Goal: Task Accomplishment & Management: Manage account settings

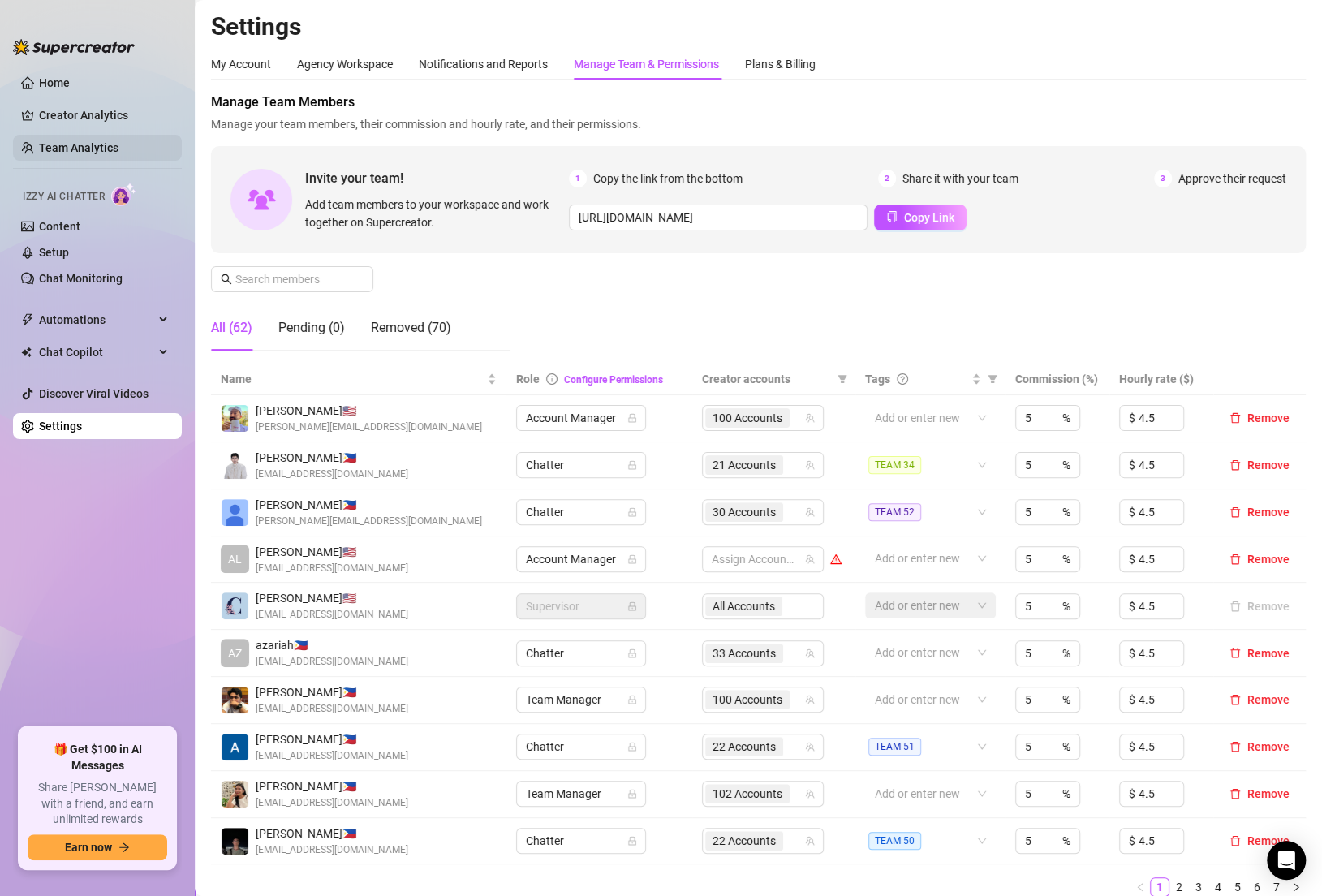
click at [97, 147] on link "Team Analytics" at bounding box center [79, 147] width 80 height 13
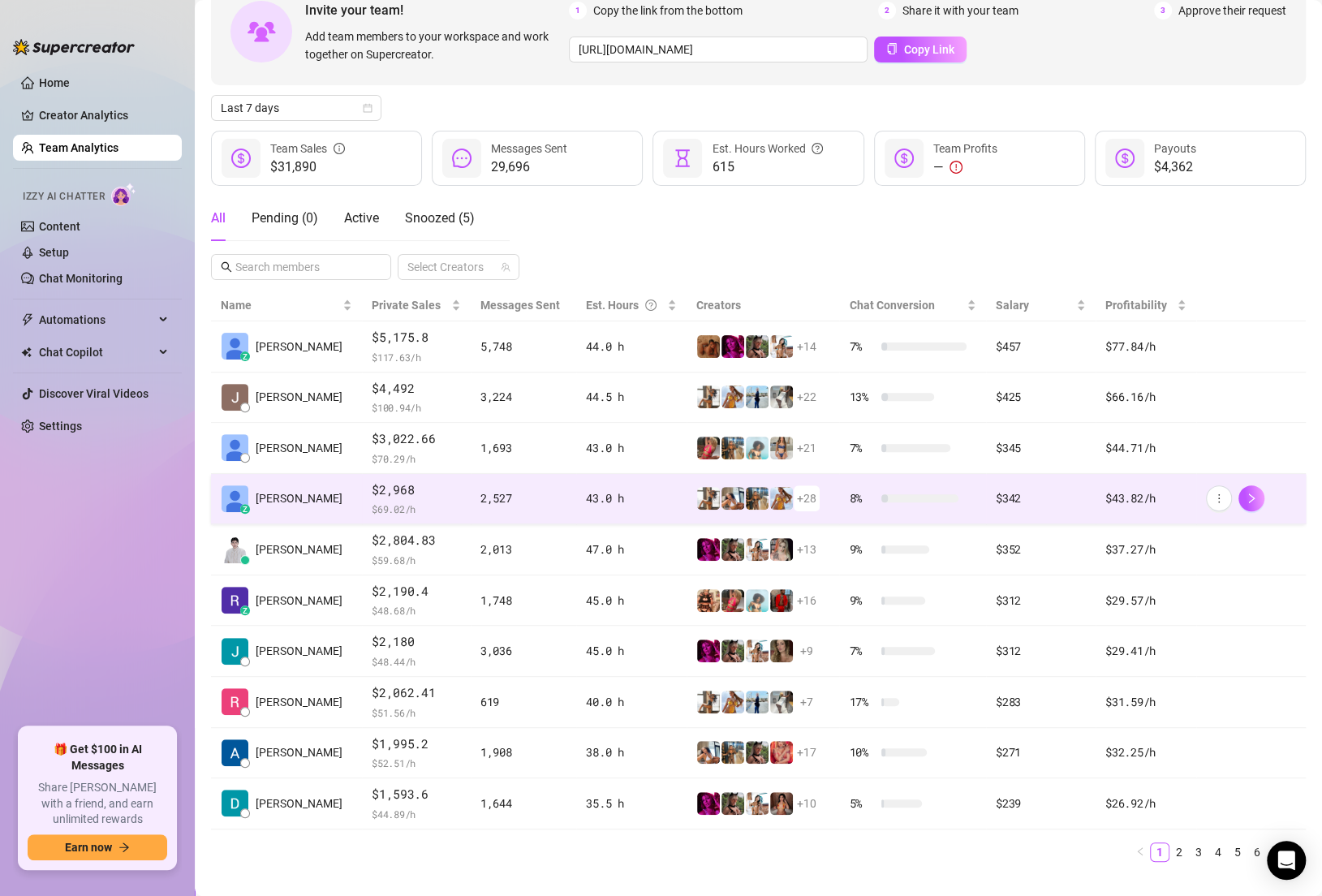
scroll to position [121, 0]
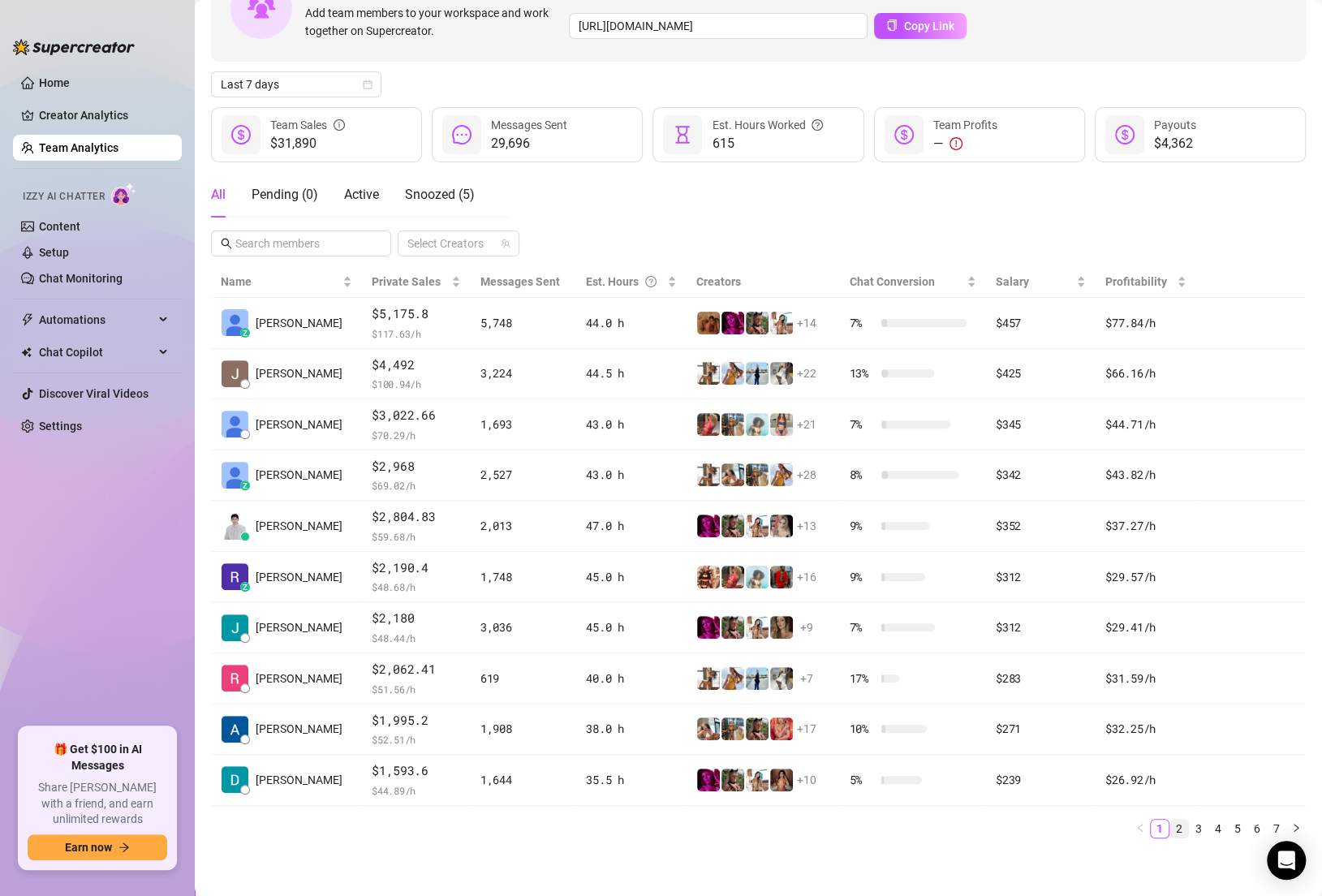
click at [1170, 826] on link "2" at bounding box center [1179, 829] width 18 height 18
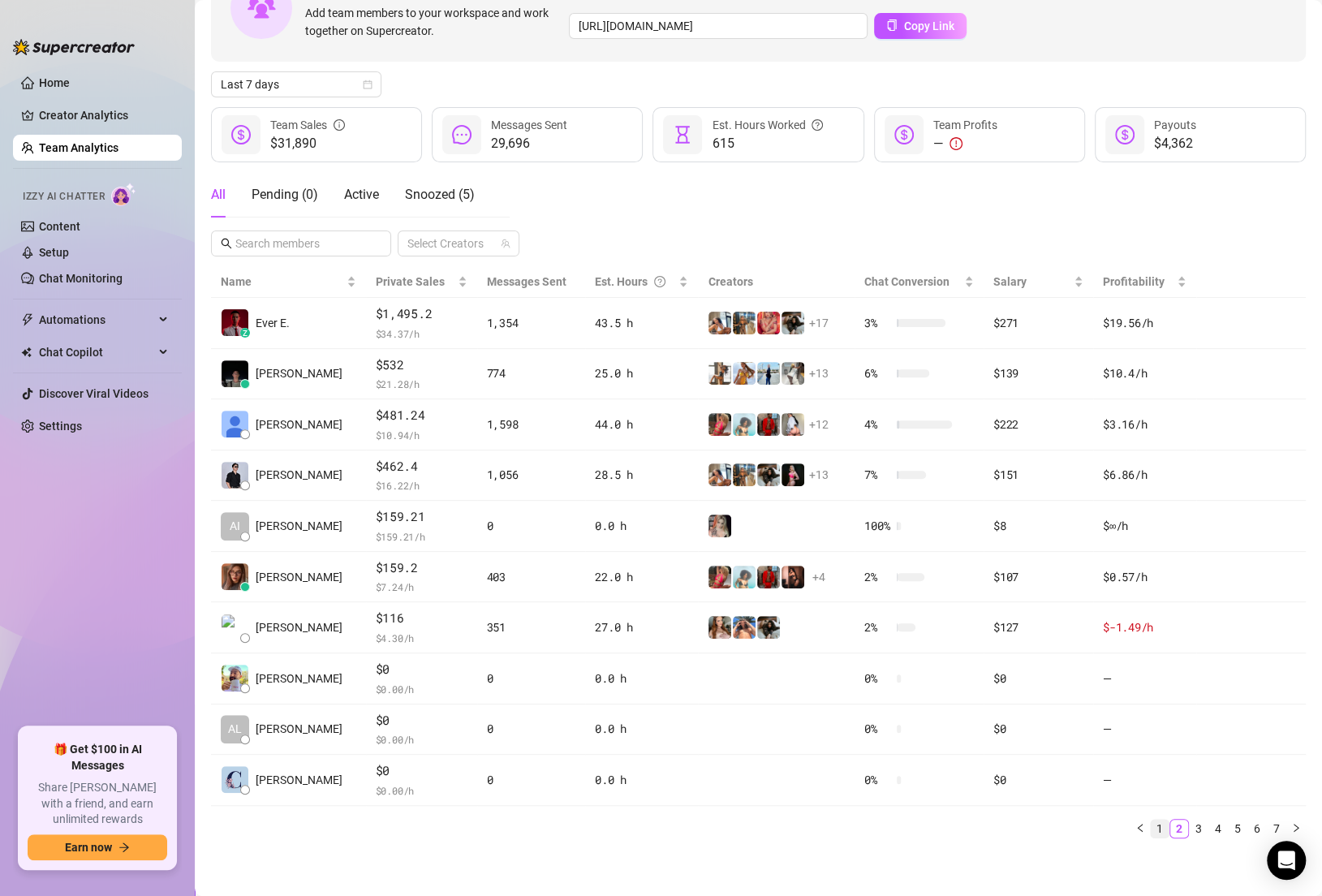
click at [1151, 820] on link "1" at bounding box center [1160, 829] width 18 height 18
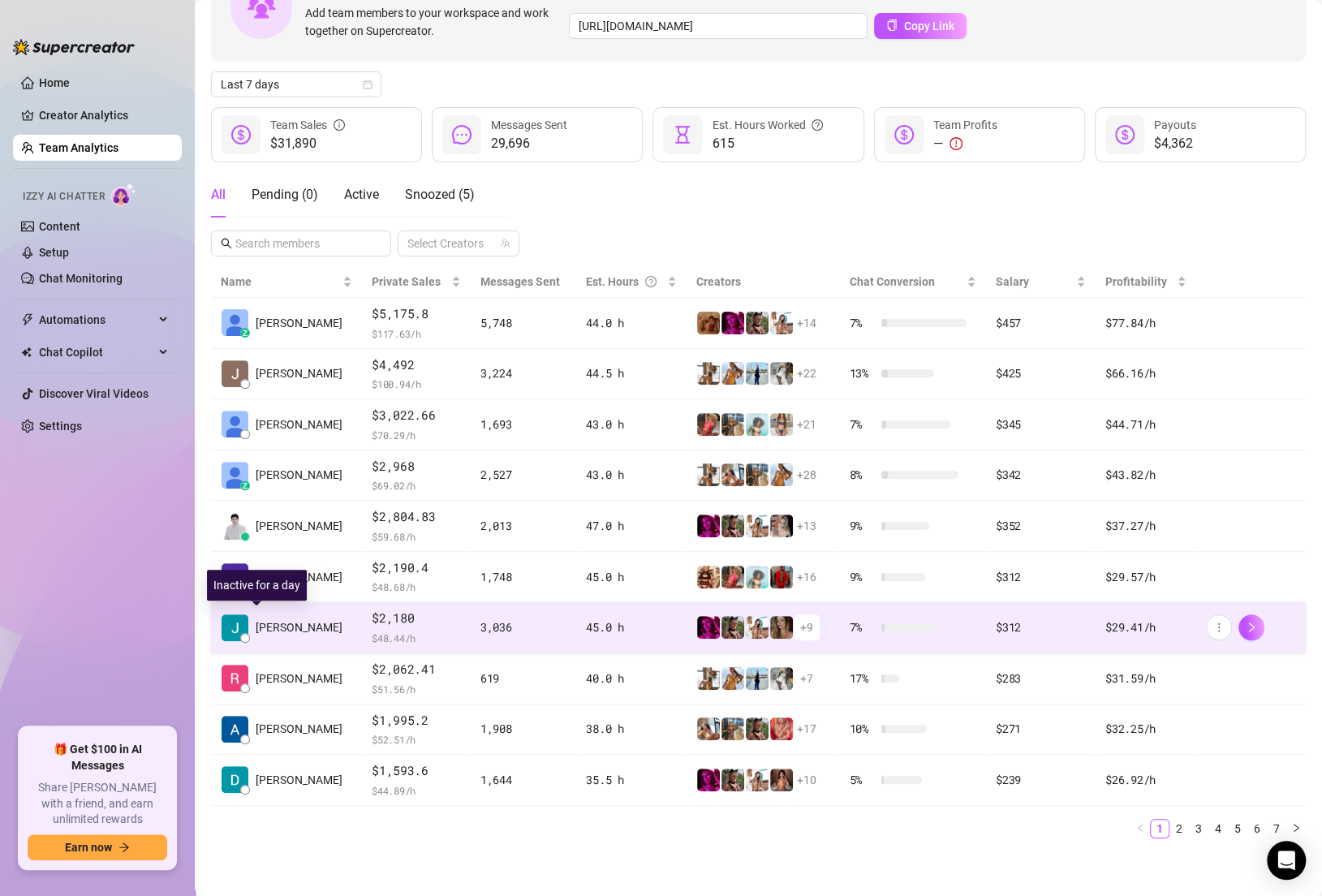
click at [279, 629] on span "[PERSON_NAME]" at bounding box center [299, 628] width 87 height 18
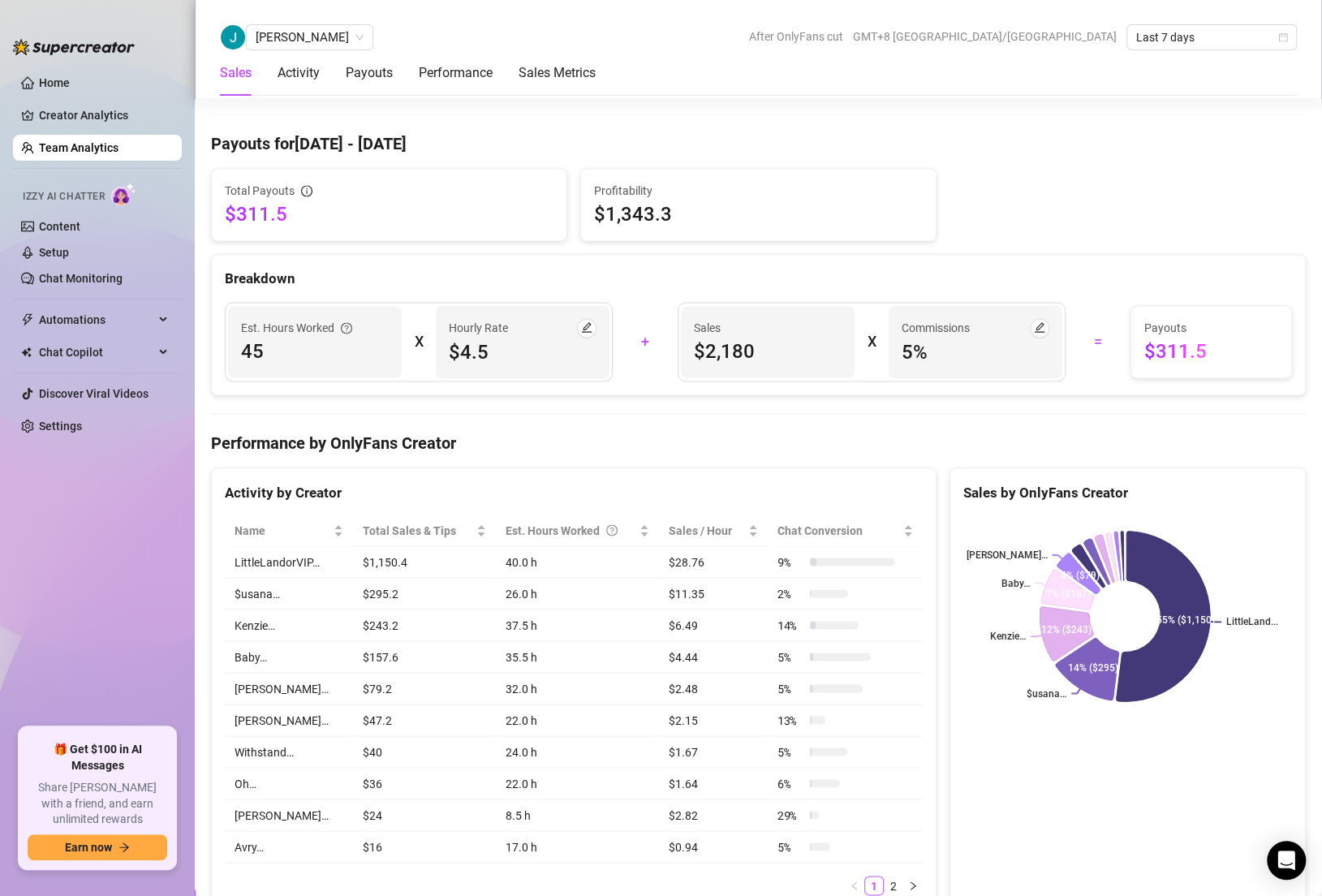
scroll to position [555, 0]
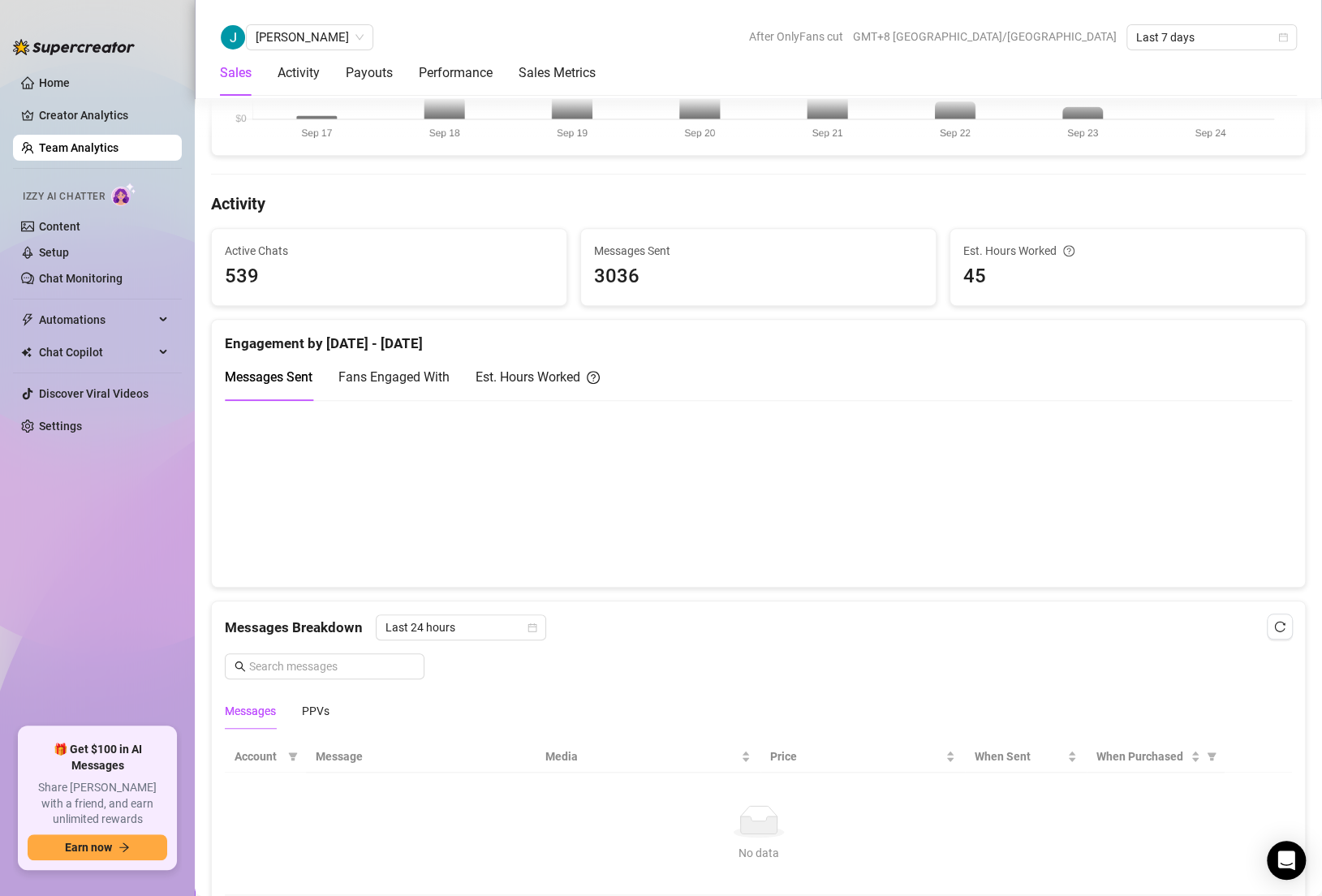
click at [622, 279] on span "3036" at bounding box center [758, 276] width 329 height 31
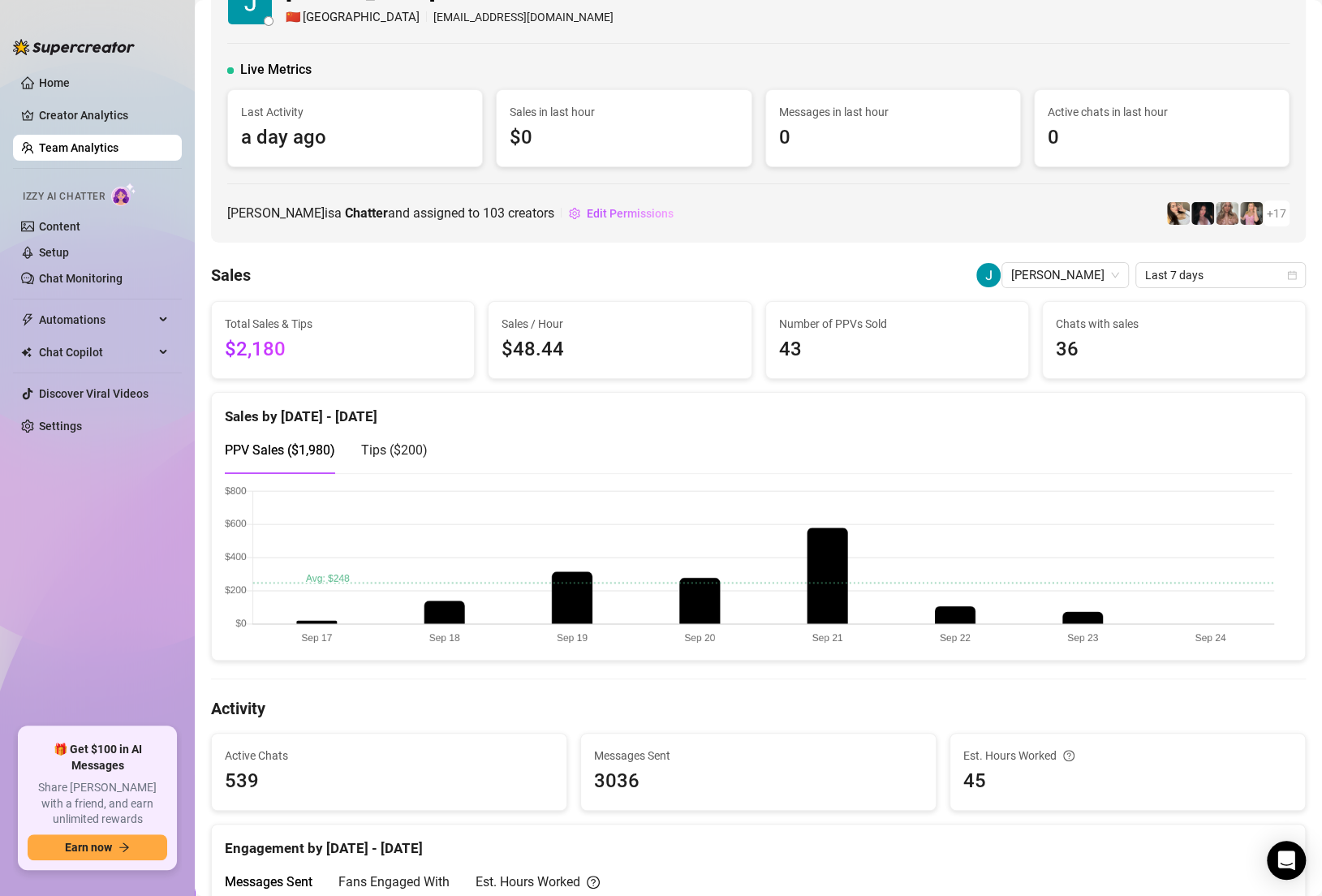
scroll to position [0, 0]
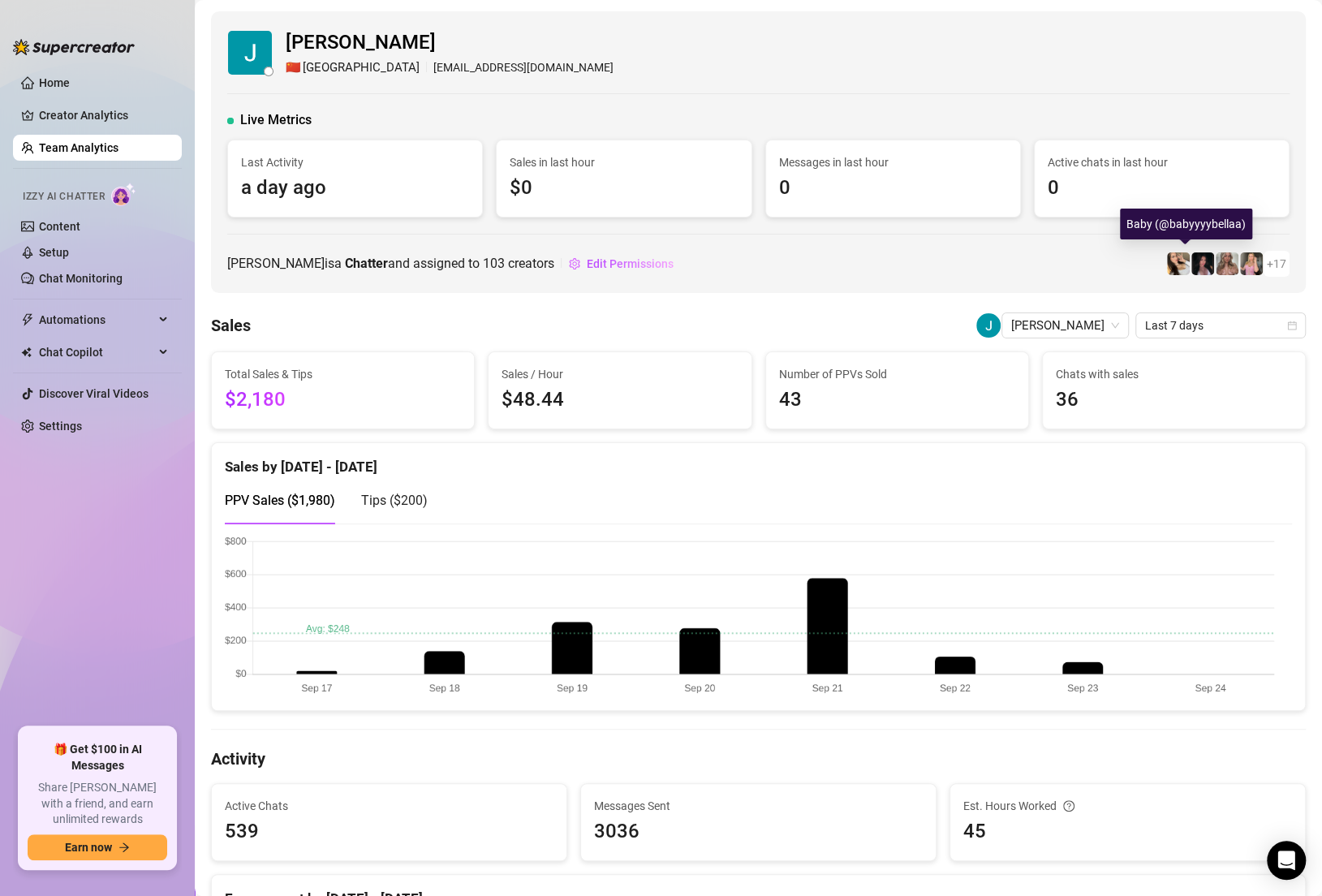
click at [1191, 264] on img at bounding box center [1203, 264] width 23 height 23
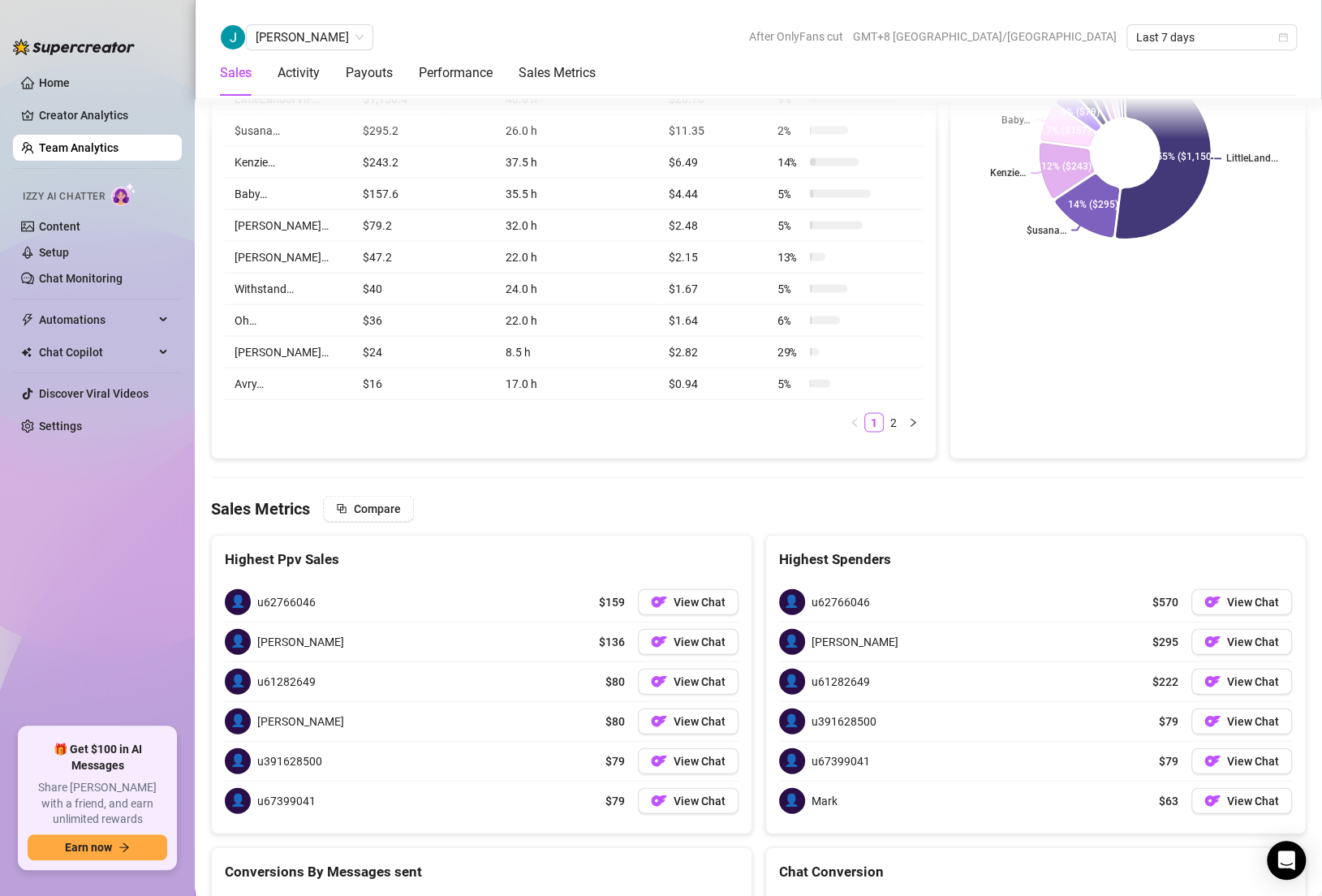
scroll to position [1838, 0]
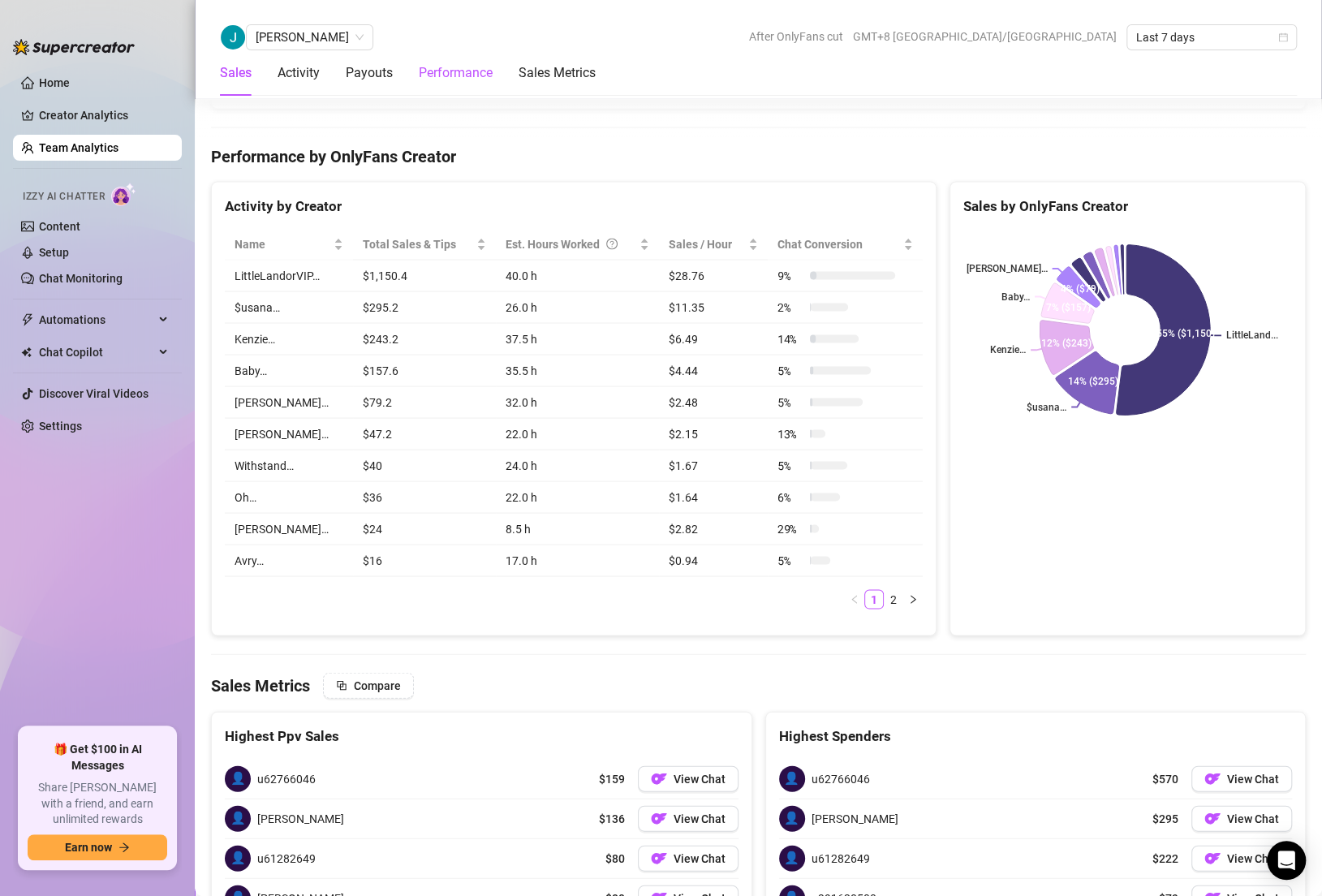
click at [454, 68] on div "Performance" at bounding box center [455, 73] width 74 height 20
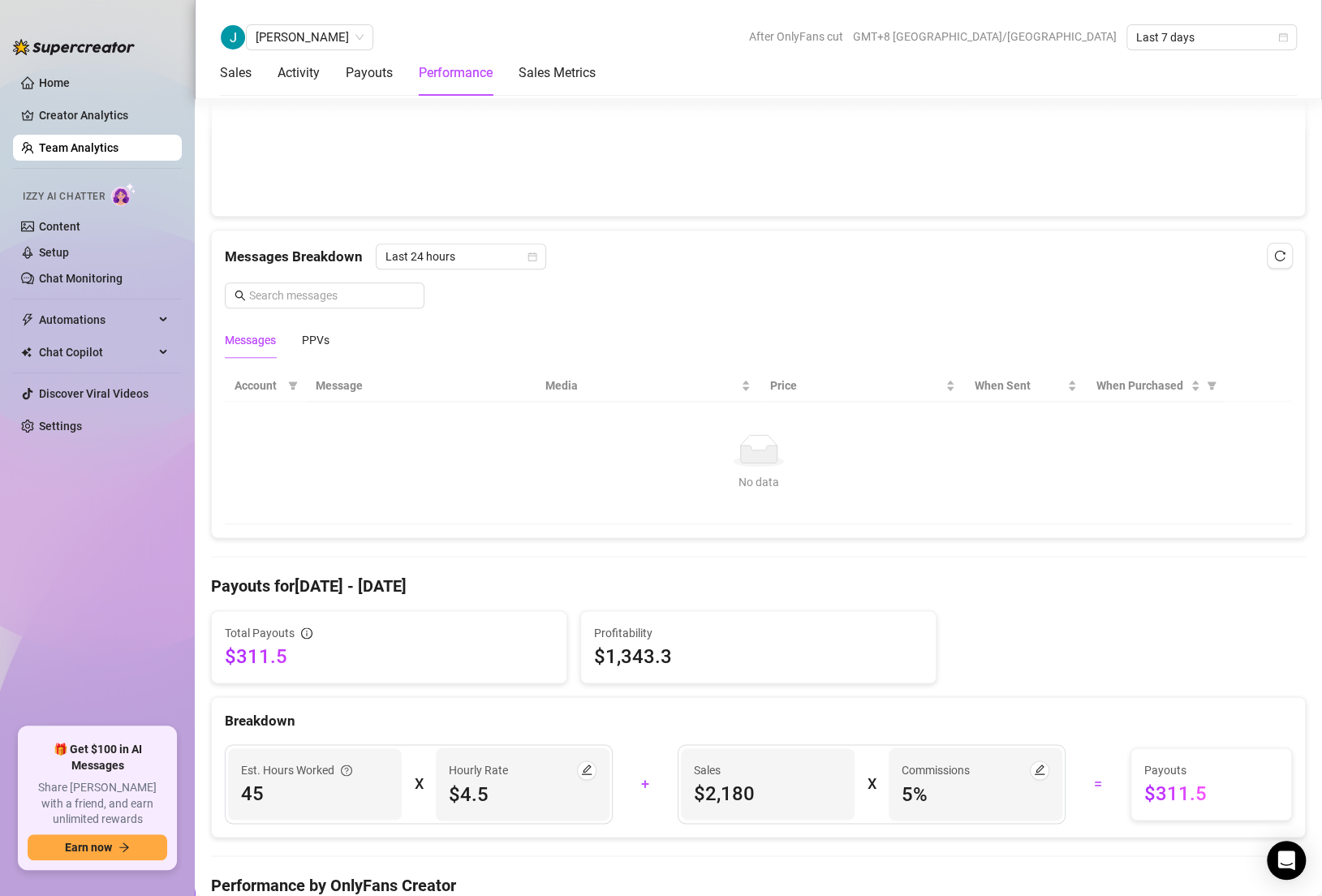
scroll to position [710, 0]
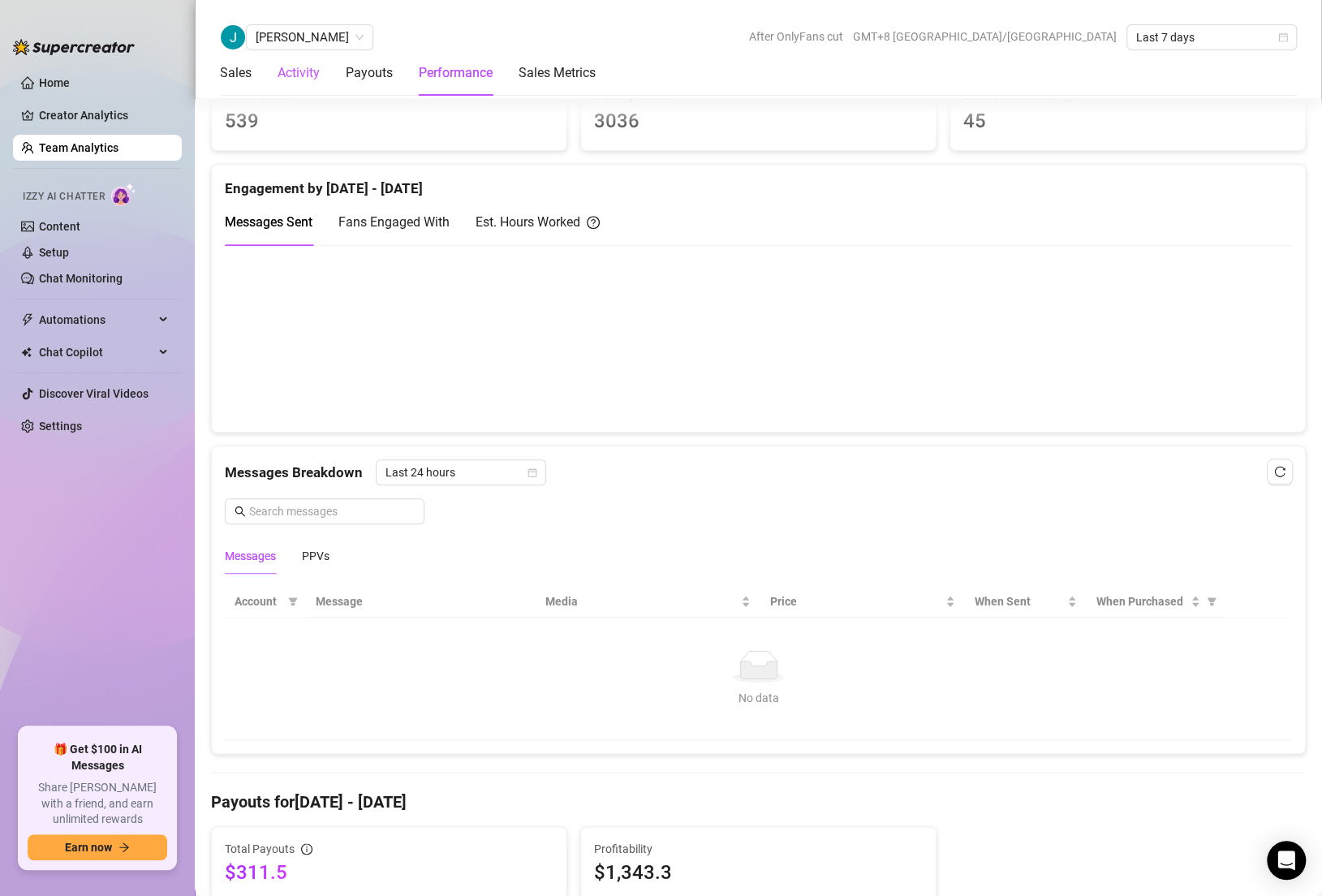
click at [307, 75] on div "Activity" at bounding box center [299, 73] width 43 height 20
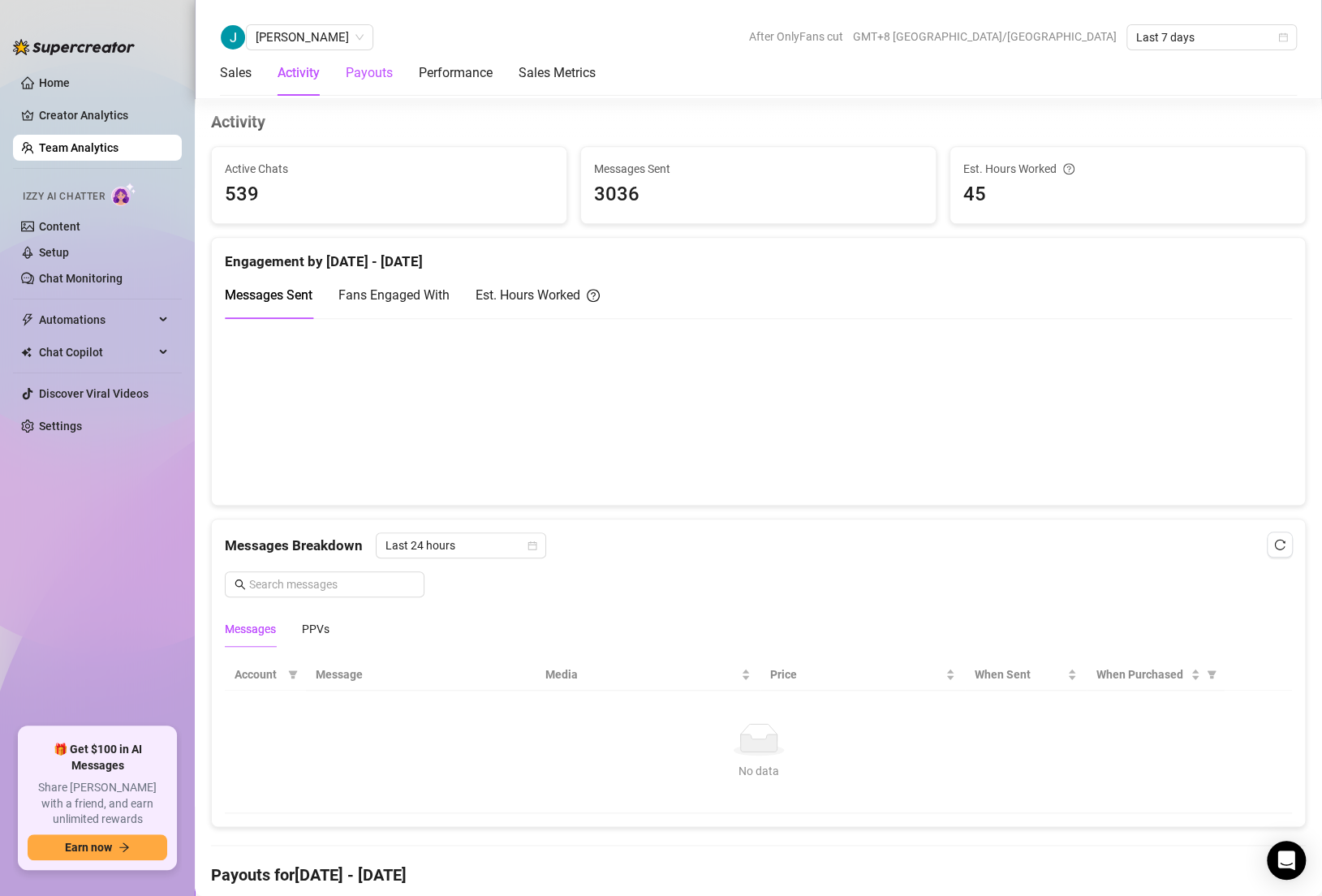
click at [376, 76] on div "Payouts" at bounding box center [368, 73] width 47 height 20
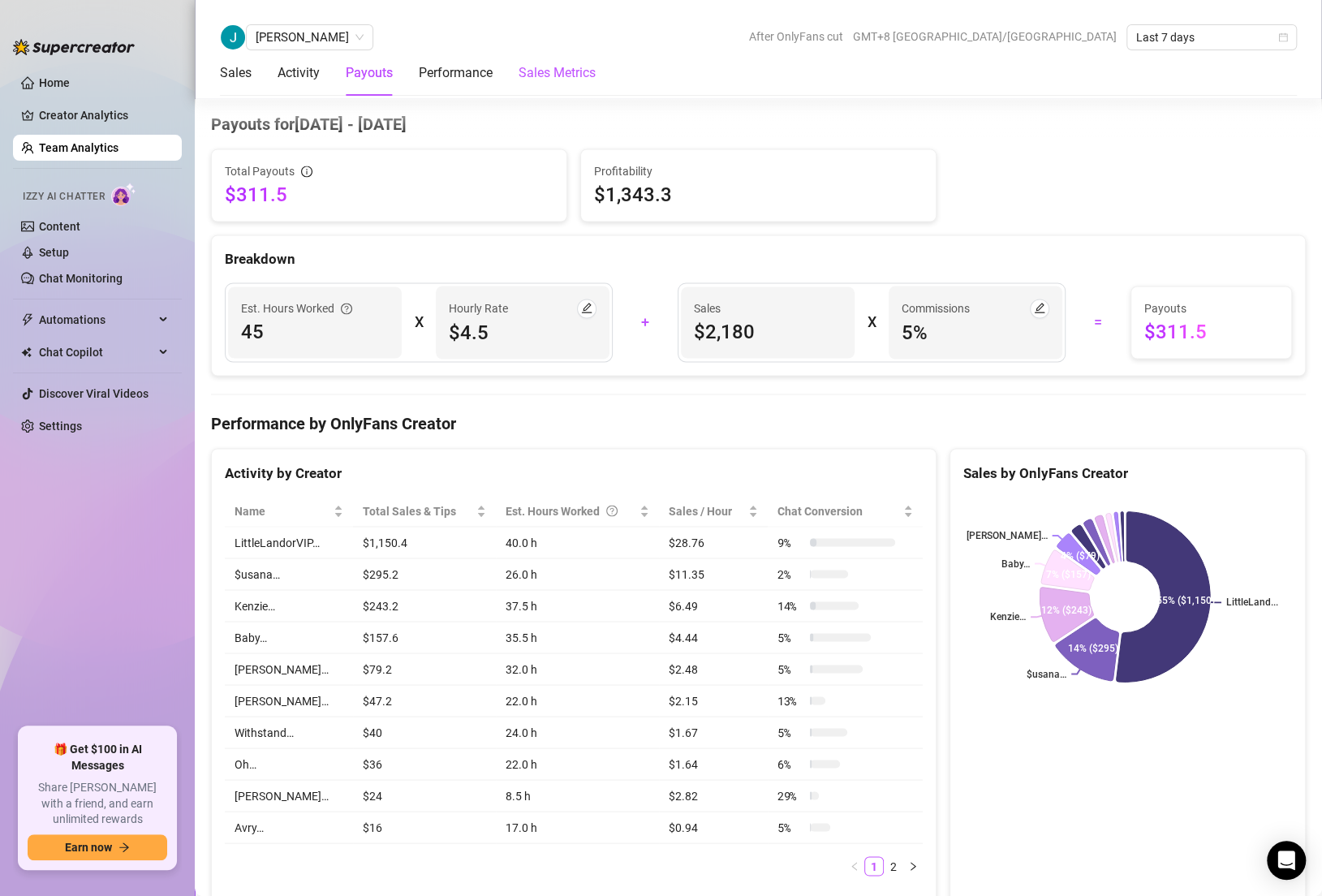
click at [548, 69] on Metrics "Sales Metrics" at bounding box center [557, 73] width 77 height 20
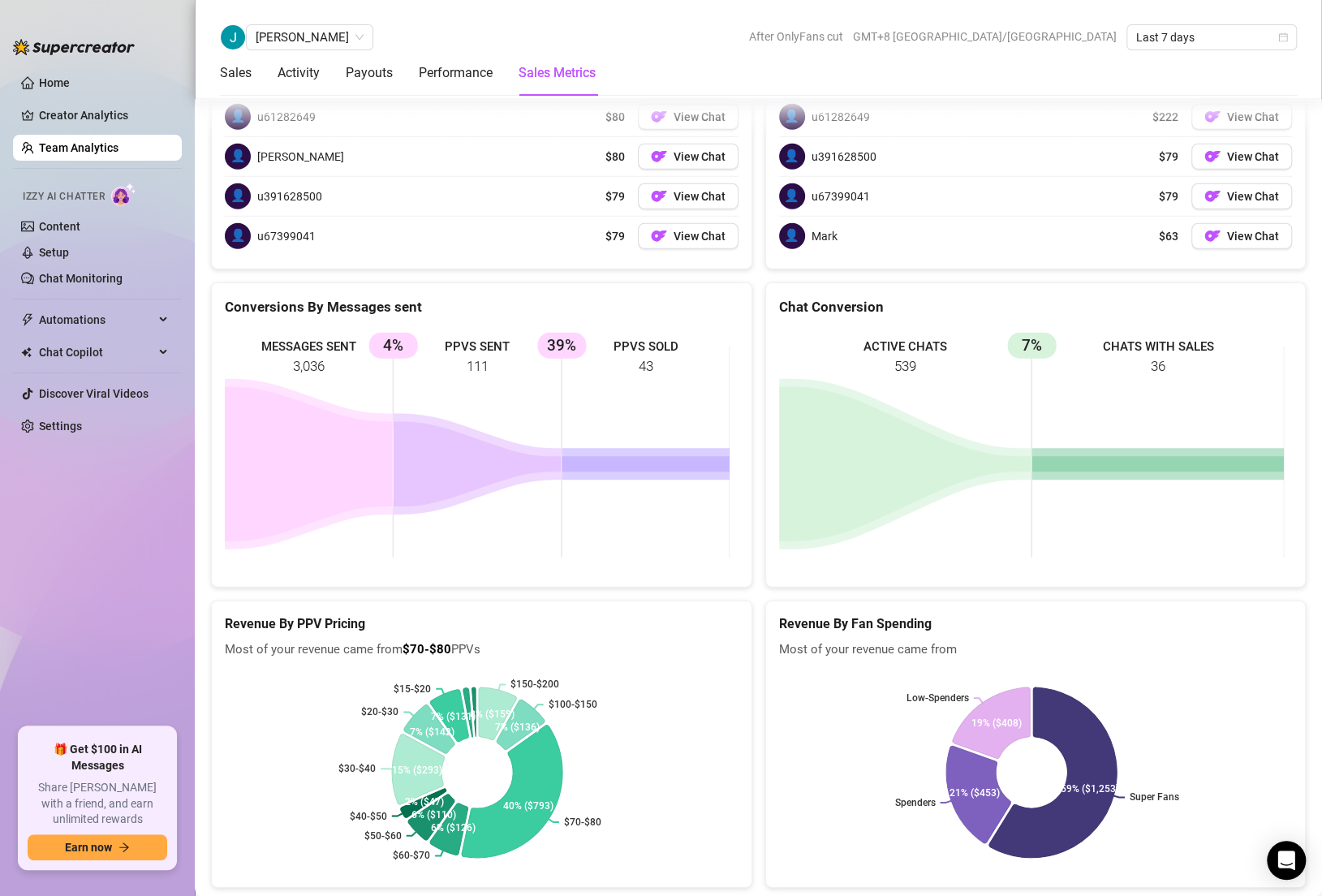
scroll to position [2430, 0]
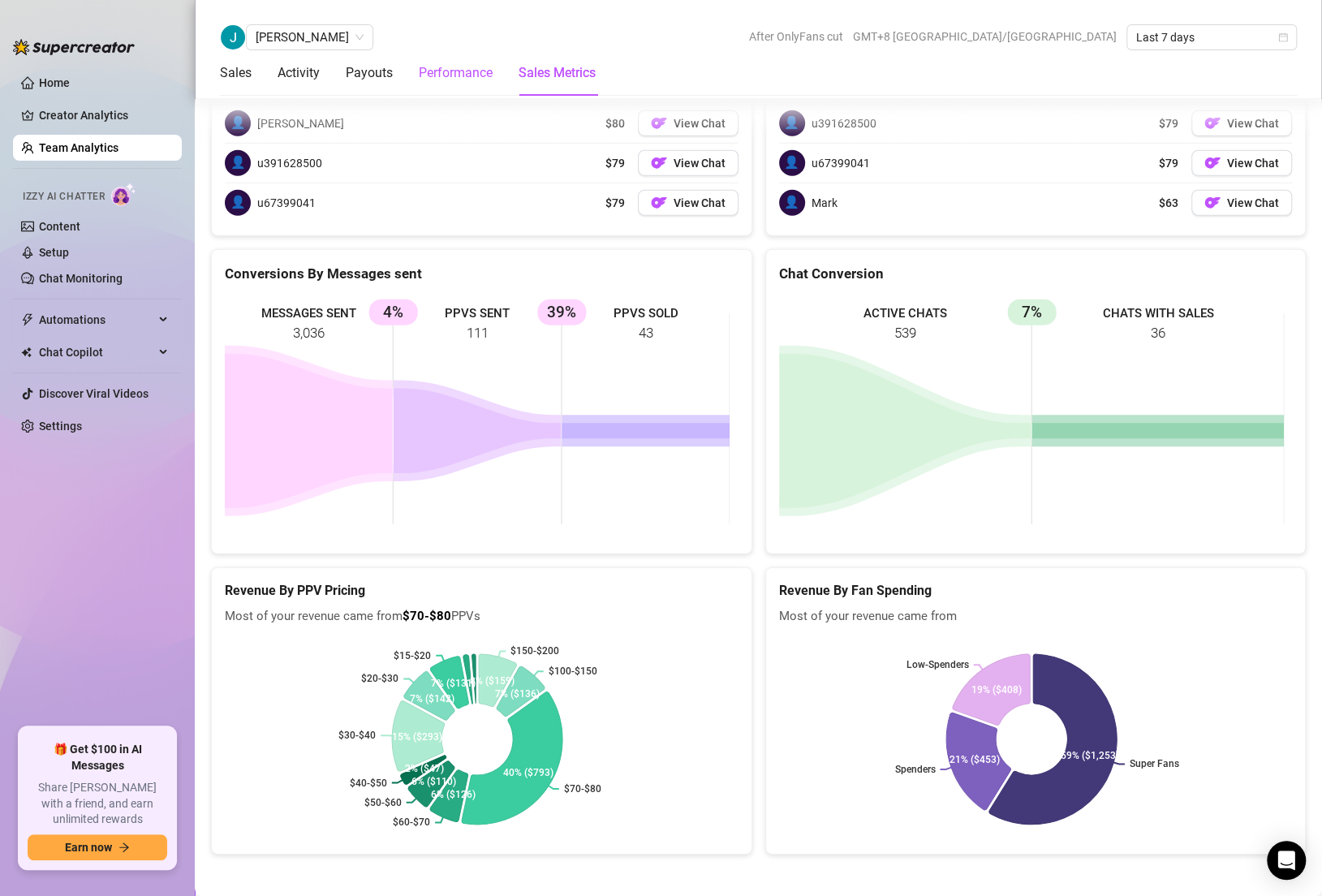
click at [437, 75] on div "Performance" at bounding box center [455, 73] width 74 height 20
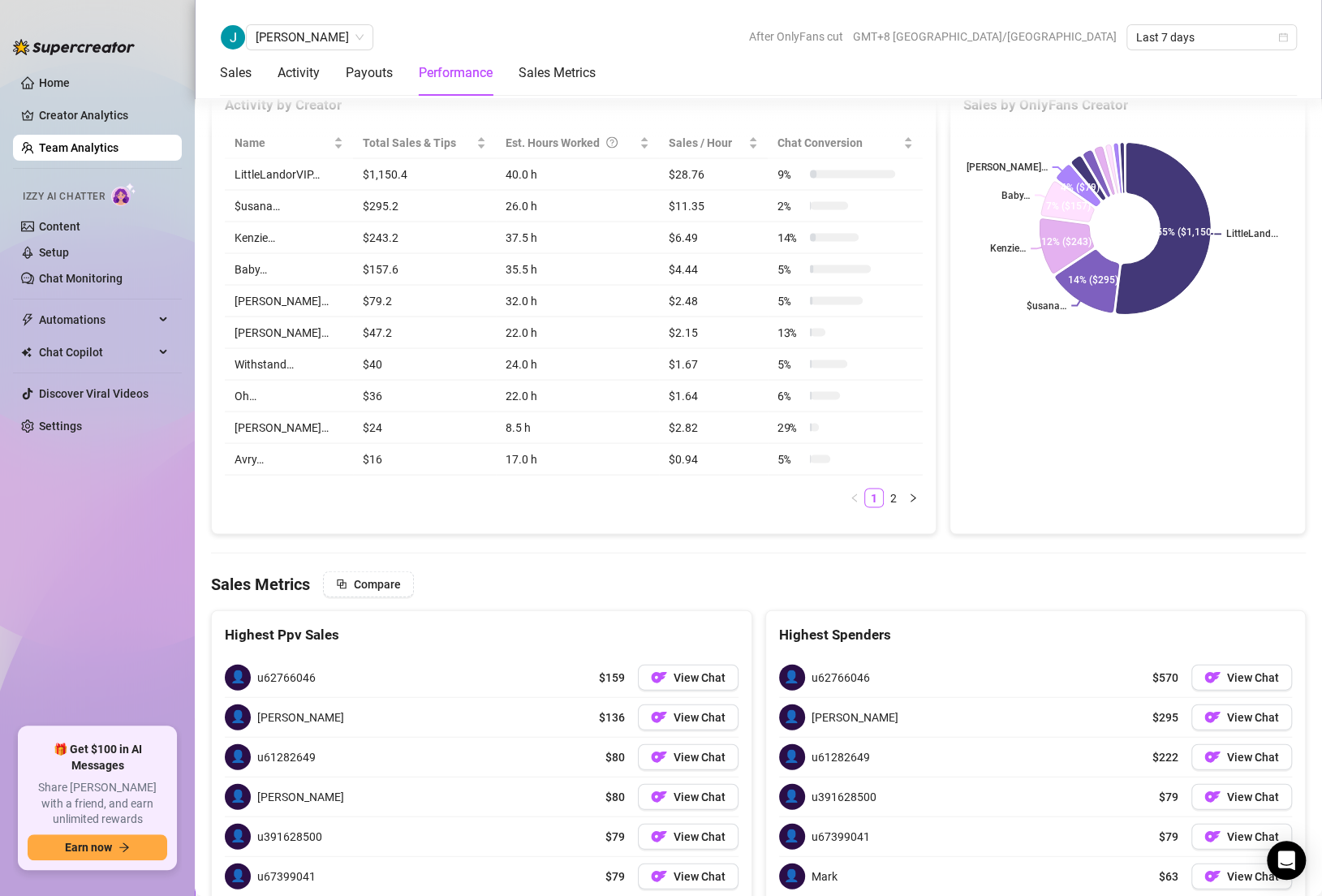
scroll to position [1686, 0]
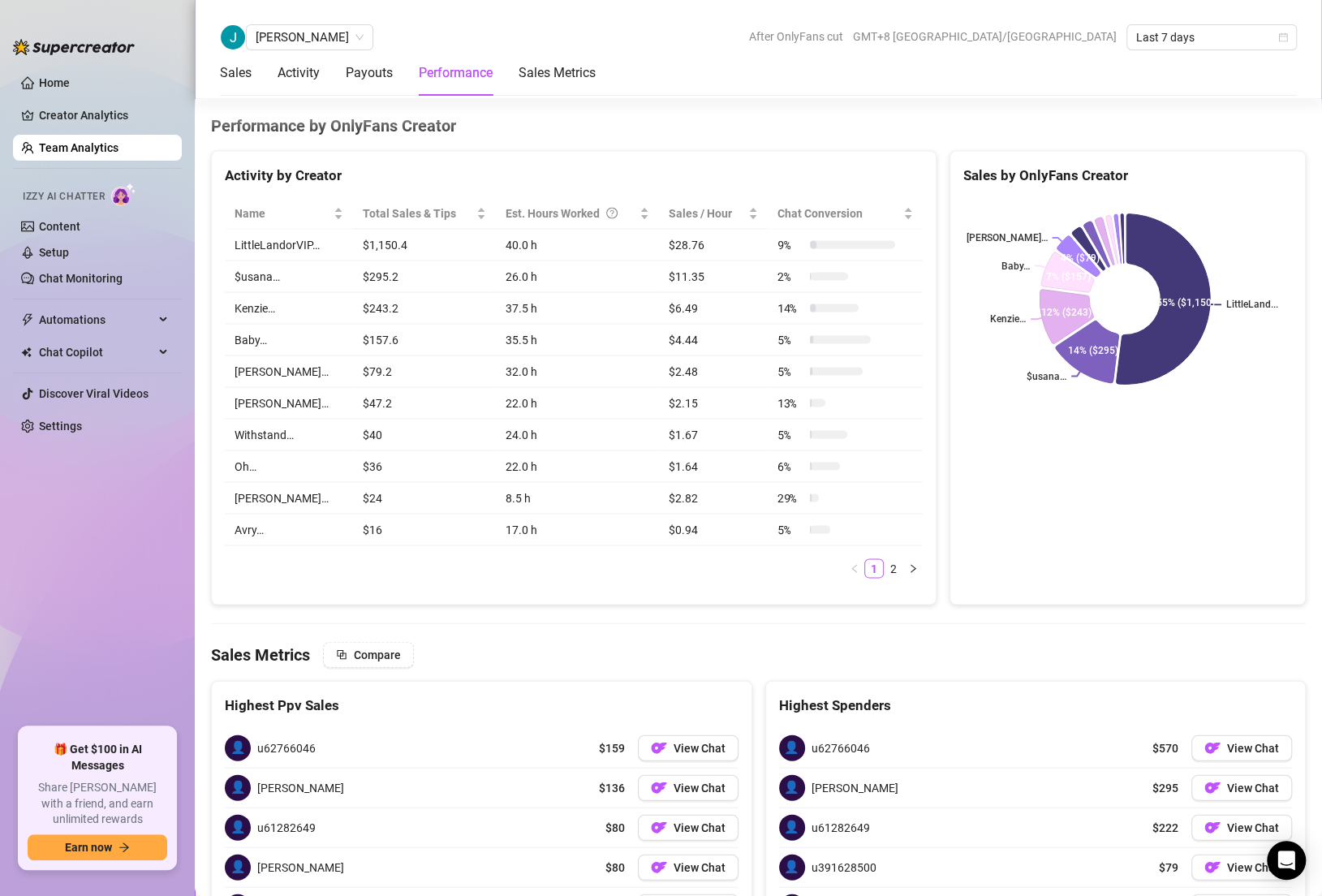
click at [282, 300] on td "Kenzie…" at bounding box center [289, 308] width 128 height 32
click at [810, 304] on div at bounding box center [835, 307] width 50 height 8
click at [1040, 313] on icon at bounding box center [1064, 318] width 61 height 59
click at [95, 281] on link "Chat Monitoring" at bounding box center [81, 278] width 83 height 13
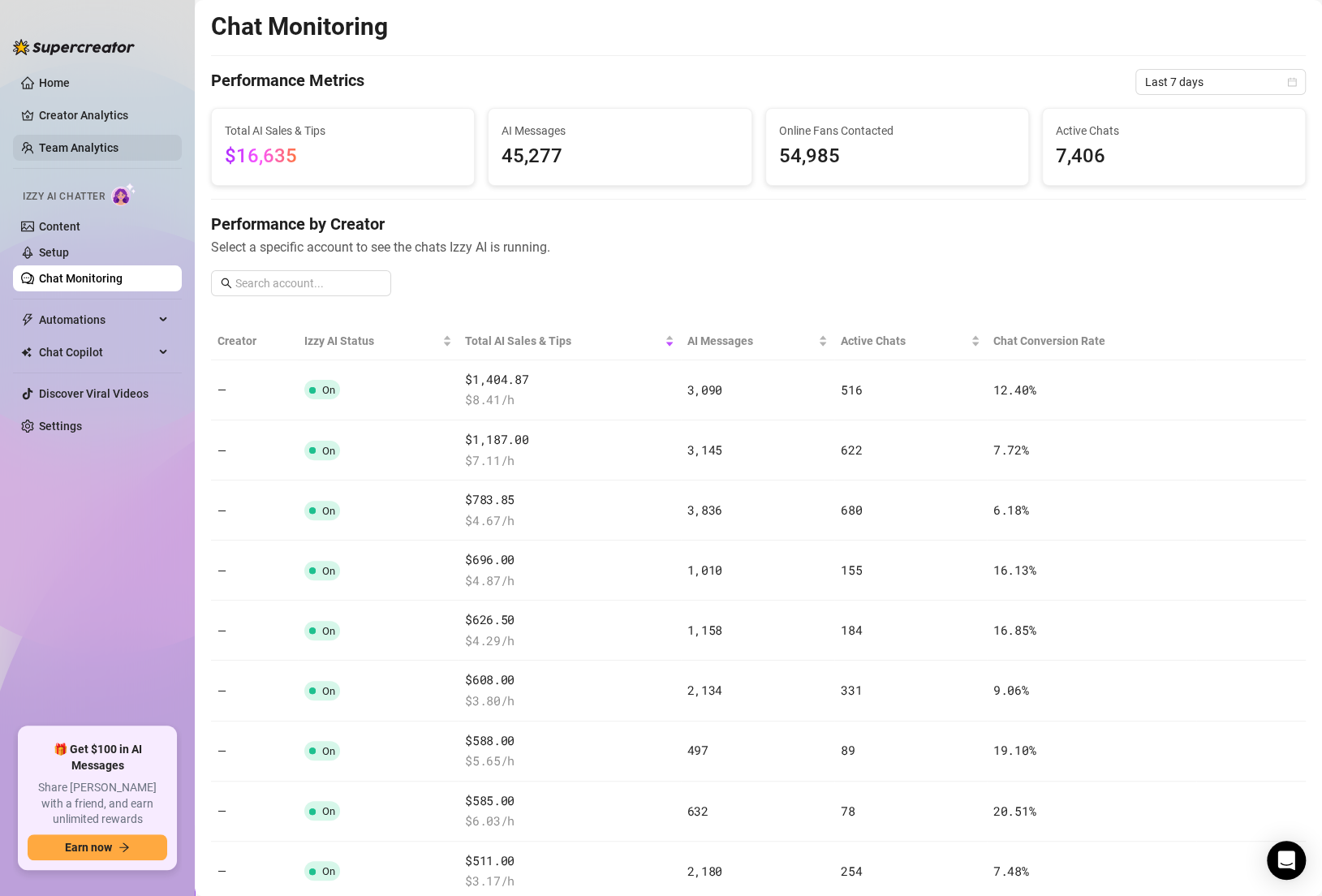
click at [91, 144] on link "Team Analytics" at bounding box center [79, 147] width 80 height 13
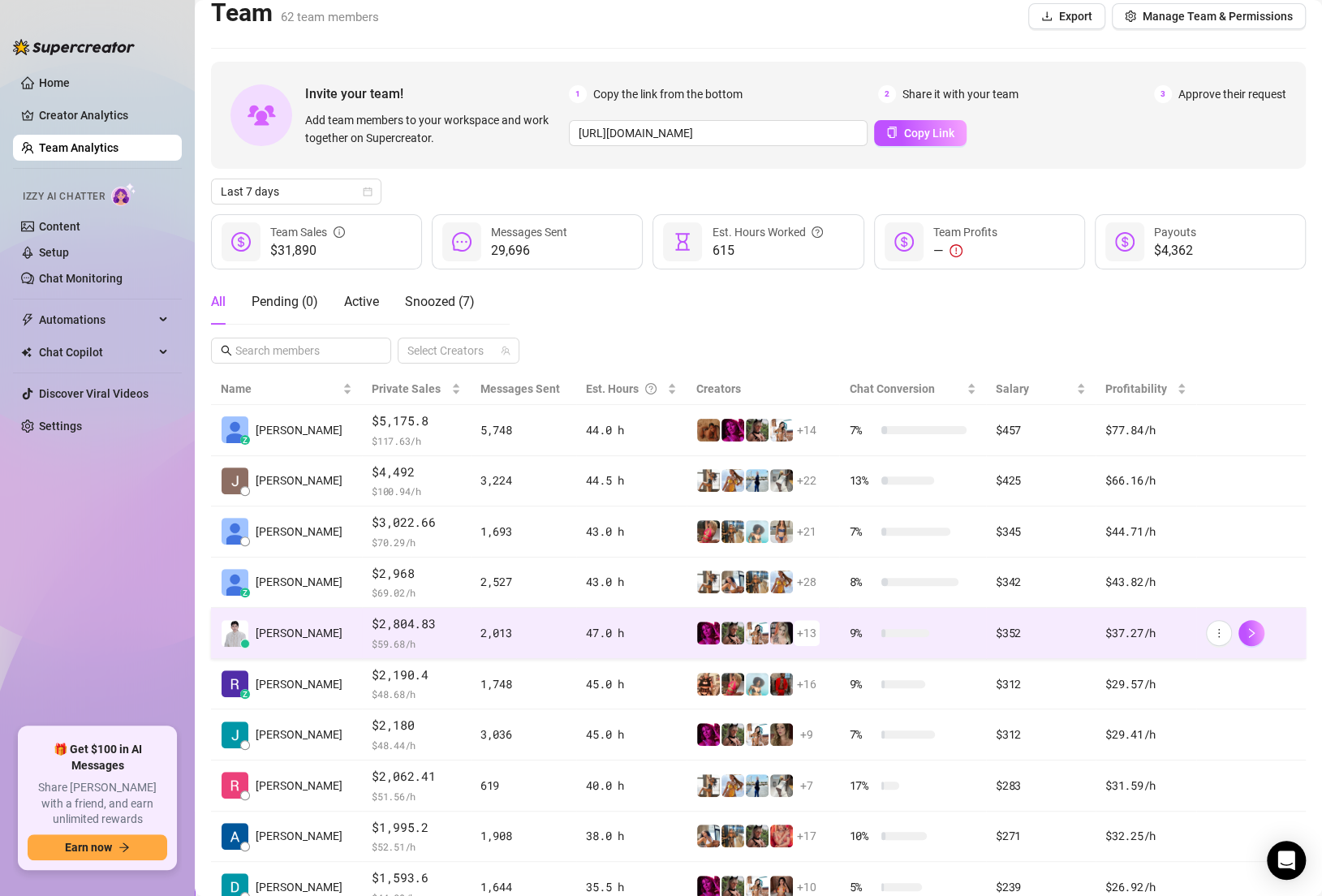
scroll to position [68, 0]
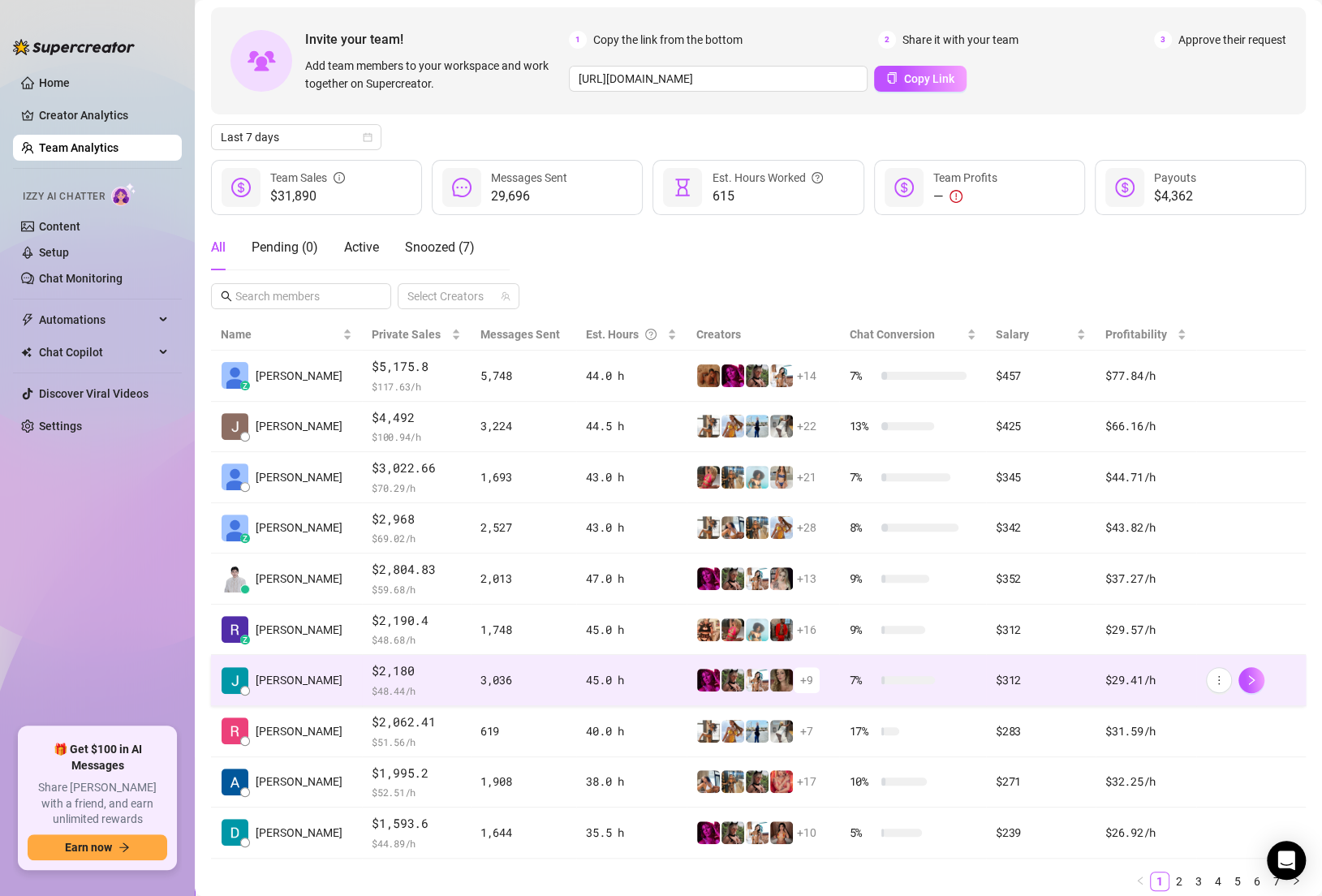
click at [471, 676] on td "3,036" at bounding box center [523, 681] width 106 height 52
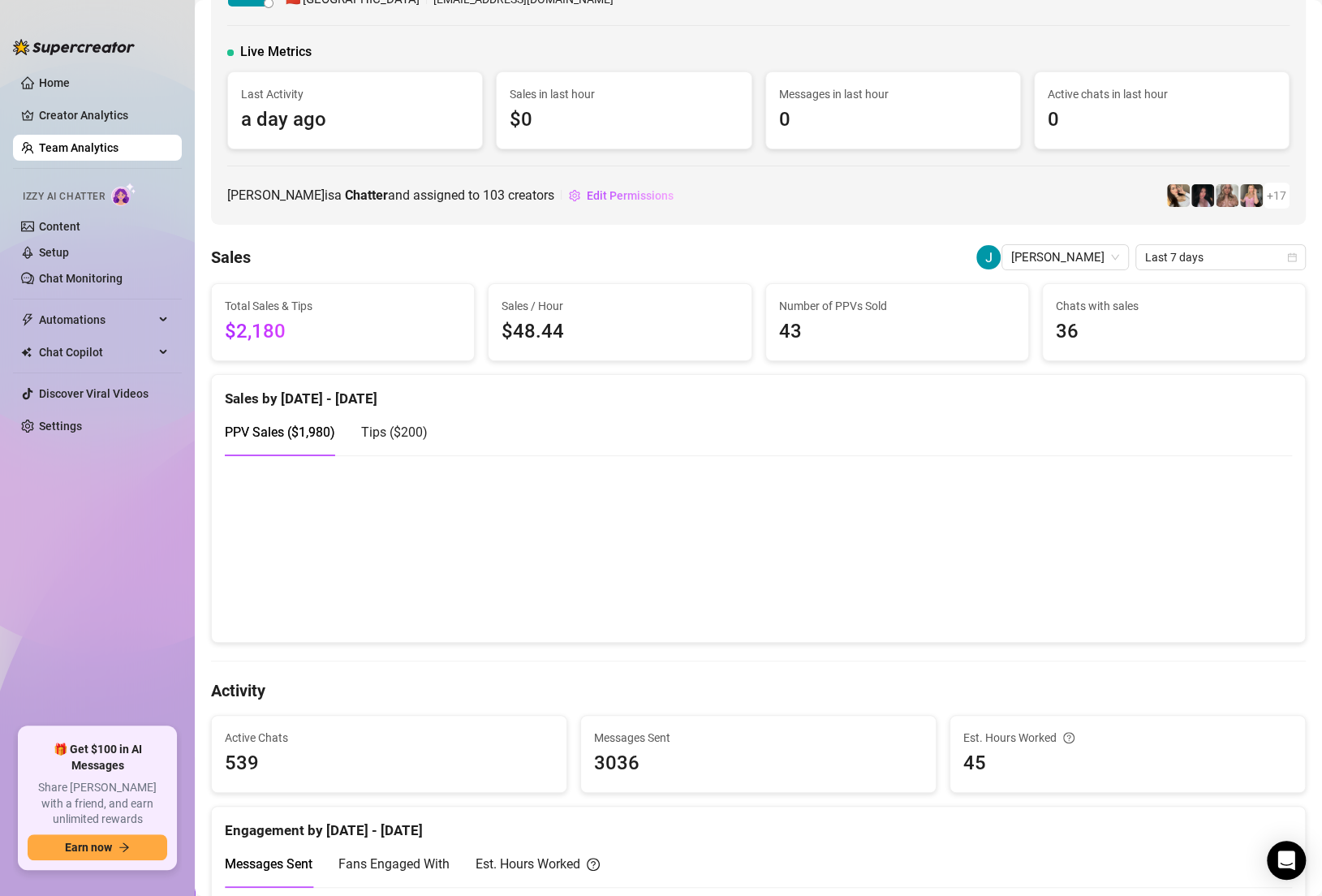
click at [792, 332] on span "43" at bounding box center [898, 332] width 236 height 31
click at [788, 329] on span "43" at bounding box center [898, 332] width 236 height 31
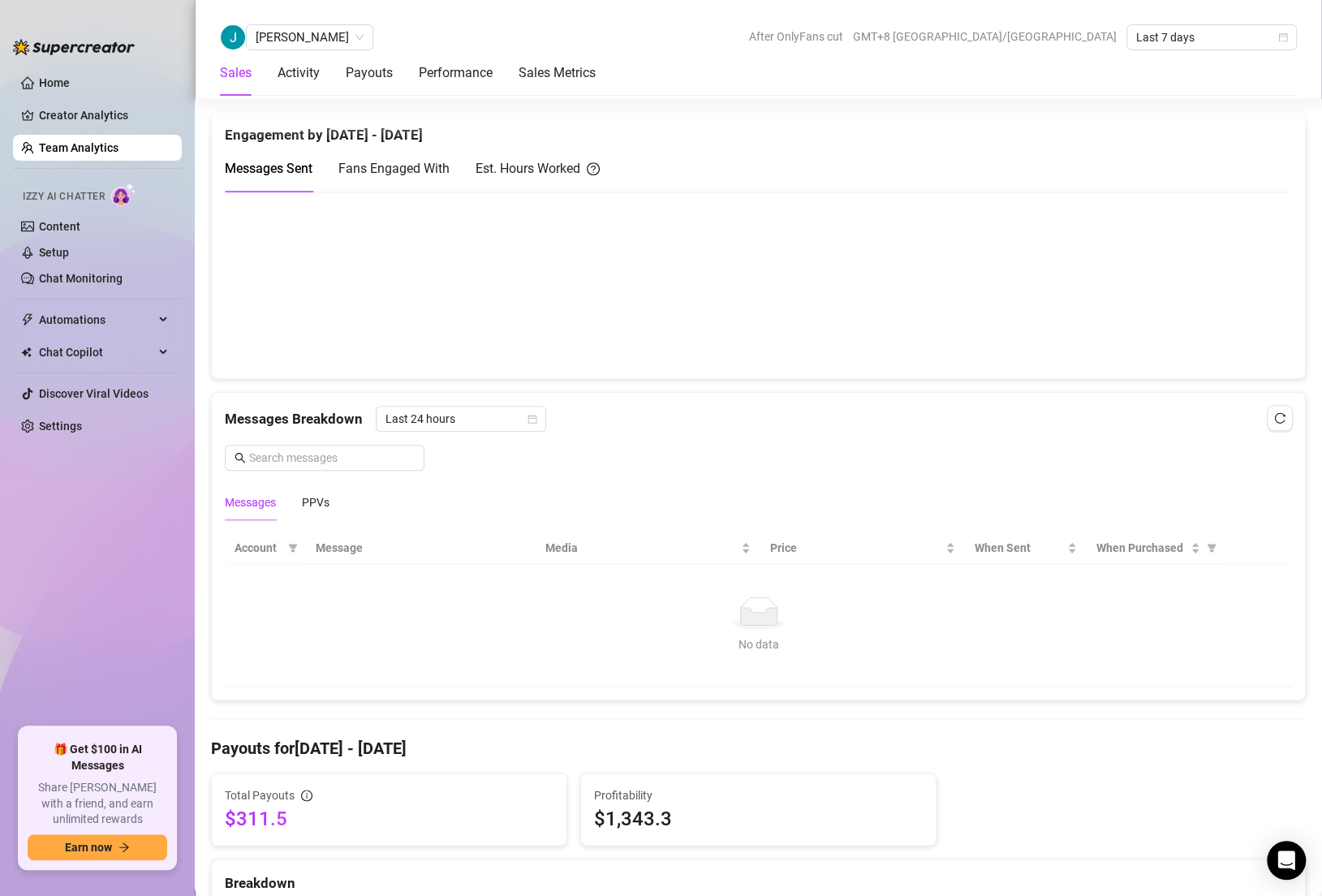
scroll to position [744, 0]
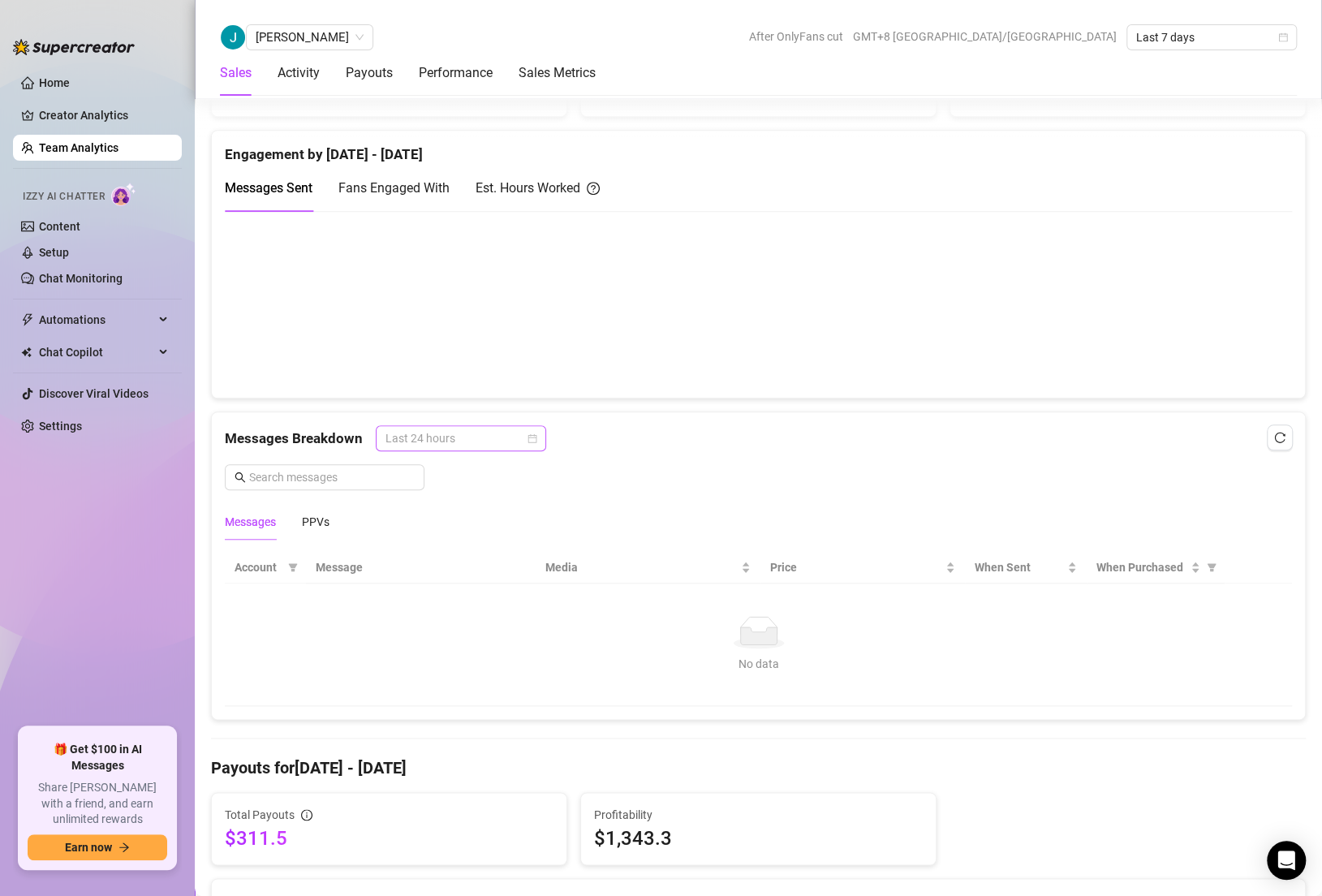
click at [413, 438] on span "Last 24 hours" at bounding box center [461, 438] width 151 height 24
click at [480, 438] on span "Last 24 hours" at bounding box center [461, 438] width 151 height 24
click at [528, 434] on icon "calendar" at bounding box center [532, 438] width 10 height 10
click at [527, 435] on icon "calendar" at bounding box center [532, 438] width 10 height 10
click at [471, 487] on div "Last Week" at bounding box center [459, 493] width 145 height 18
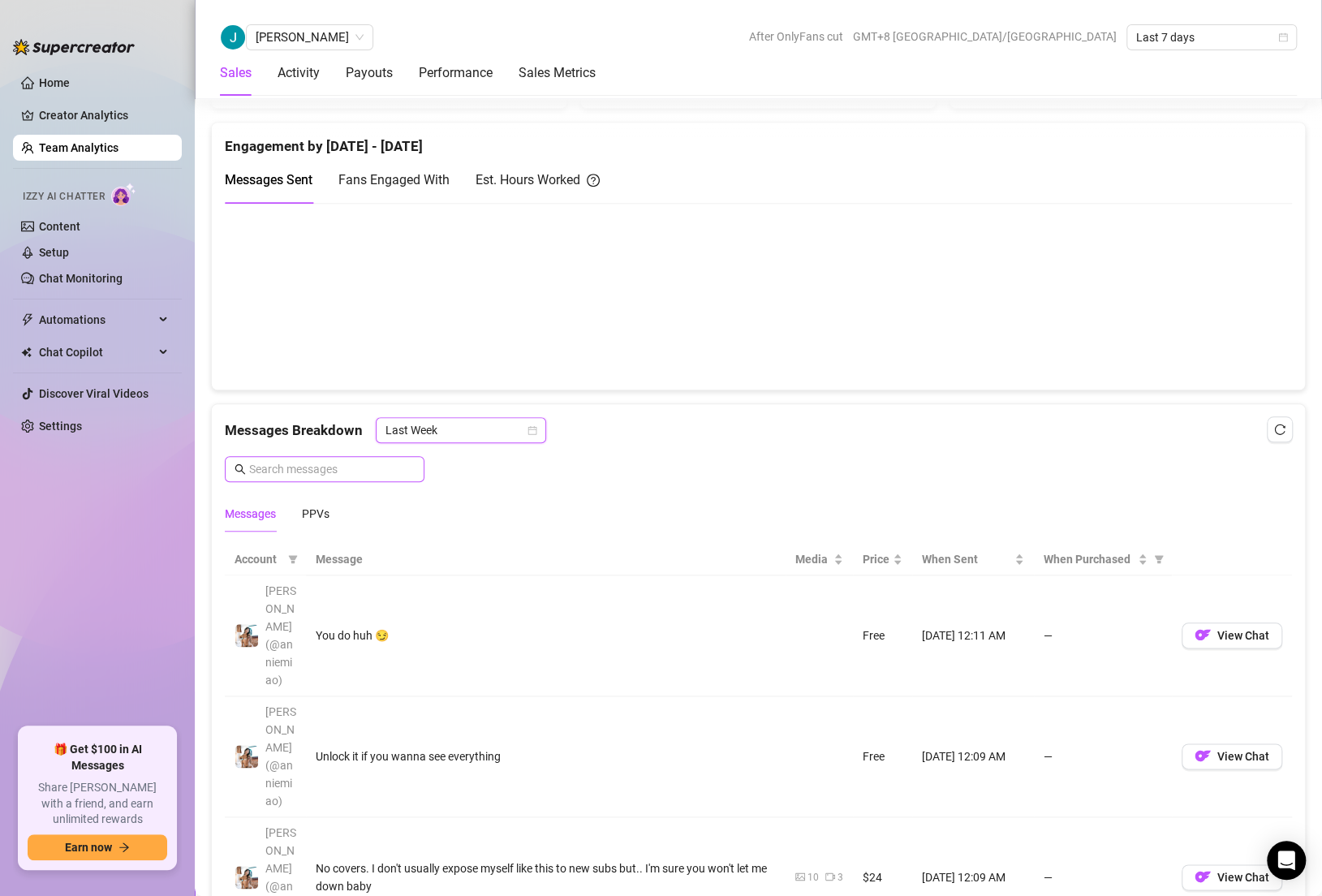
scroll to position [733, 0]
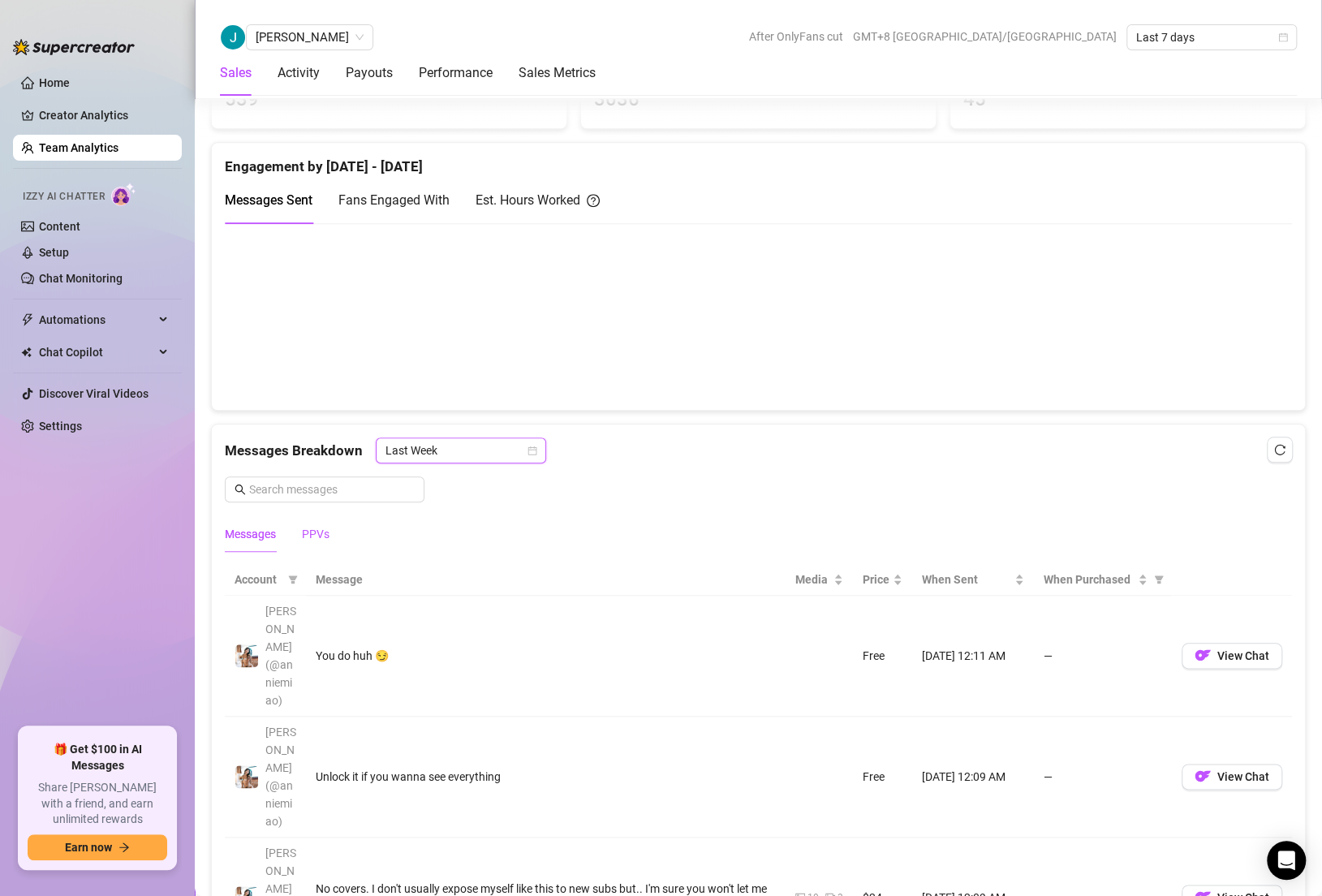
click at [314, 534] on div "PPVs" at bounding box center [315, 534] width 28 height 18
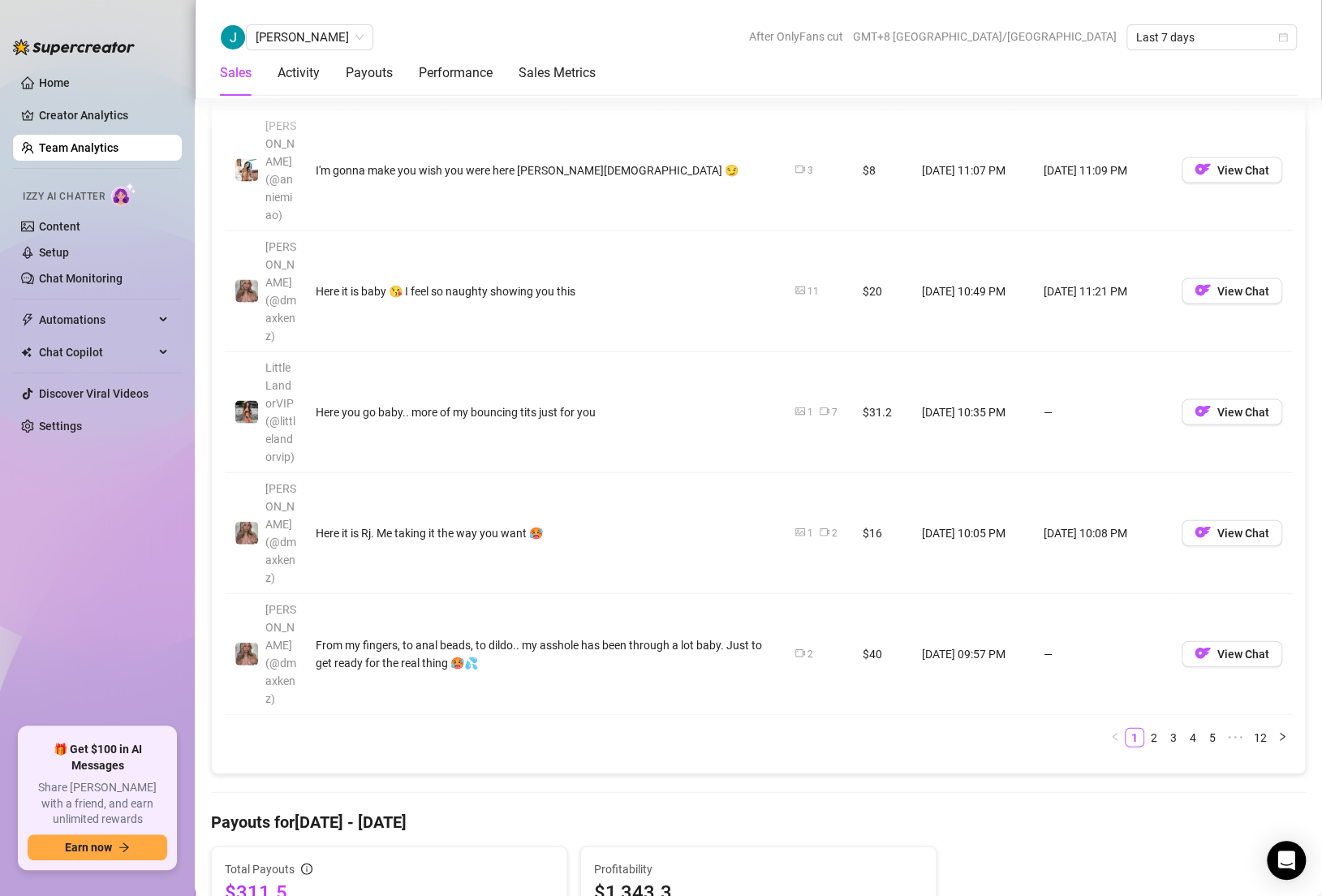
scroll to position [1759, 0]
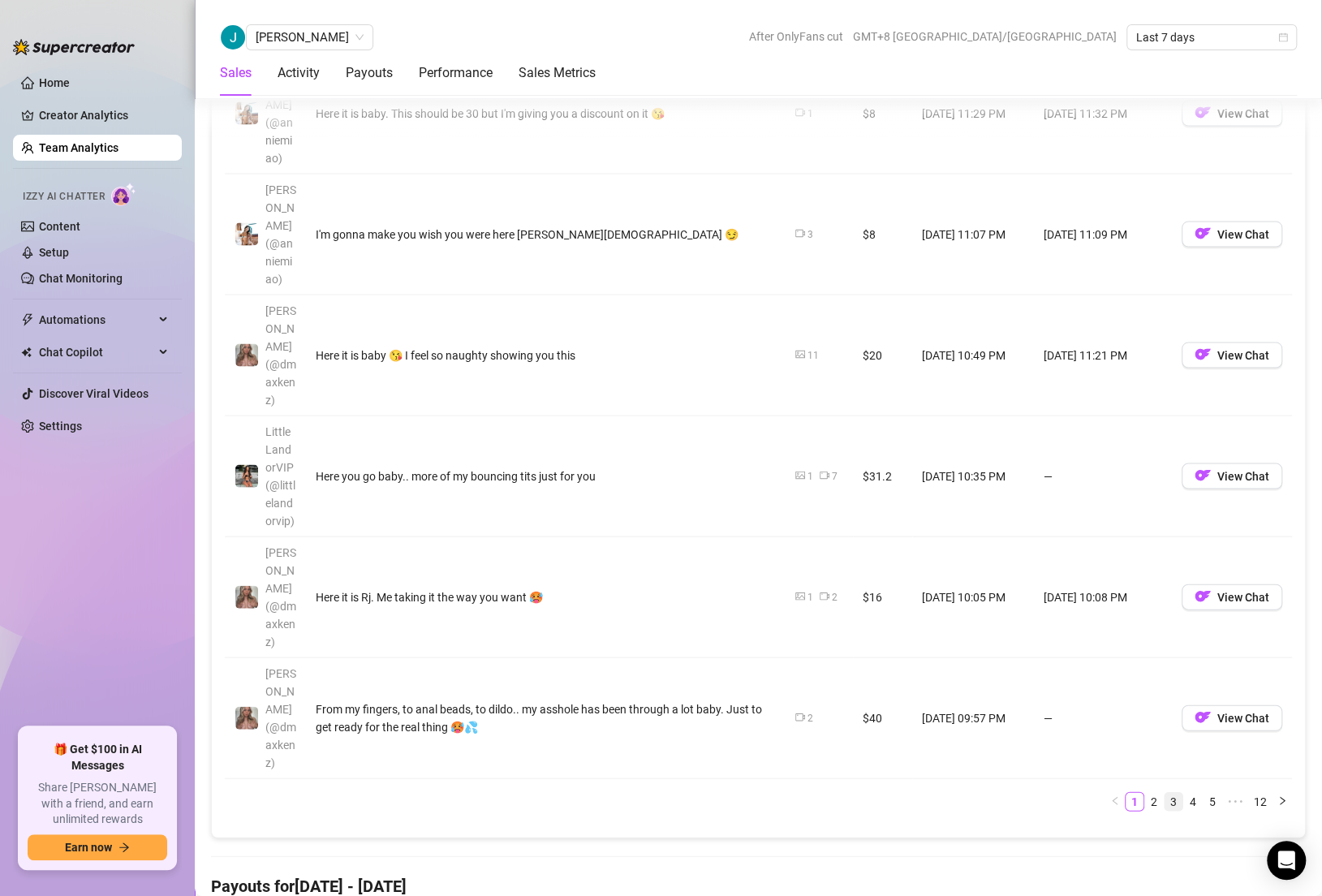
click at [1165, 792] on link "3" at bounding box center [1174, 801] width 18 height 18
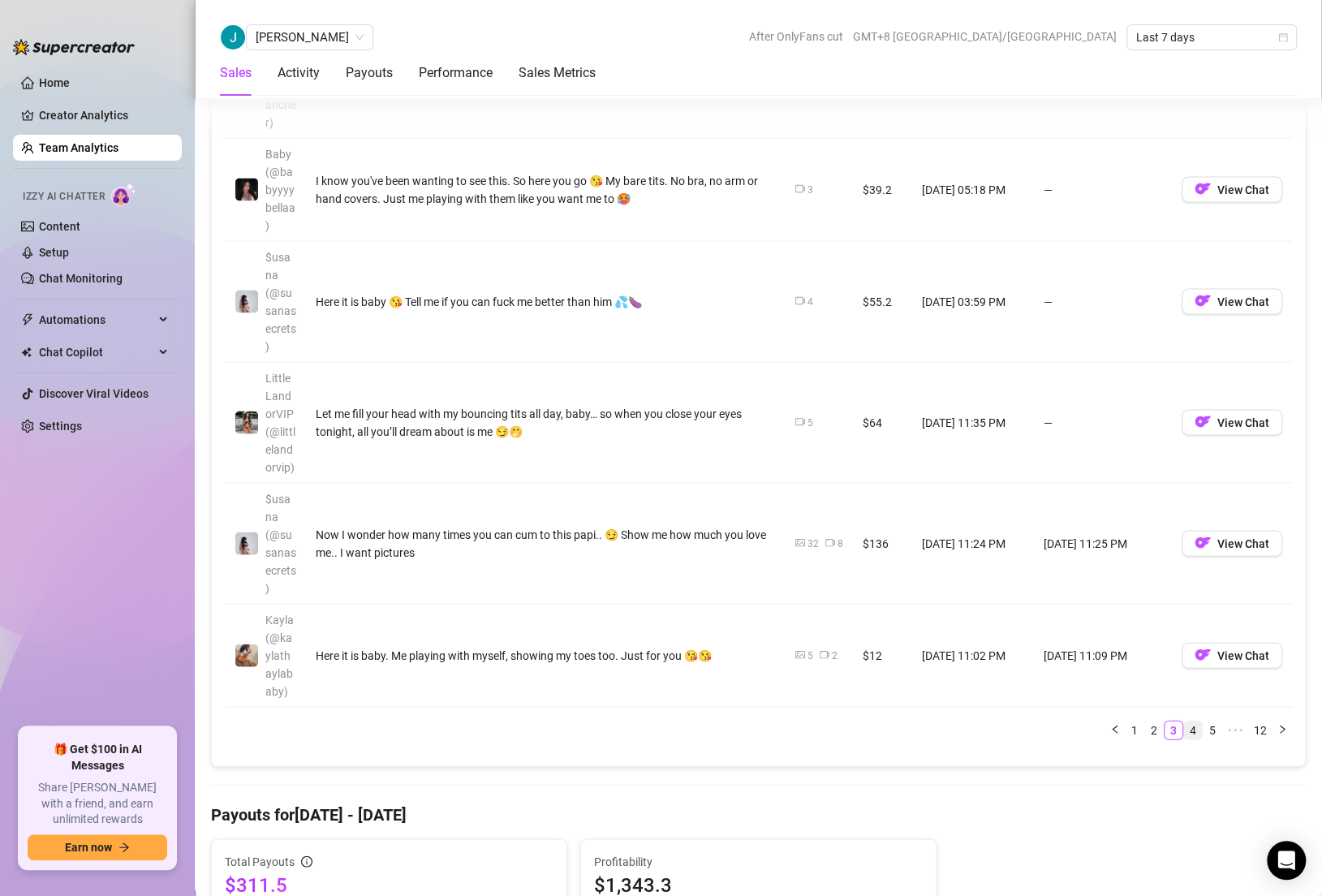
click at [1184, 721] on link "4" at bounding box center [1193, 730] width 18 height 18
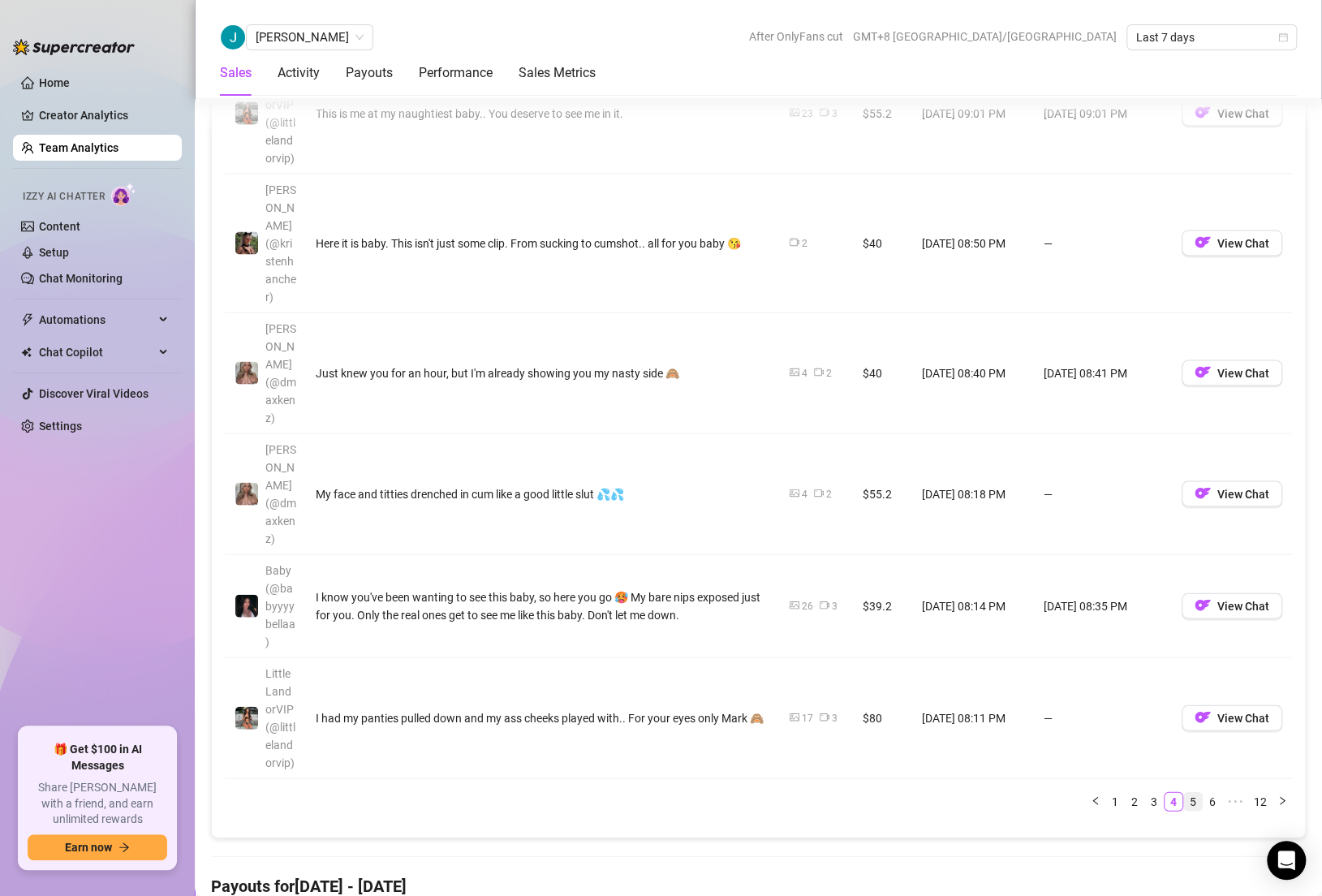
click at [1184, 792] on link "5" at bounding box center [1193, 801] width 18 height 18
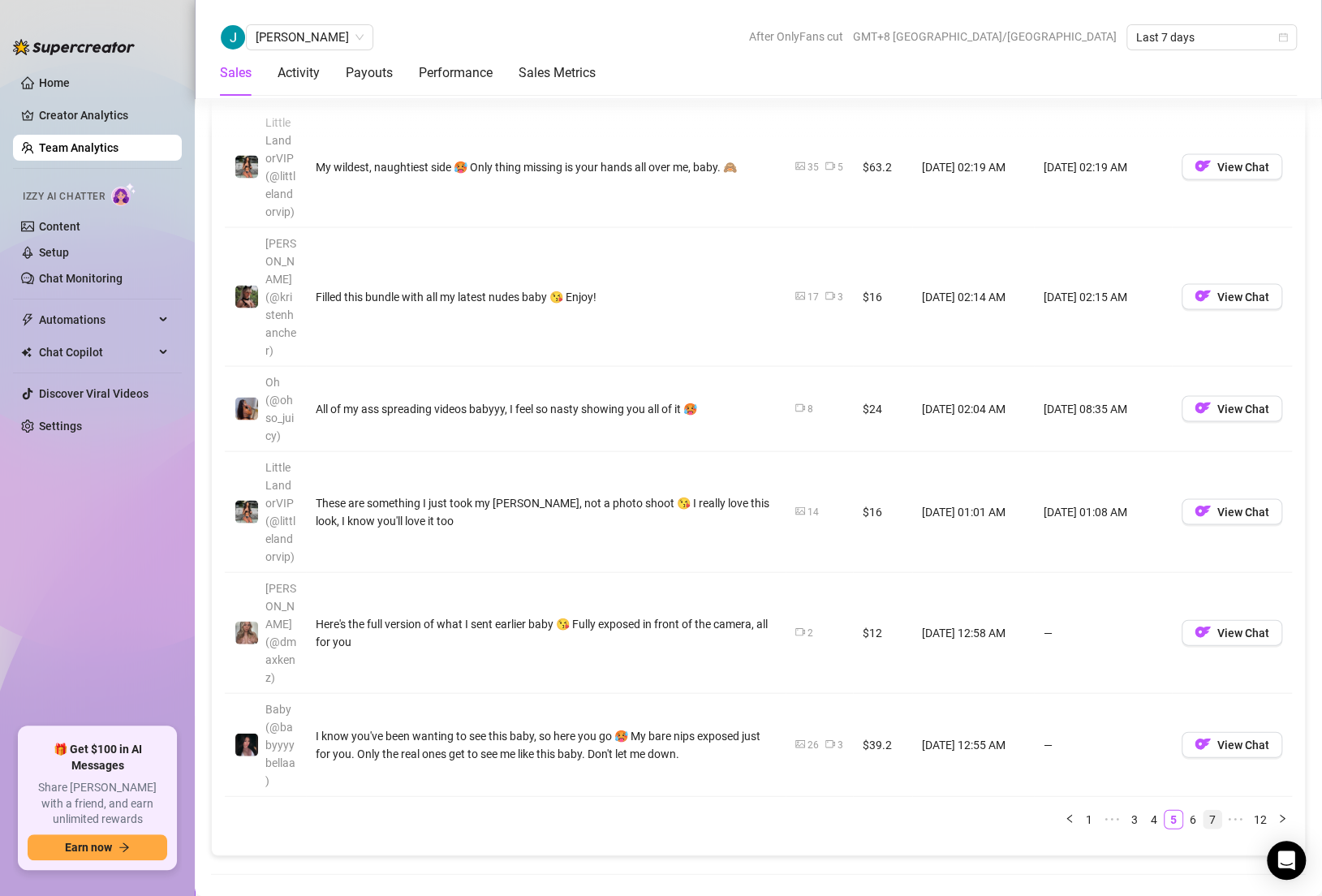
click at [1204, 810] on link "7" at bounding box center [1213, 819] width 18 height 18
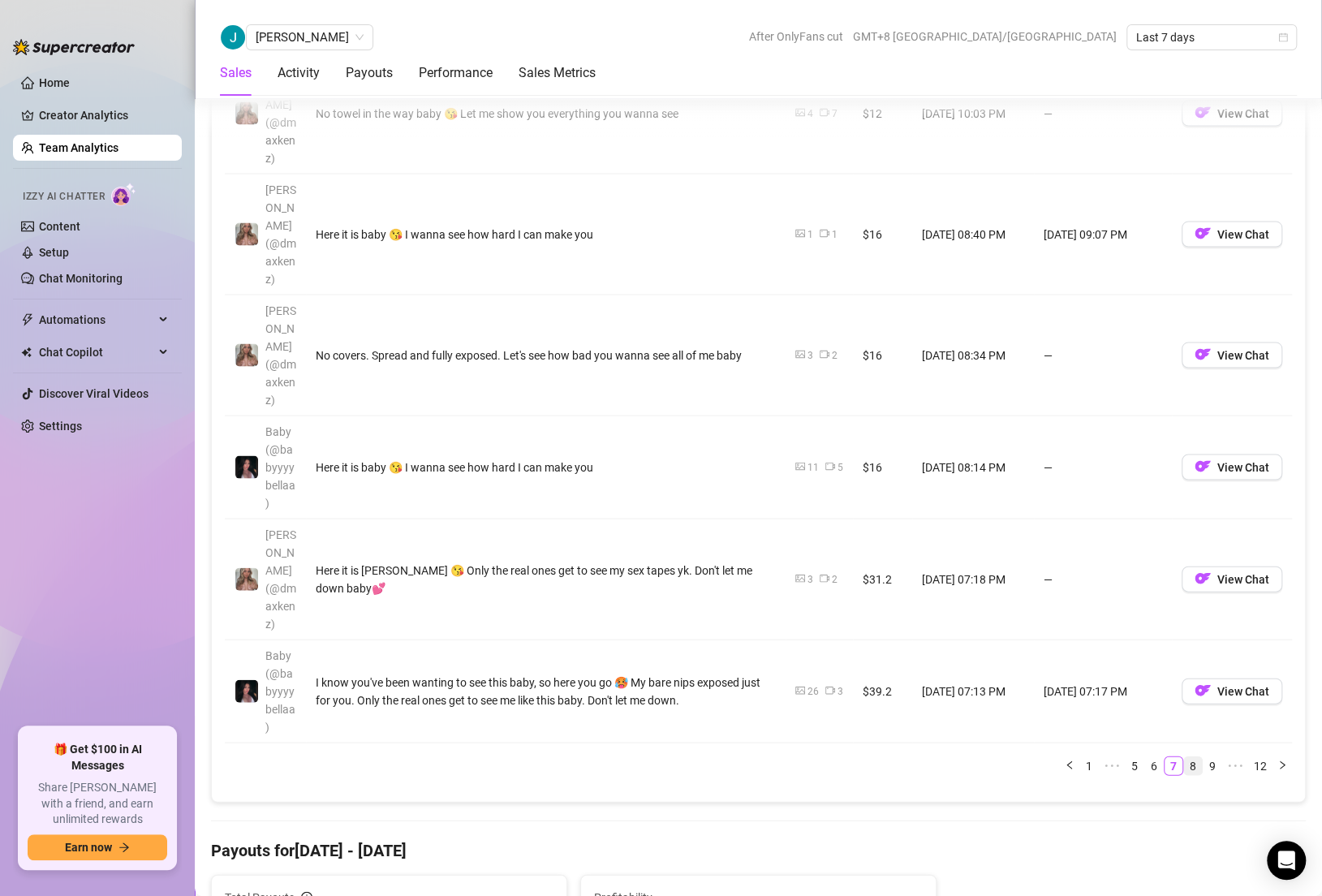
click at [1184, 757] on link "8" at bounding box center [1193, 765] width 18 height 18
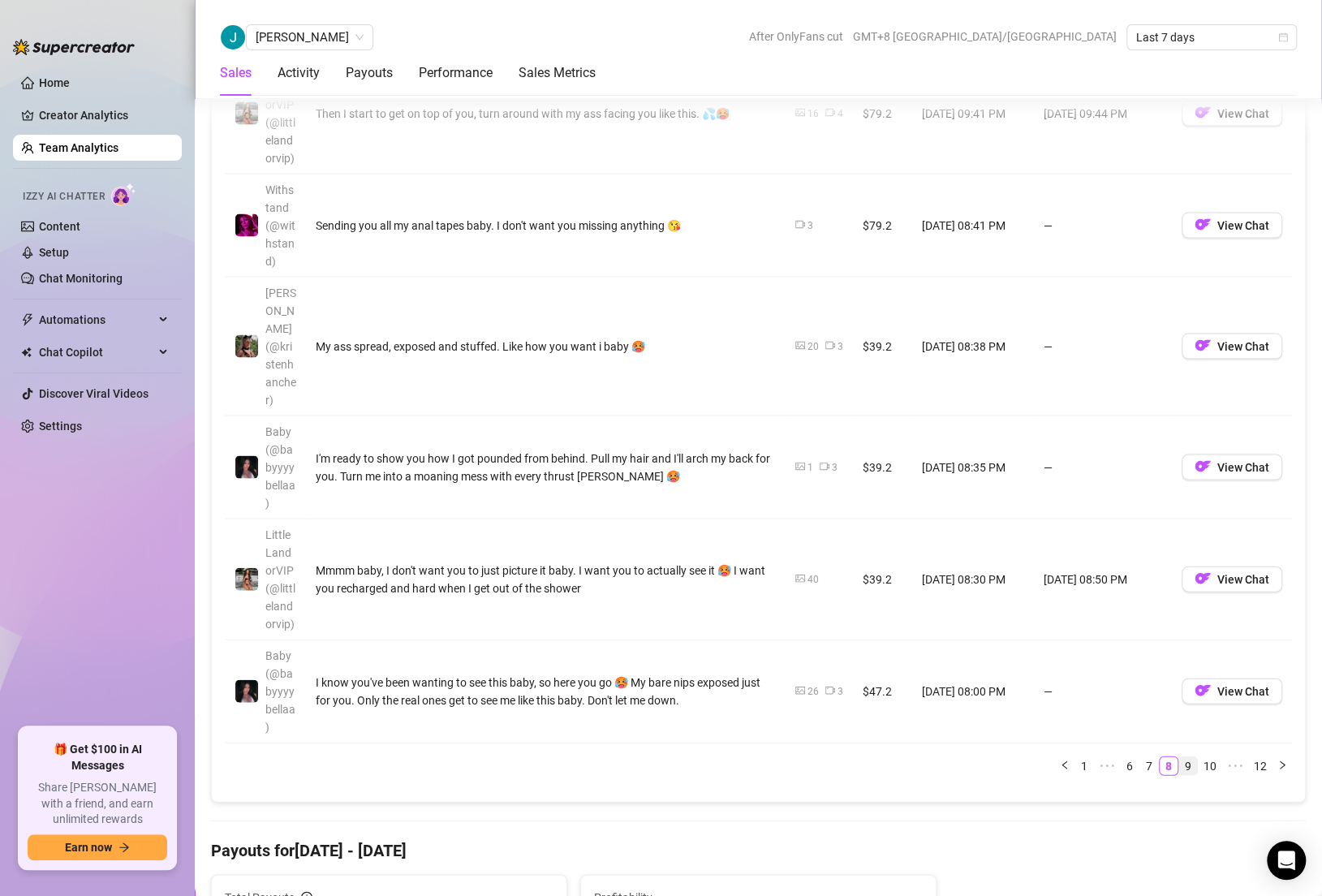
click at [1179, 757] on link "9" at bounding box center [1188, 765] width 18 height 18
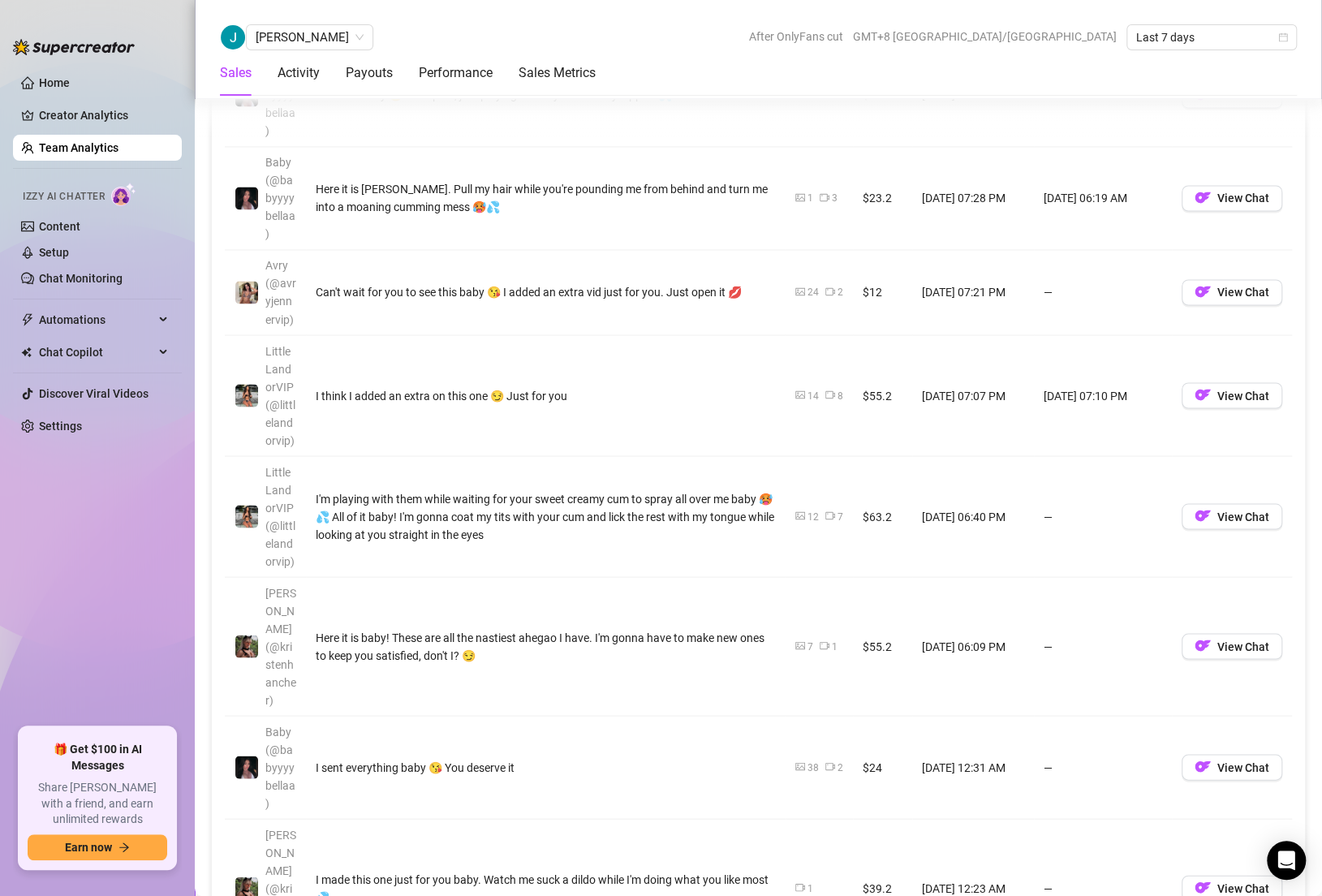
scroll to position [1771, 0]
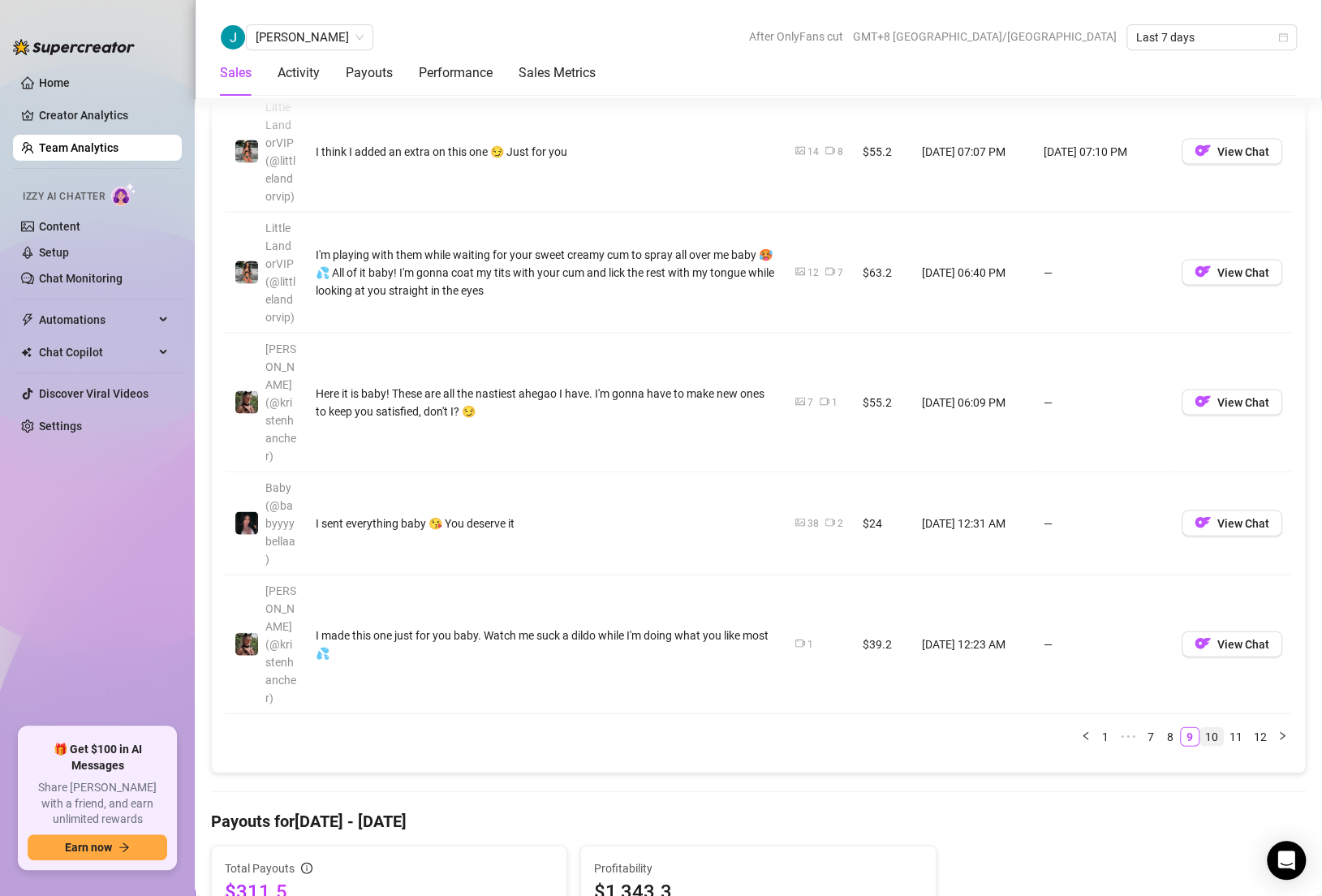
click at [1200, 727] on link "10" at bounding box center [1212, 736] width 23 height 18
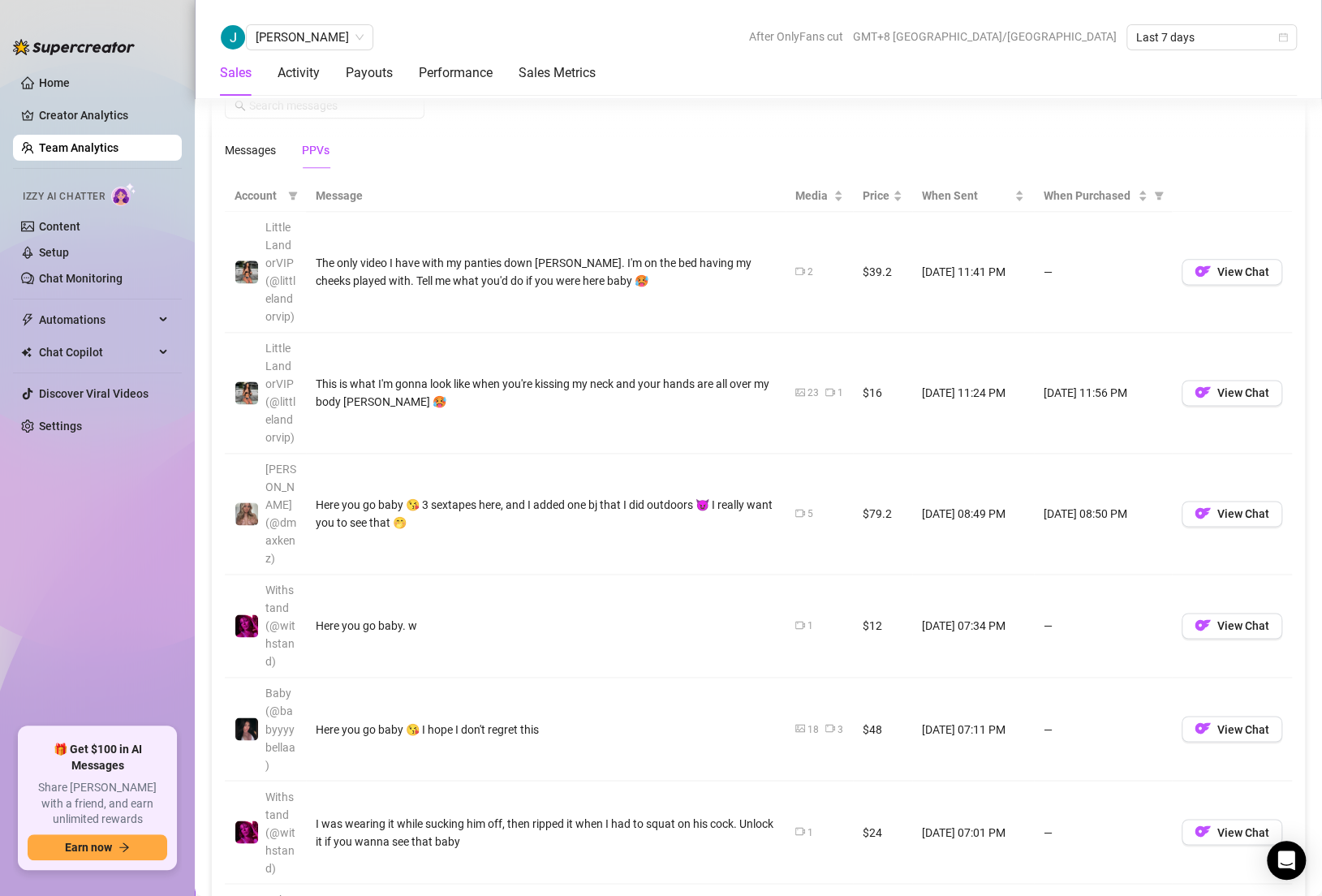
scroll to position [1098, 0]
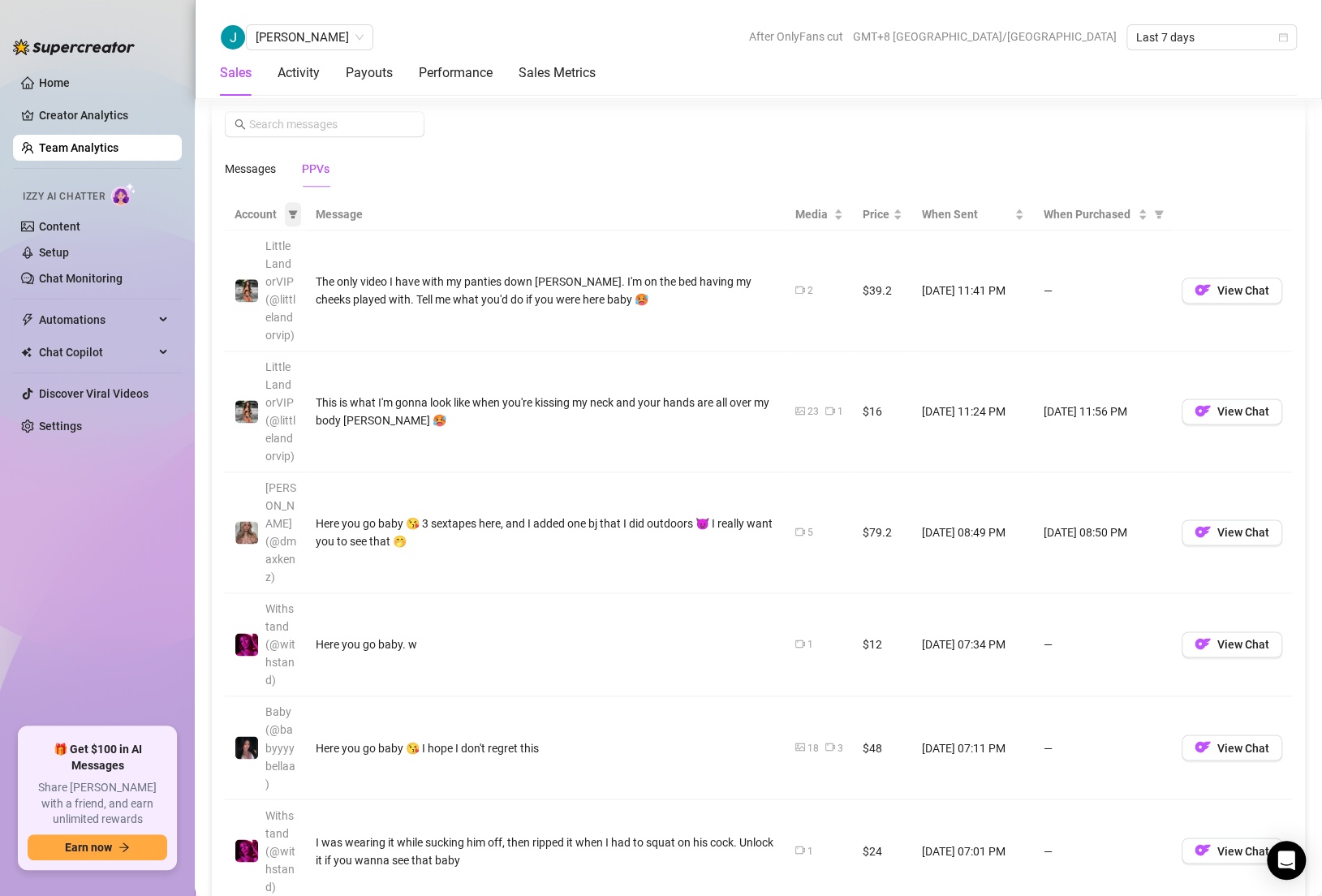
click at [289, 211] on icon "filter" at bounding box center [293, 214] width 10 height 10
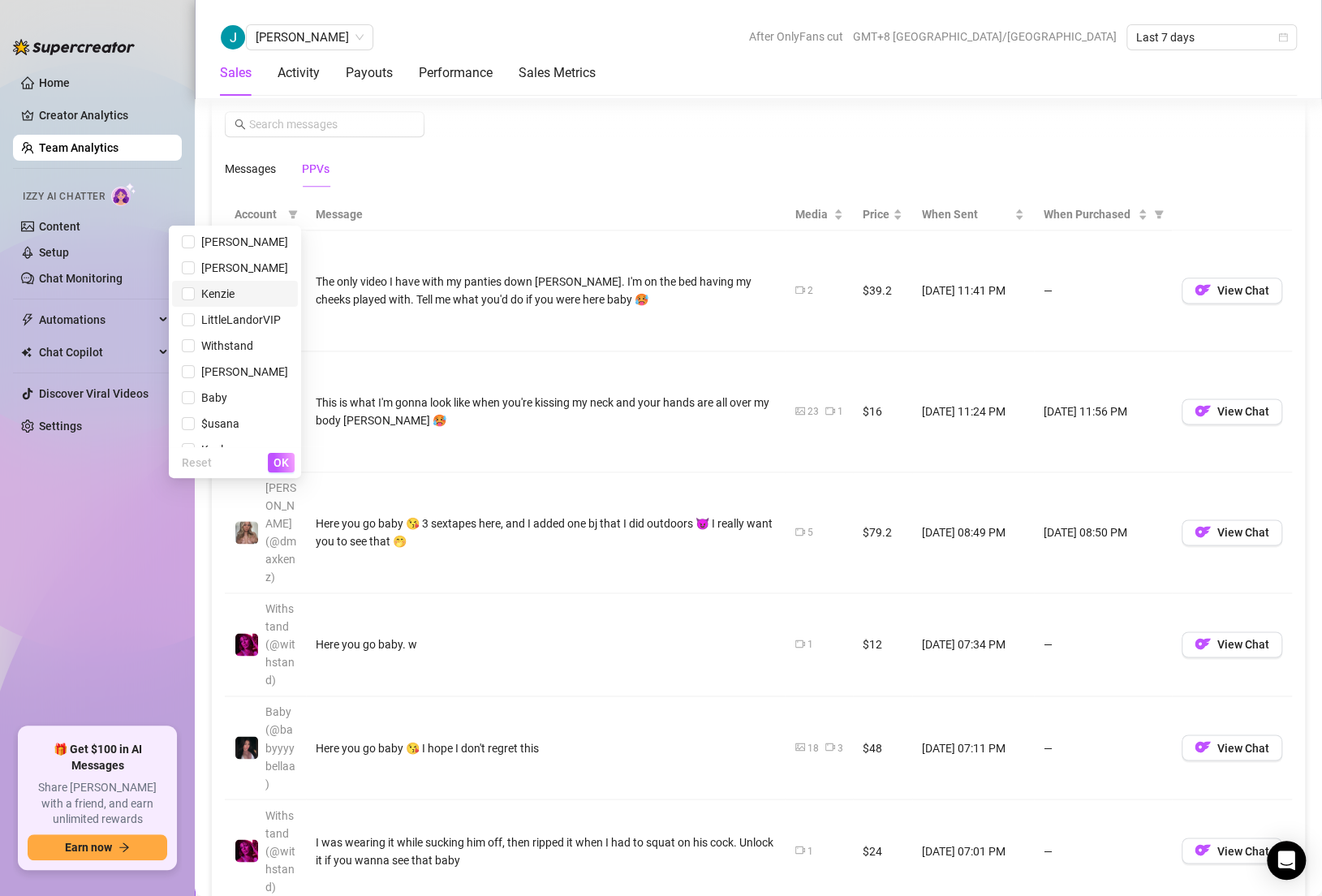
click at [214, 289] on span "Kenzie" at bounding box center [214, 294] width 40 height 13
checkbox input "true"
click at [281, 462] on span "OK" at bounding box center [281, 463] width 15 height 13
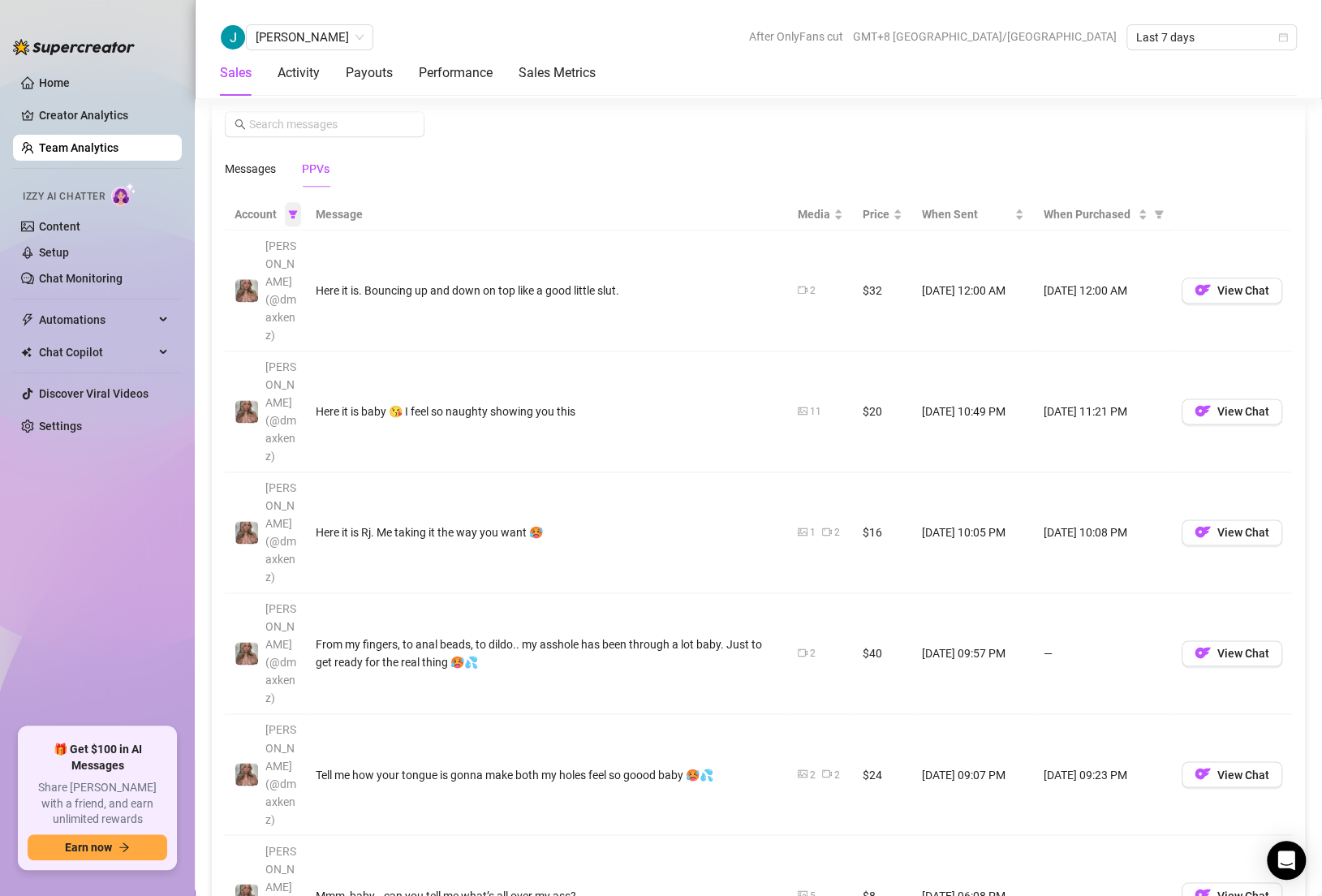
click at [291, 215] on span at bounding box center [293, 214] width 16 height 24
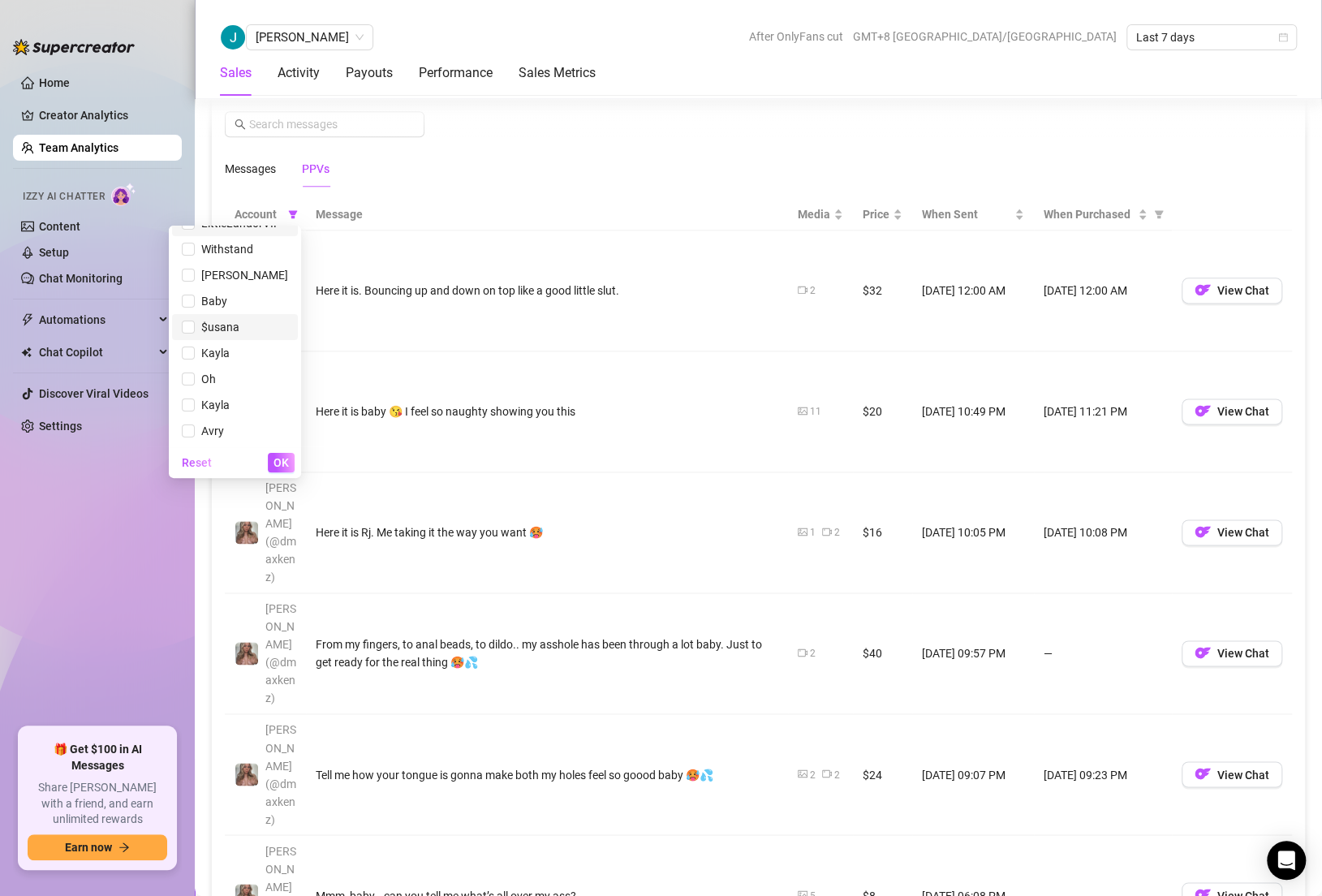
scroll to position [0, 0]
click at [652, 171] on div "Messages PPVs" at bounding box center [758, 169] width 1067 height 37
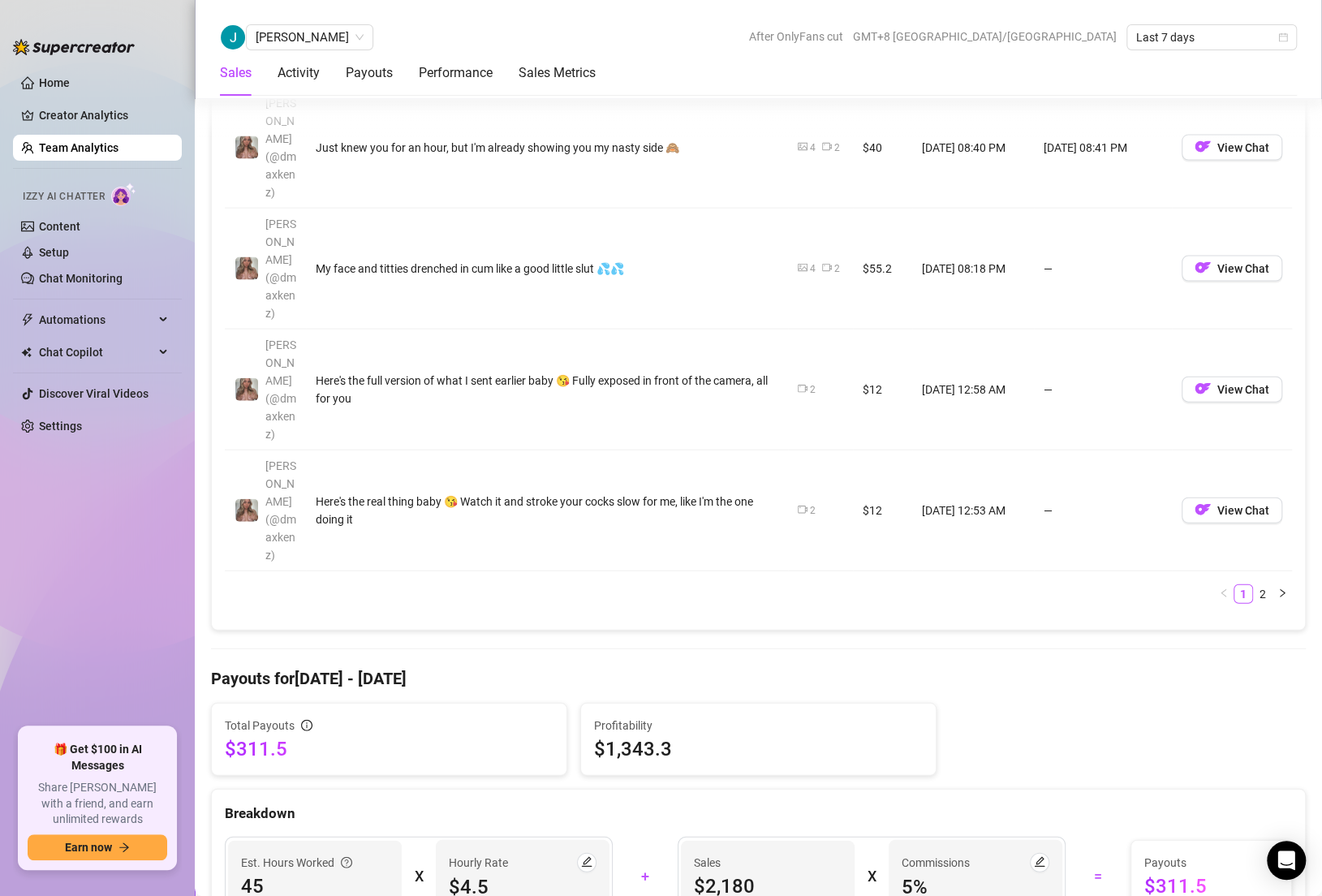
scroll to position [1866, 0]
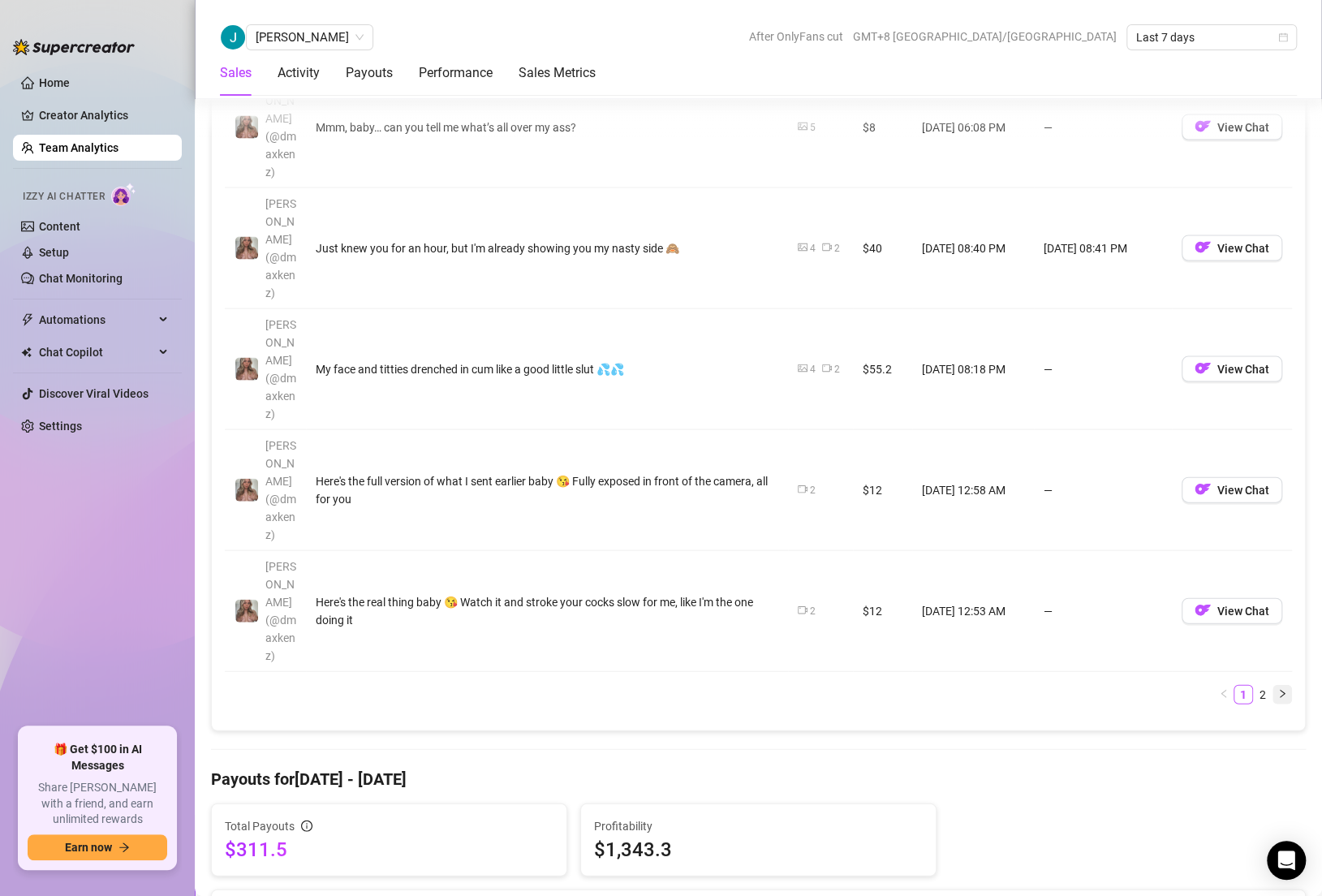
click at [1272, 686] on button "button" at bounding box center [1282, 695] width 20 height 20
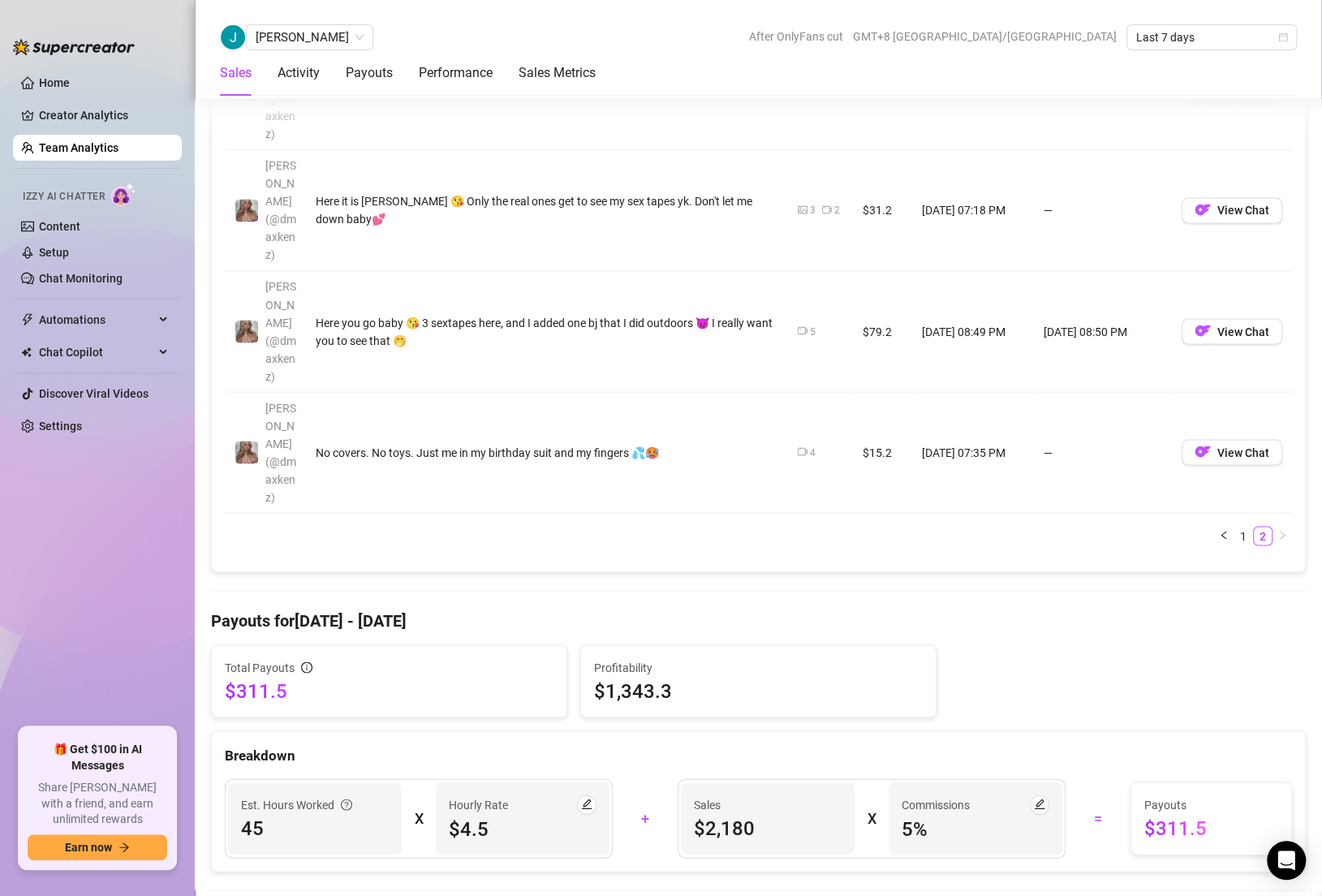
scroll to position [1485, 0]
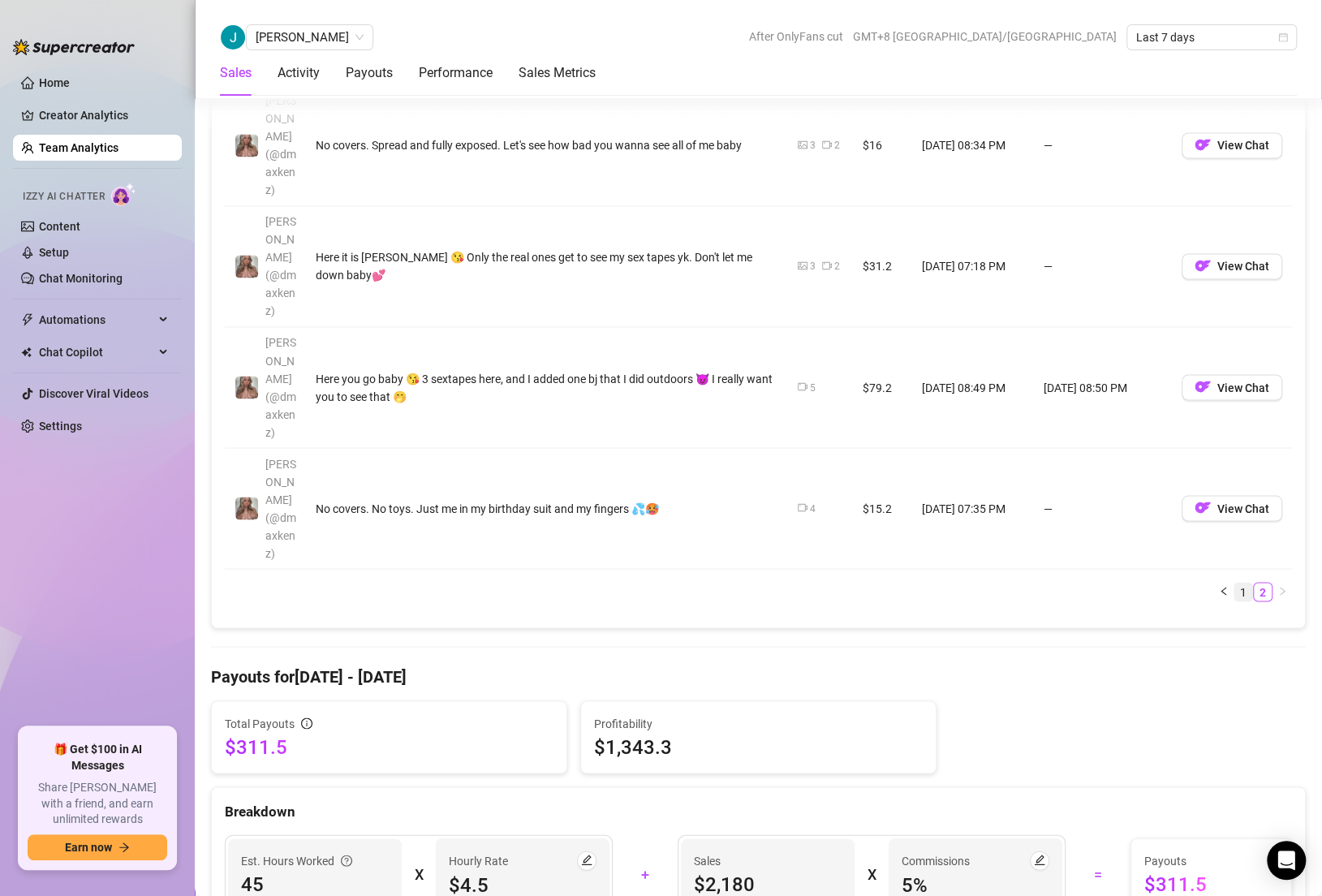
click at [1234, 583] on link "1" at bounding box center [1243, 591] width 18 height 18
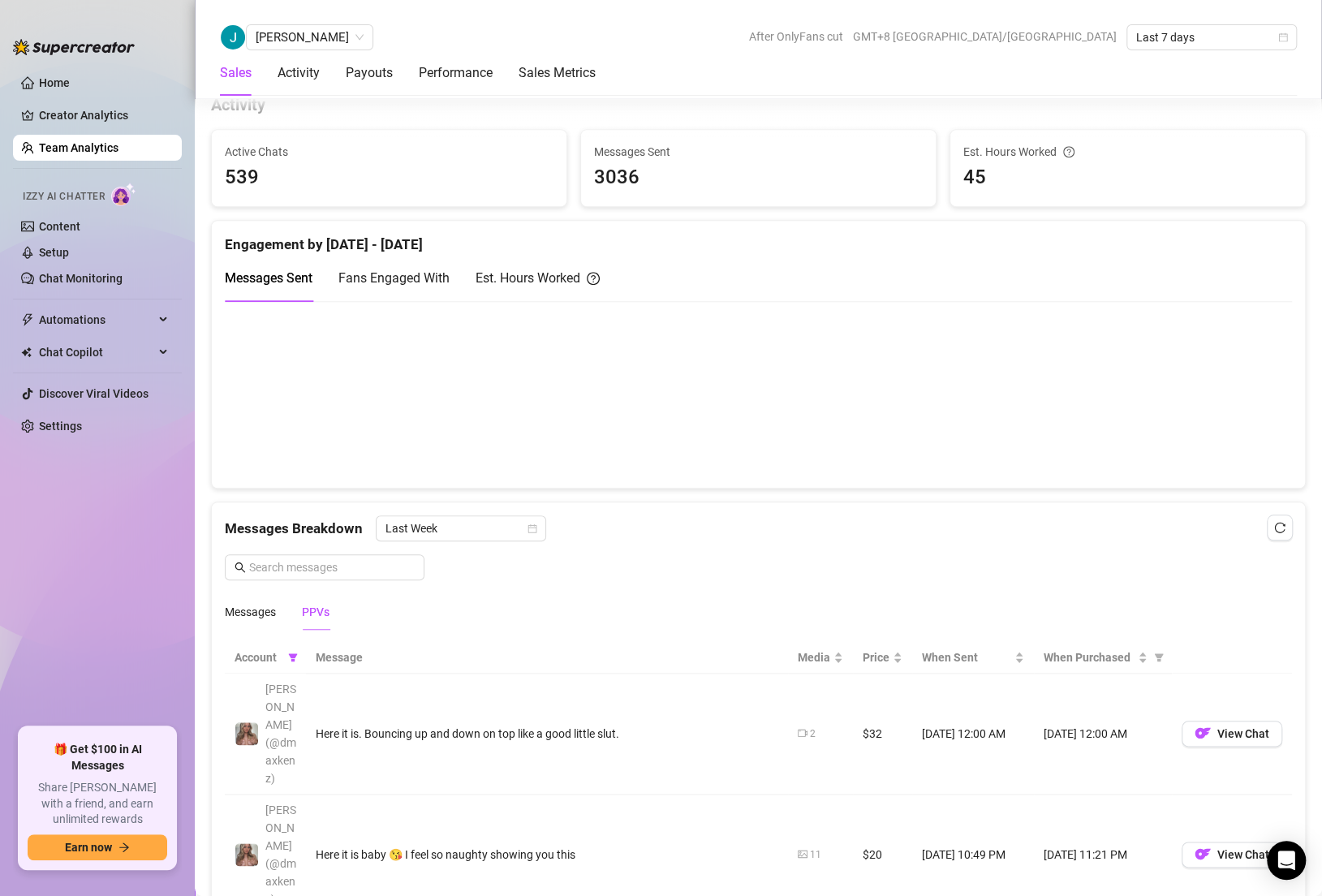
scroll to position [0, 0]
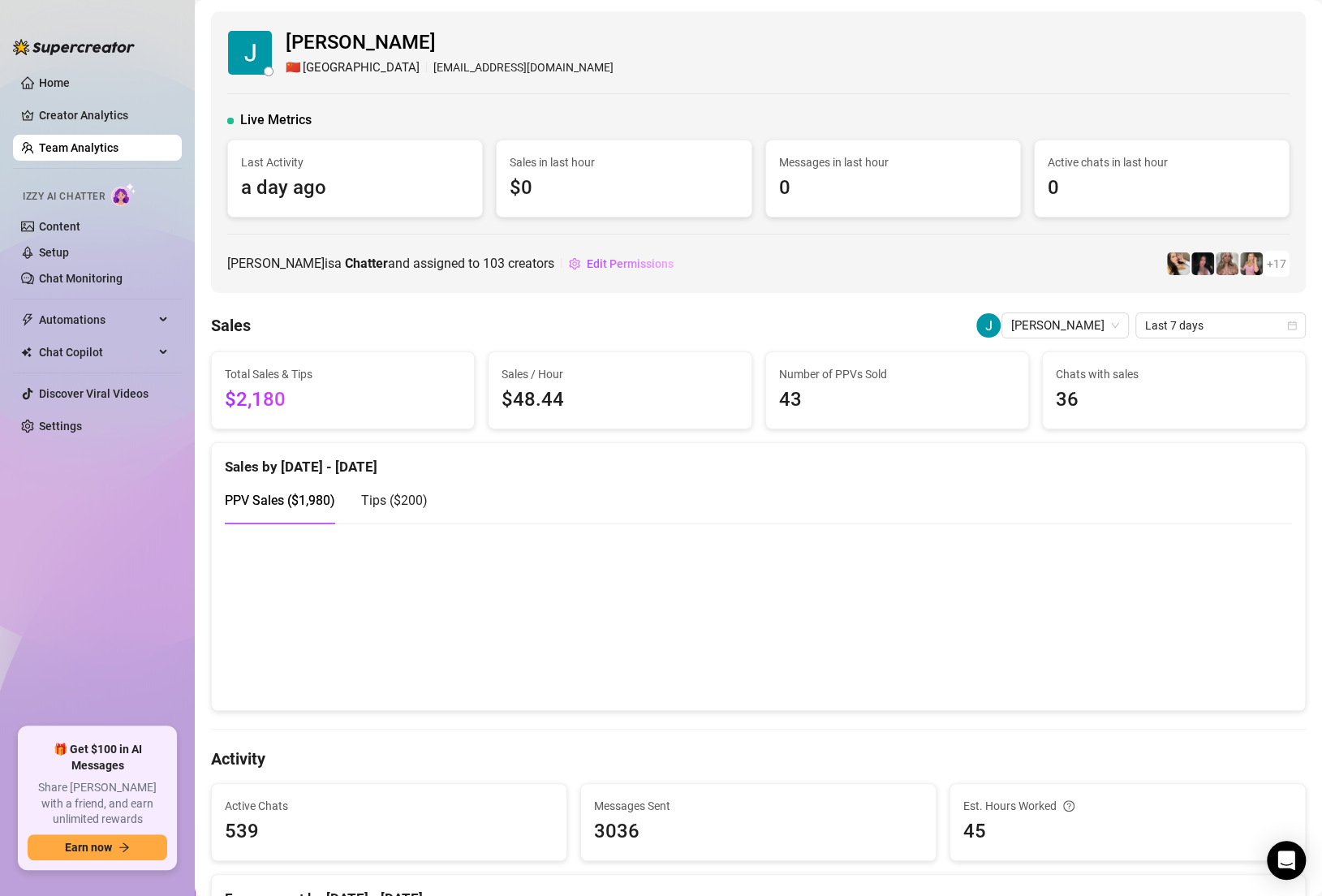
click at [112, 152] on link "Team Analytics" at bounding box center [79, 147] width 80 height 13
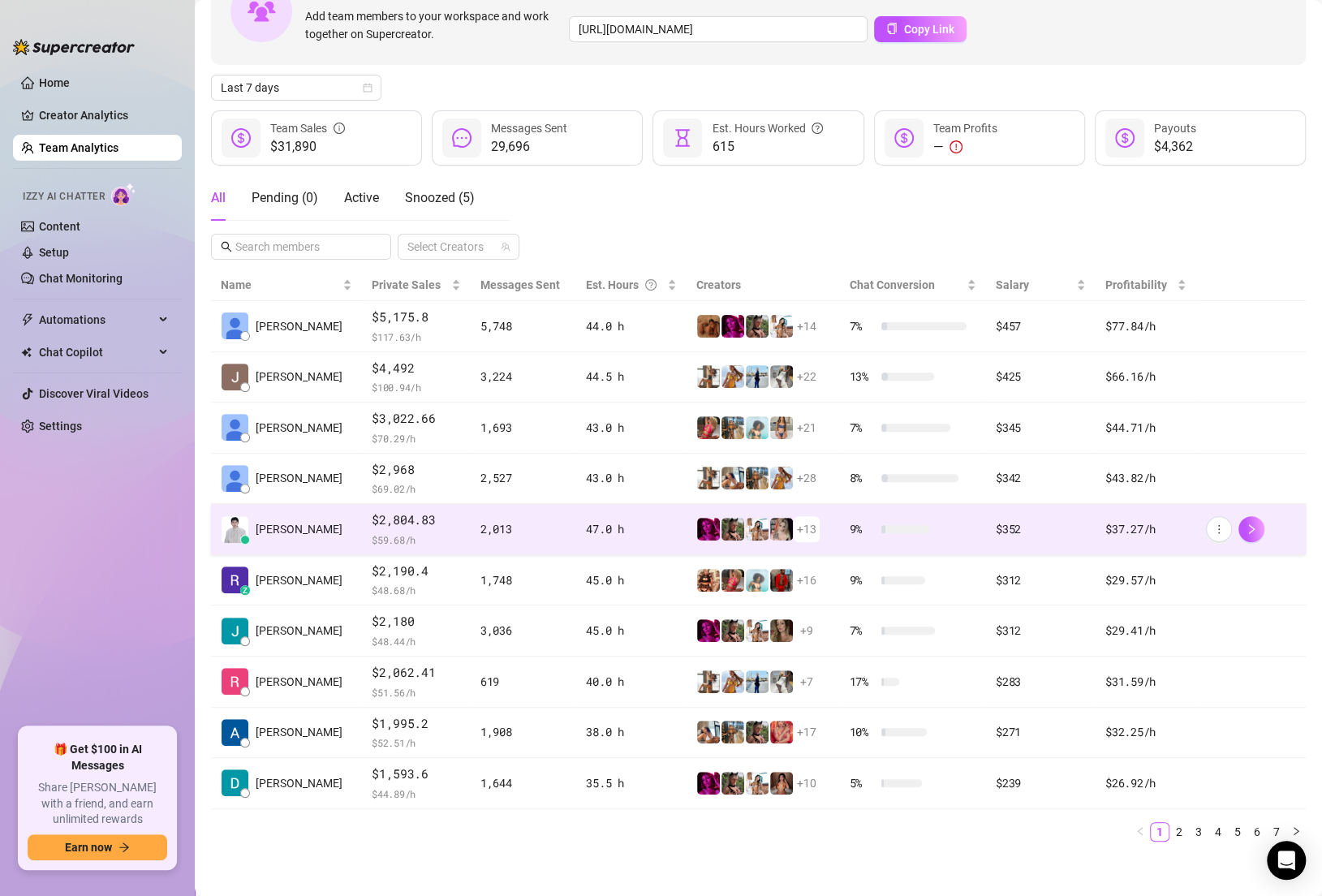
scroll to position [121, 0]
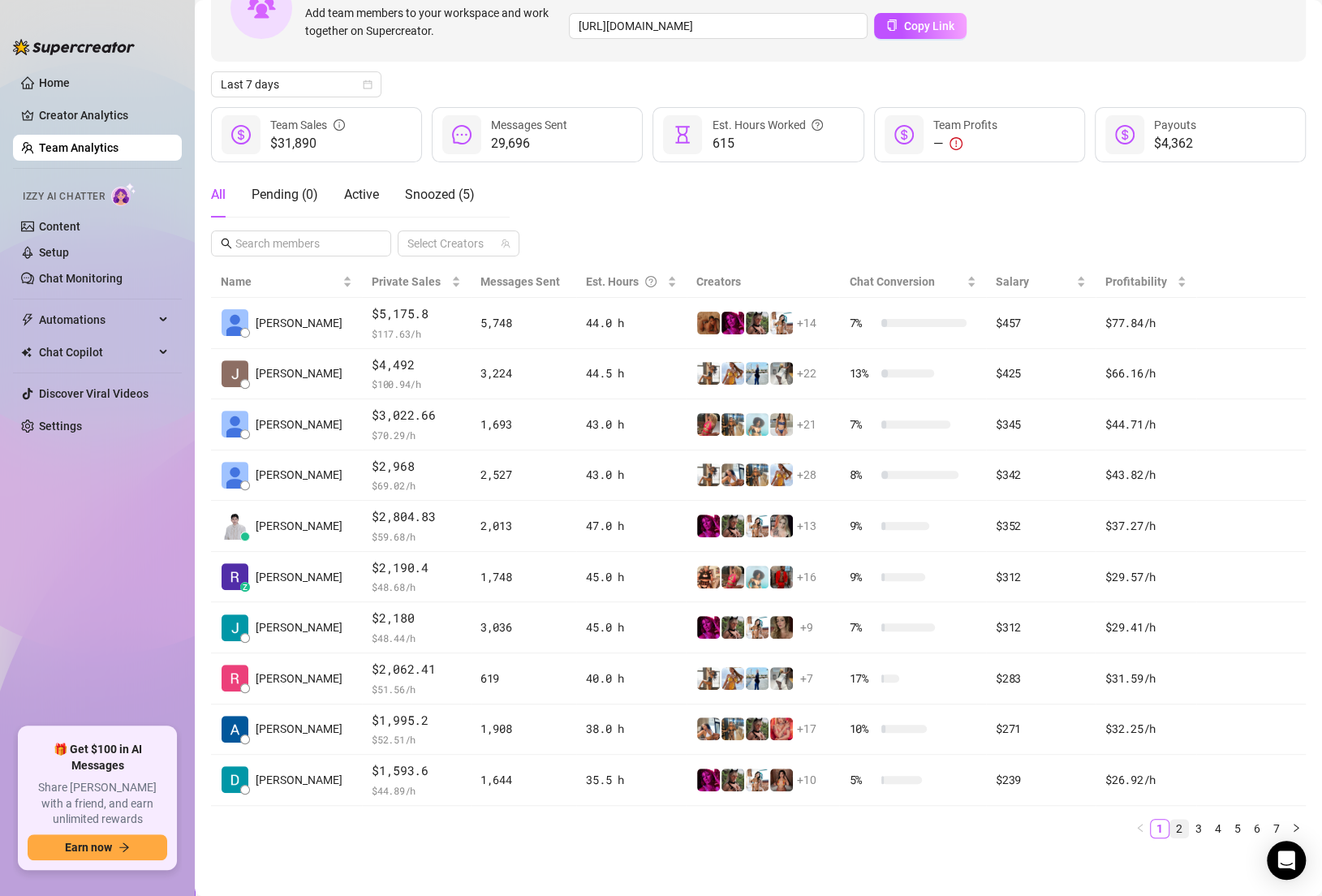
click at [1179, 826] on link "2" at bounding box center [1179, 829] width 18 height 18
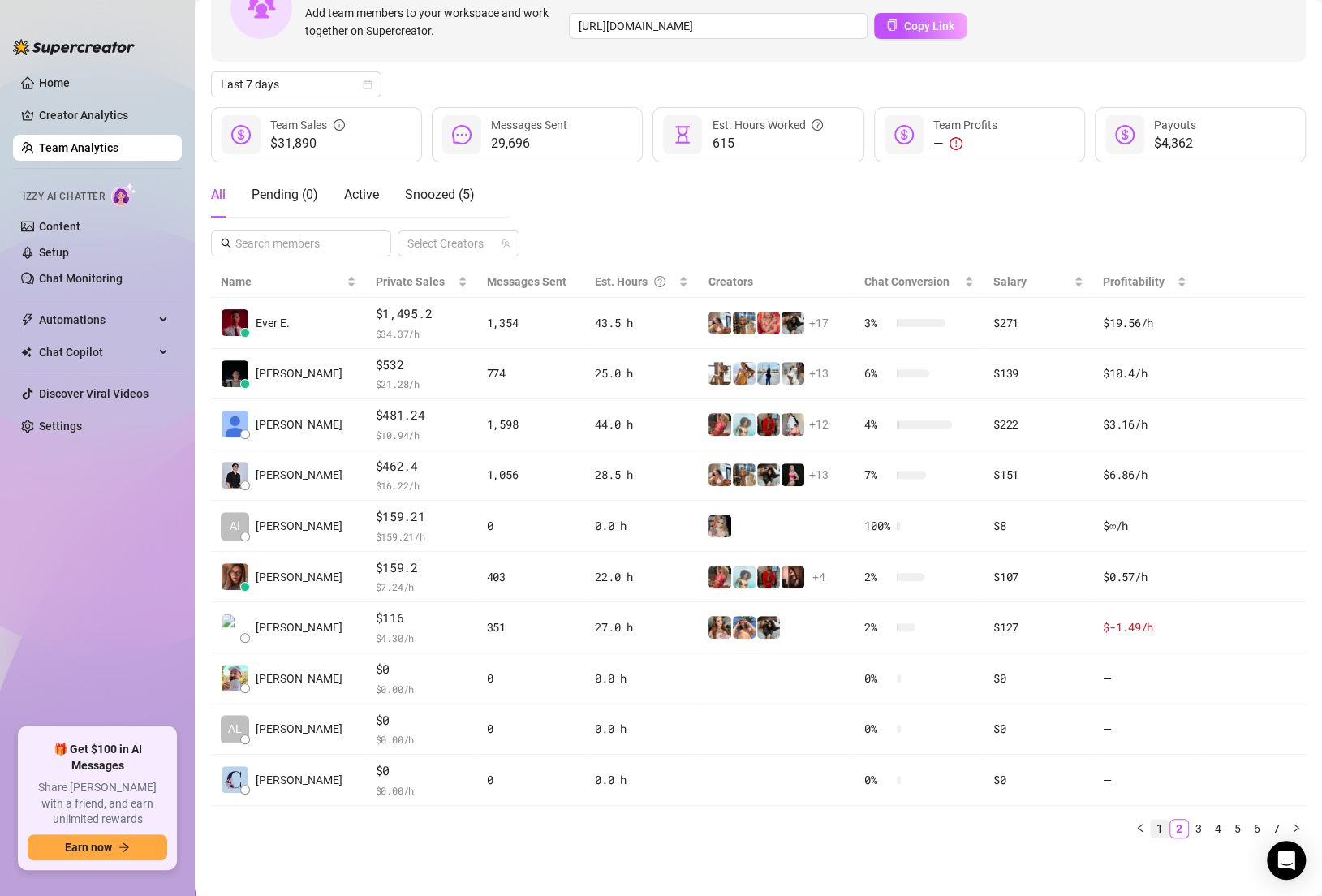
click at [1154, 823] on link "1" at bounding box center [1160, 829] width 18 height 18
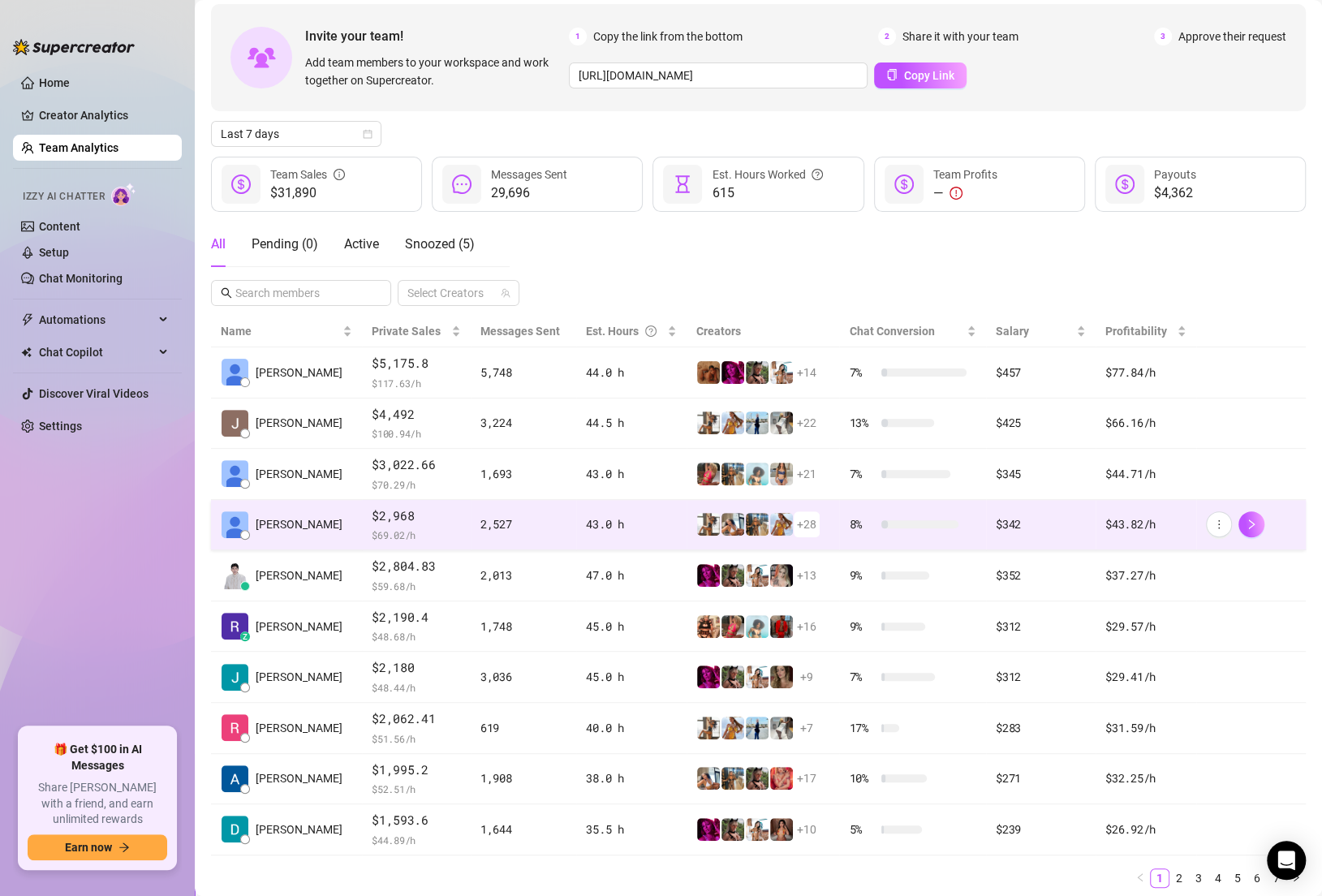
scroll to position [60, 0]
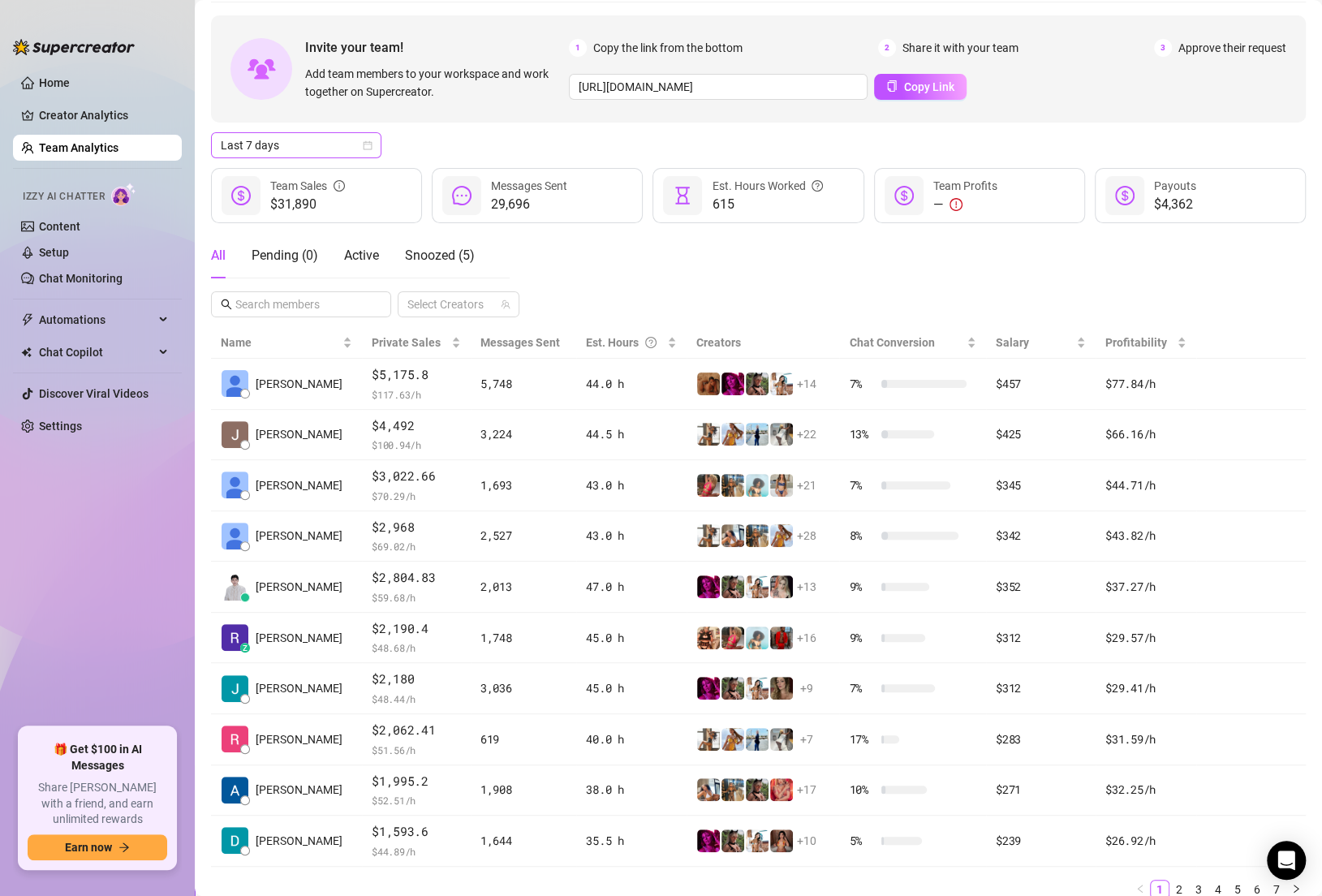
click at [363, 145] on icon "calendar" at bounding box center [368, 145] width 10 height 10
click at [274, 233] on div "Last 30 days" at bounding box center [296, 230] width 145 height 18
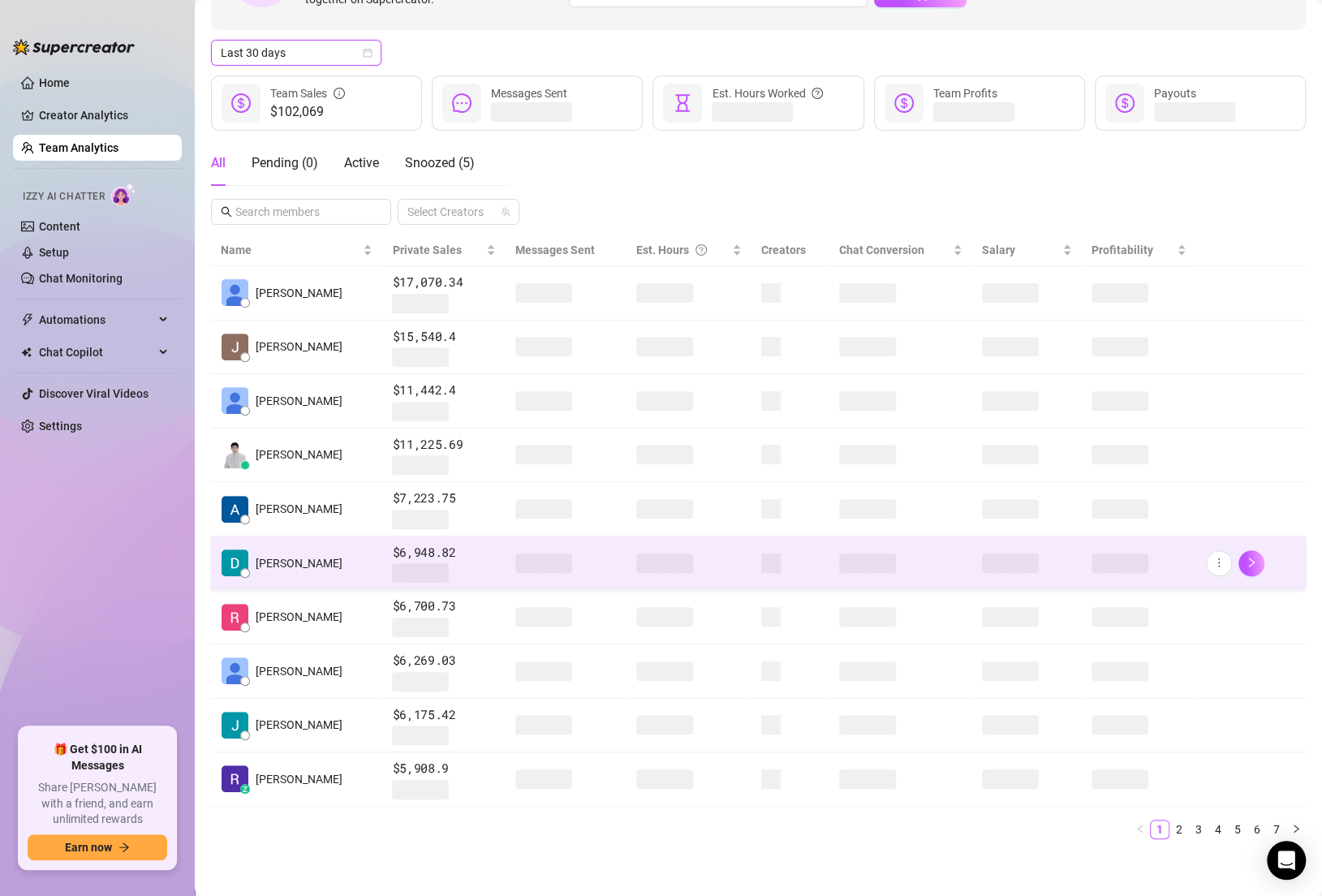
scroll to position [0, 0]
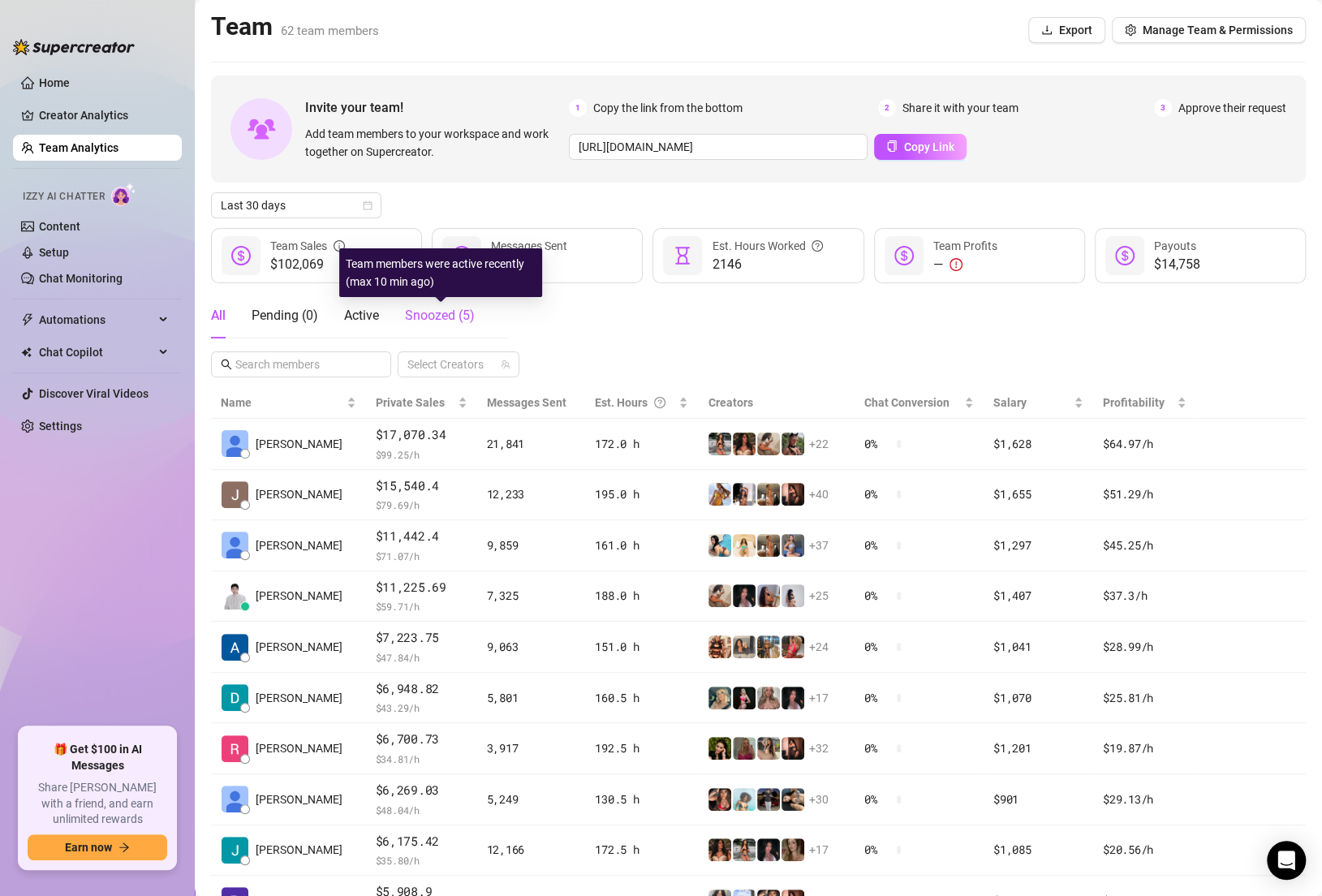
click at [450, 320] on span "Snoozed ( 5 )" at bounding box center [439, 314] width 70 height 15
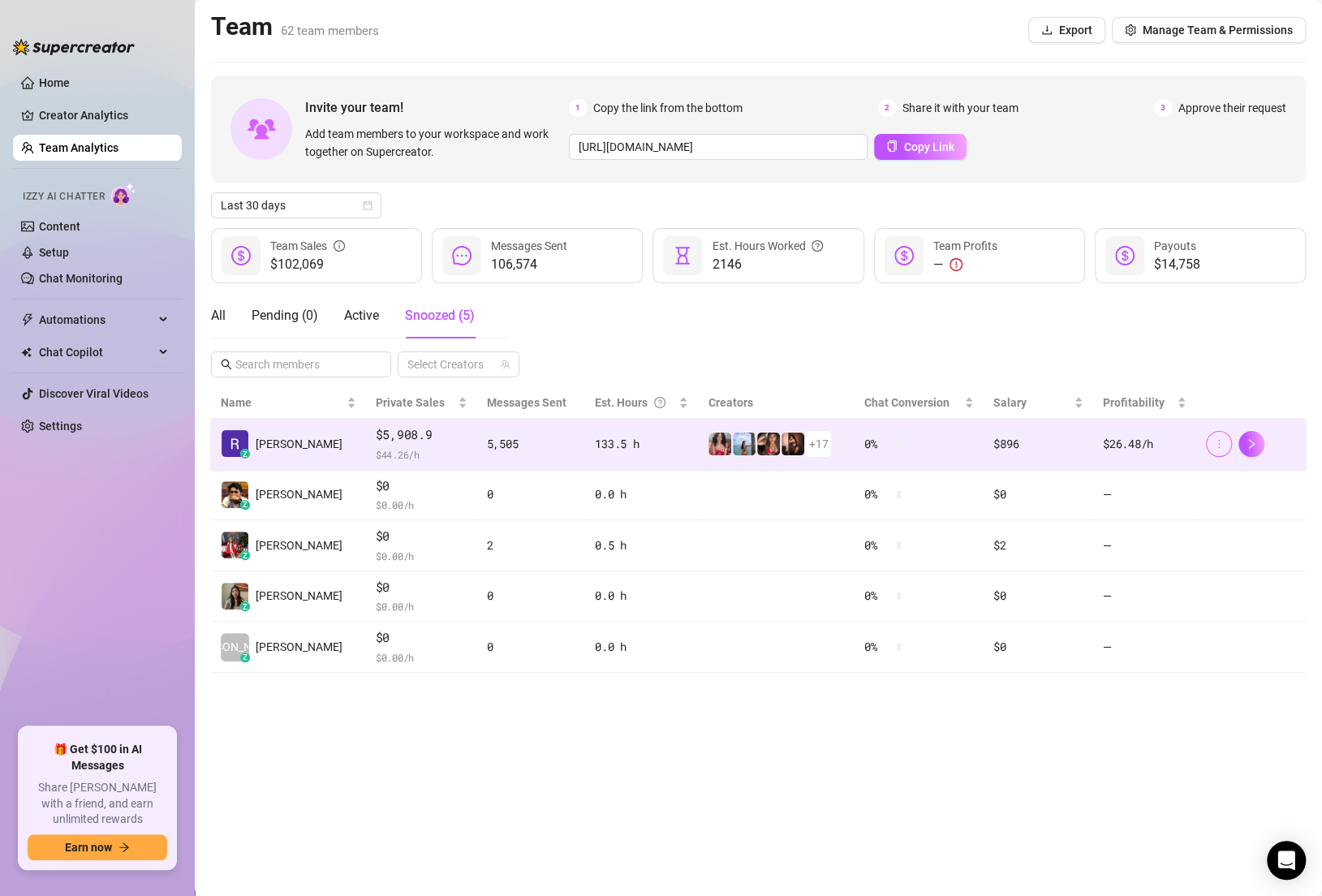
click at [1224, 440] on icon "more" at bounding box center [1219, 444] width 12 height 12
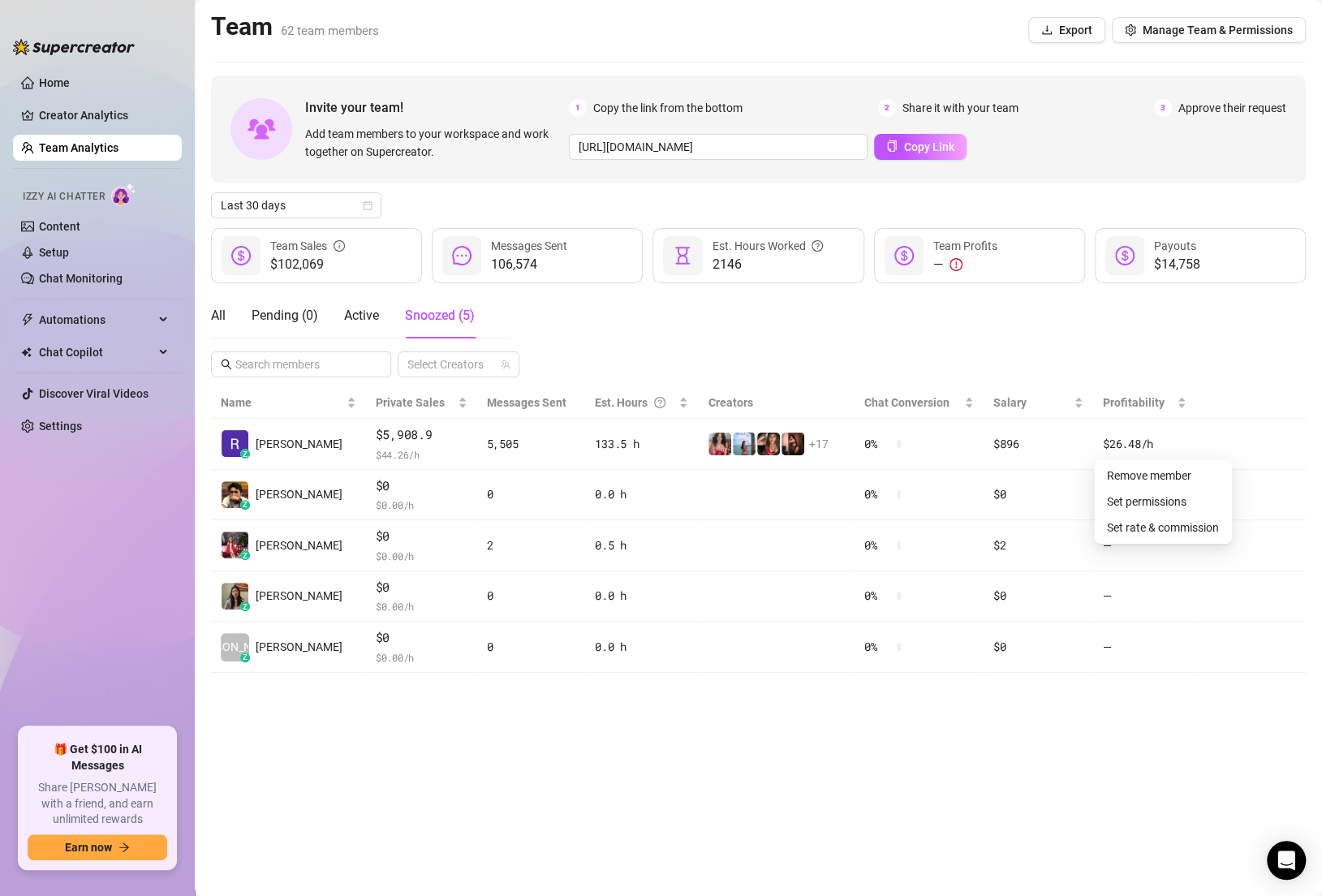
click at [1215, 391] on th at bounding box center [1250, 403] width 109 height 32
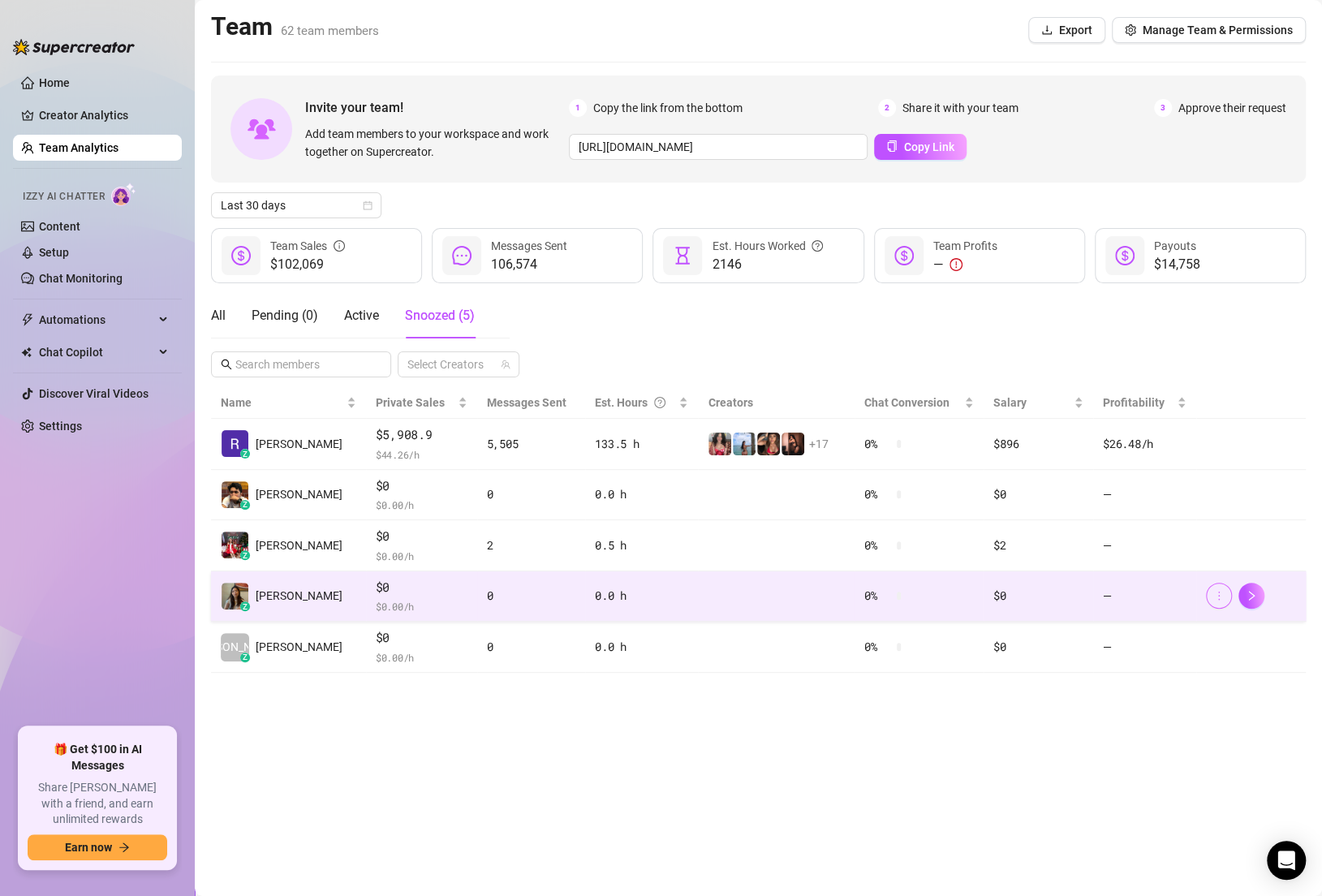
click at [1216, 599] on icon "more" at bounding box center [1219, 596] width 12 height 12
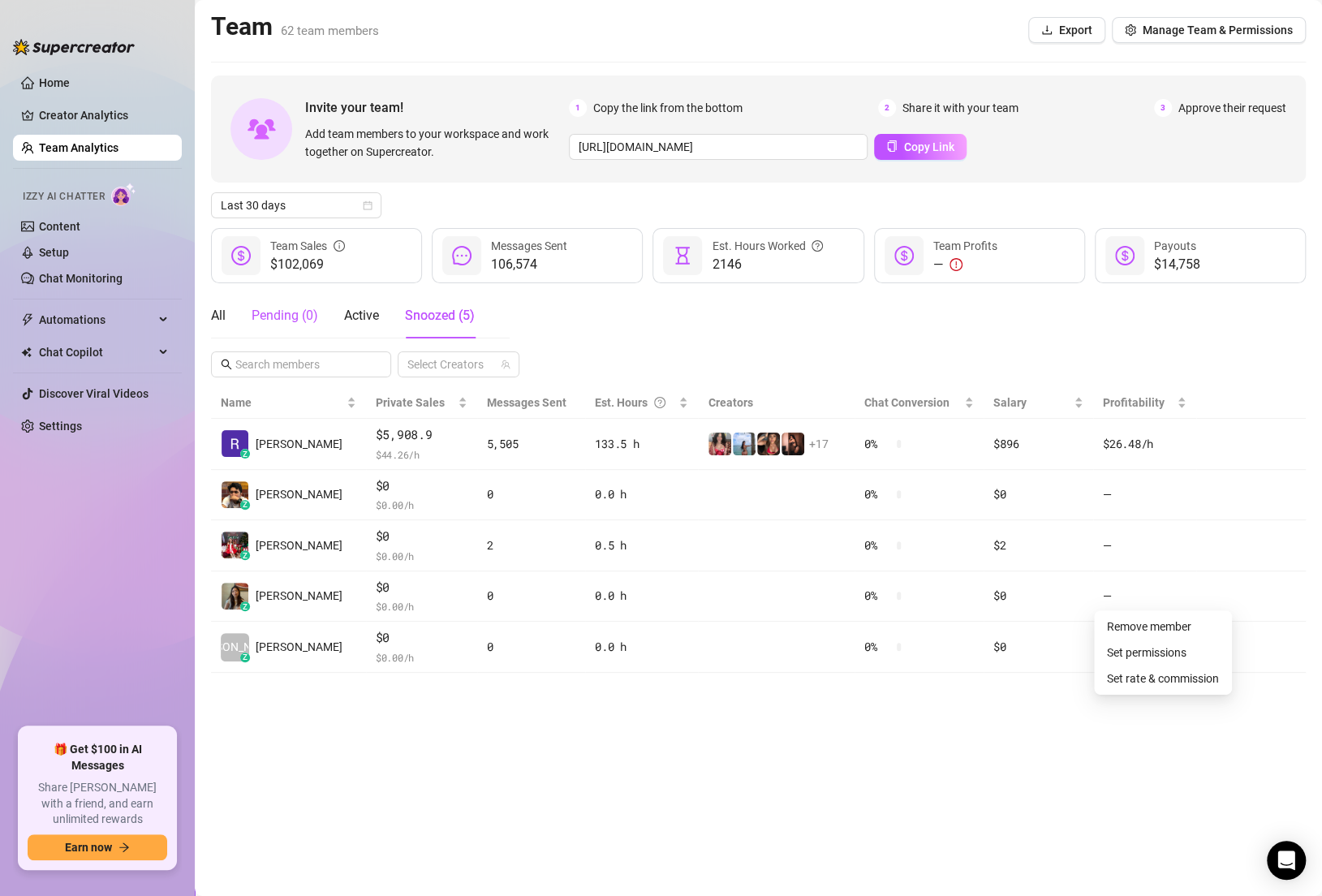
click at [304, 313] on div "Pending ( 0 )" at bounding box center [284, 316] width 67 height 20
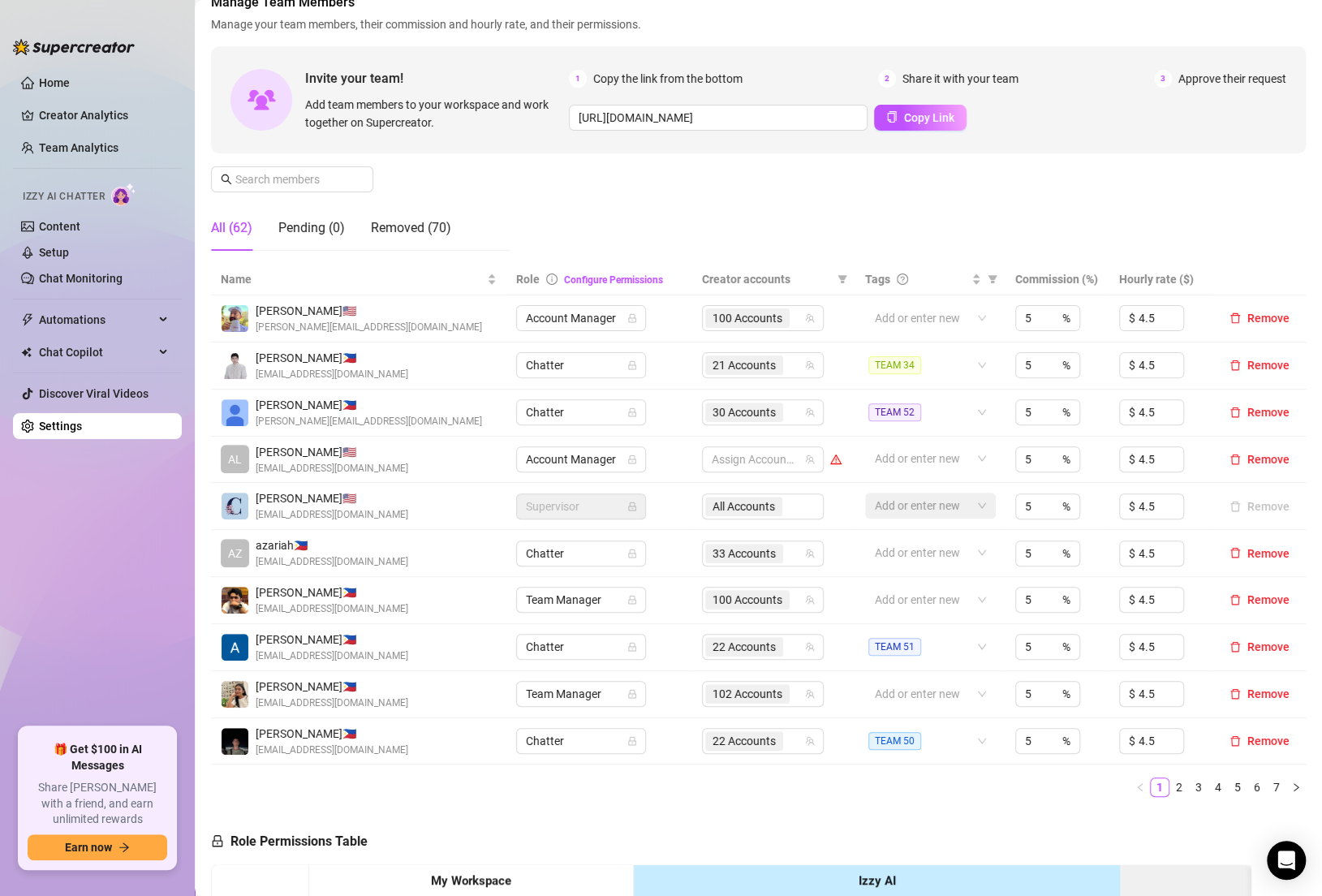
scroll to position [382, 0]
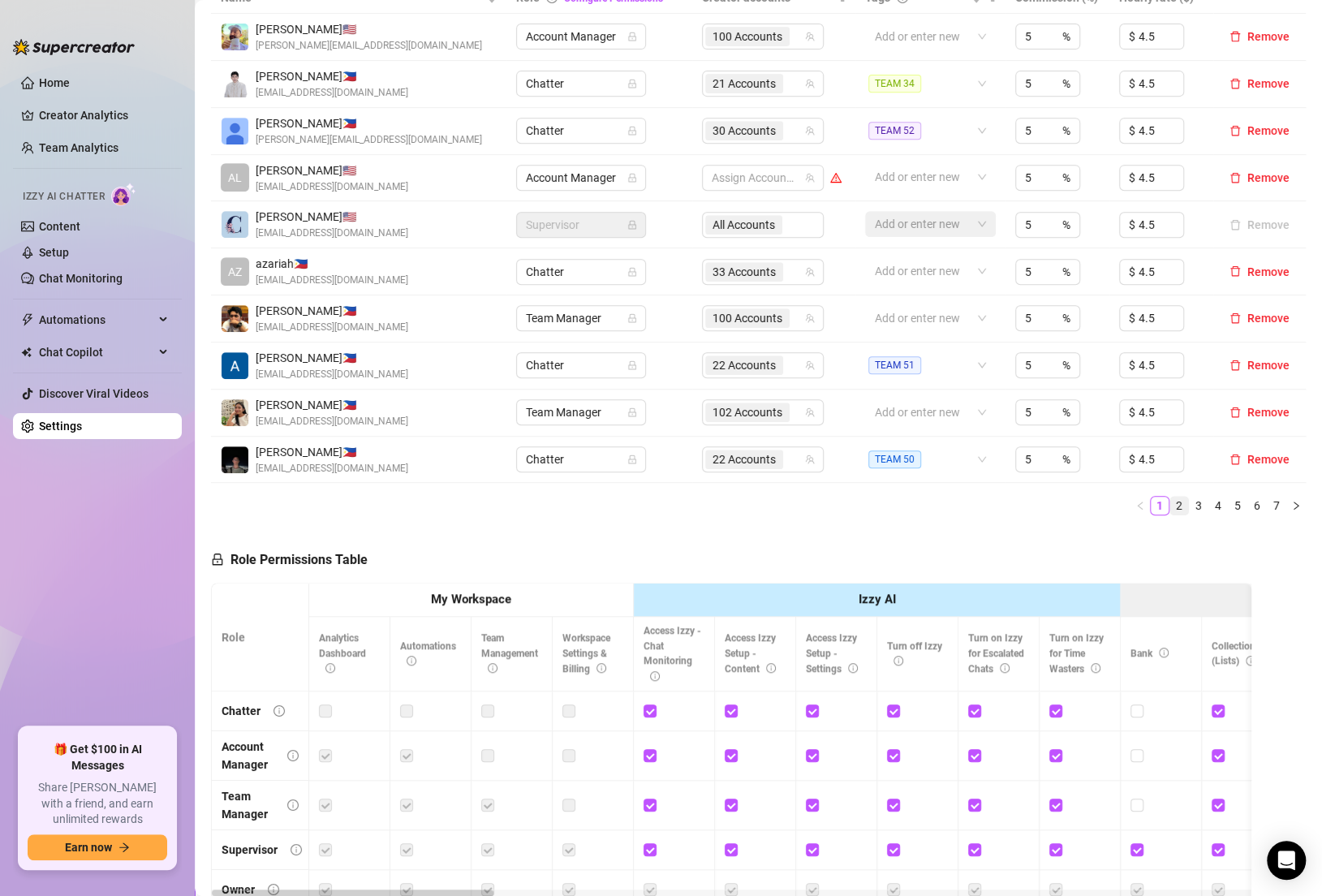
click at [1177, 502] on link "2" at bounding box center [1179, 505] width 18 height 18
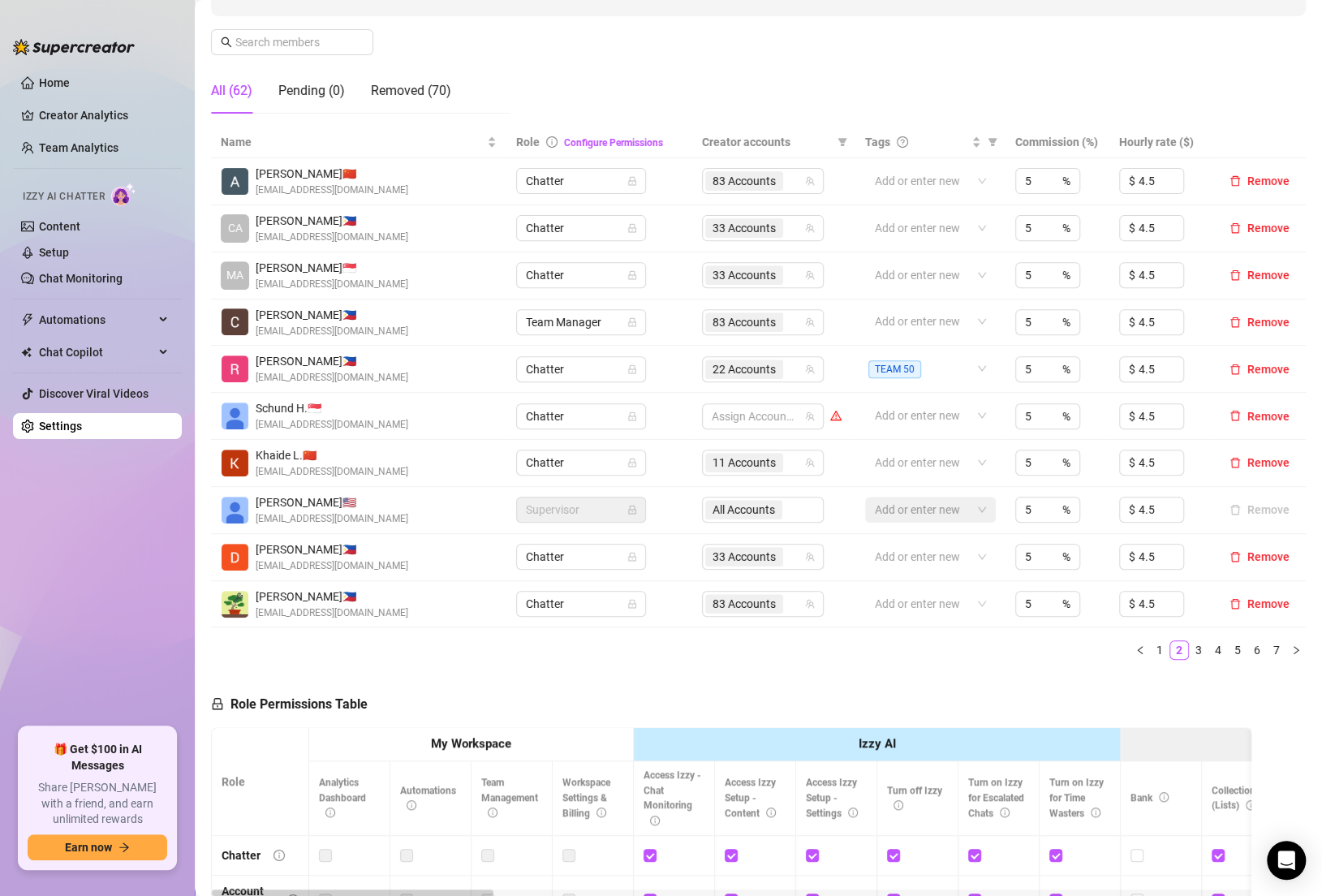
scroll to position [225, 0]
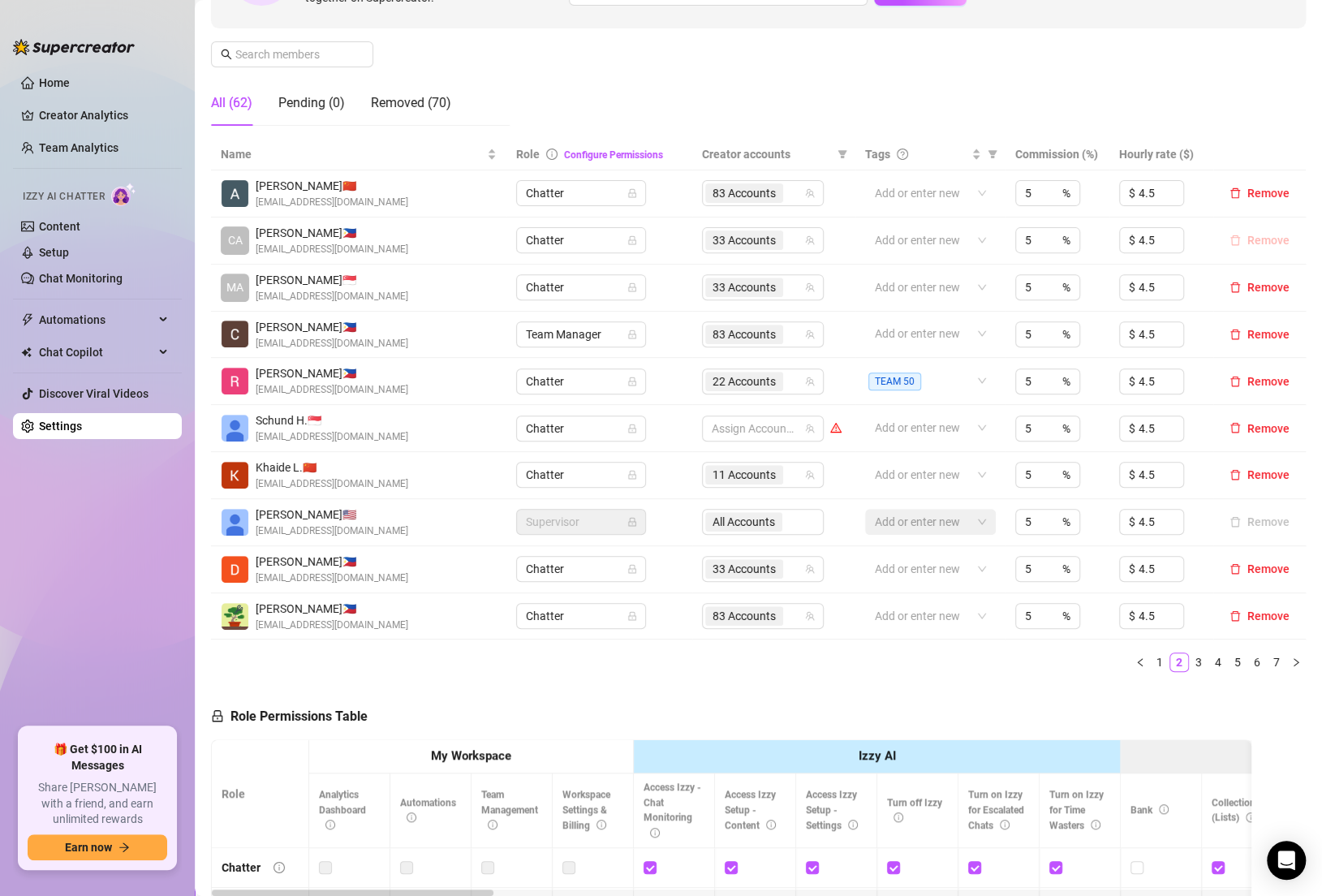
click at [1254, 241] on span "Remove" at bounding box center [1269, 240] width 43 height 13
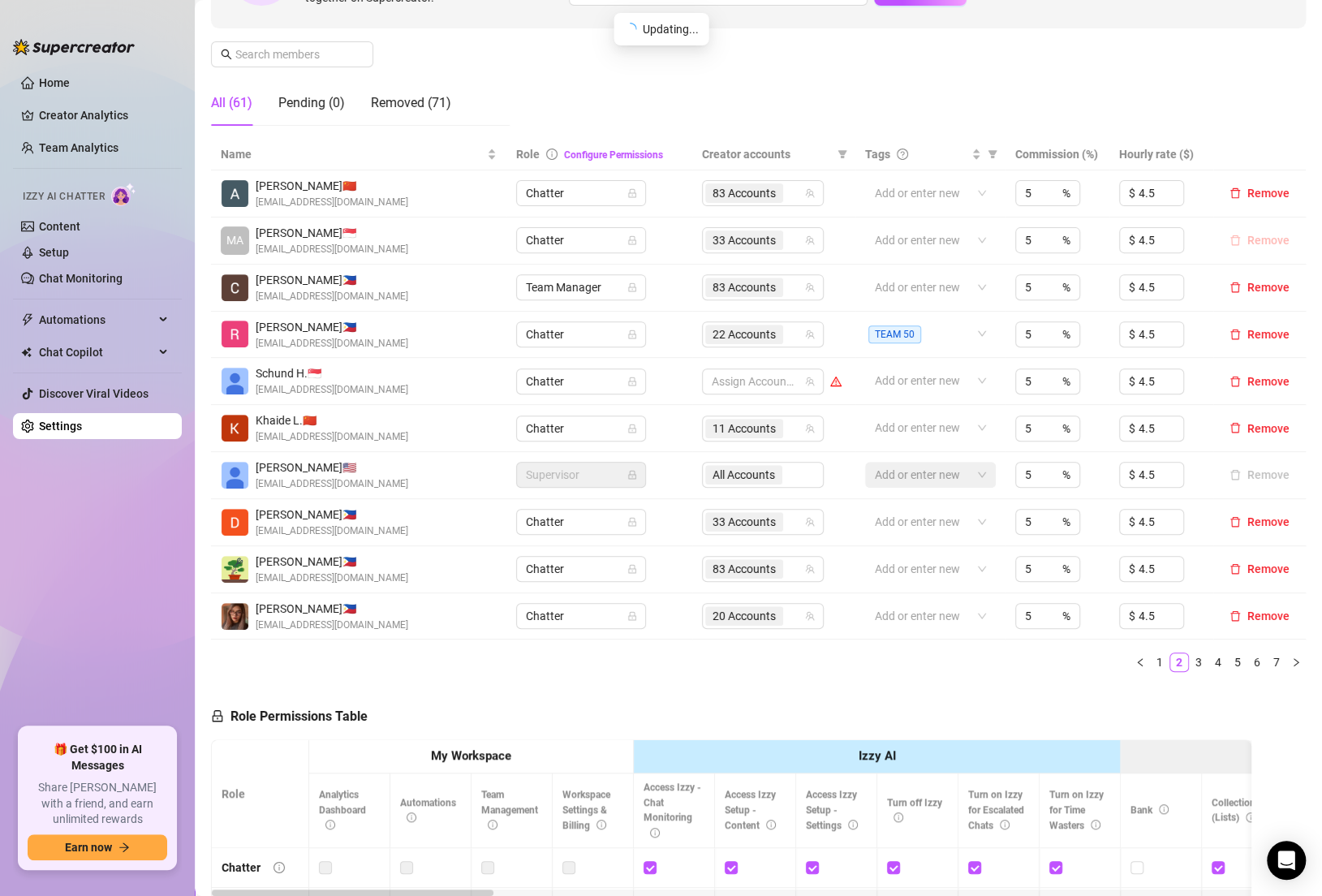
click at [1246, 242] on button "Remove" at bounding box center [1260, 241] width 73 height 20
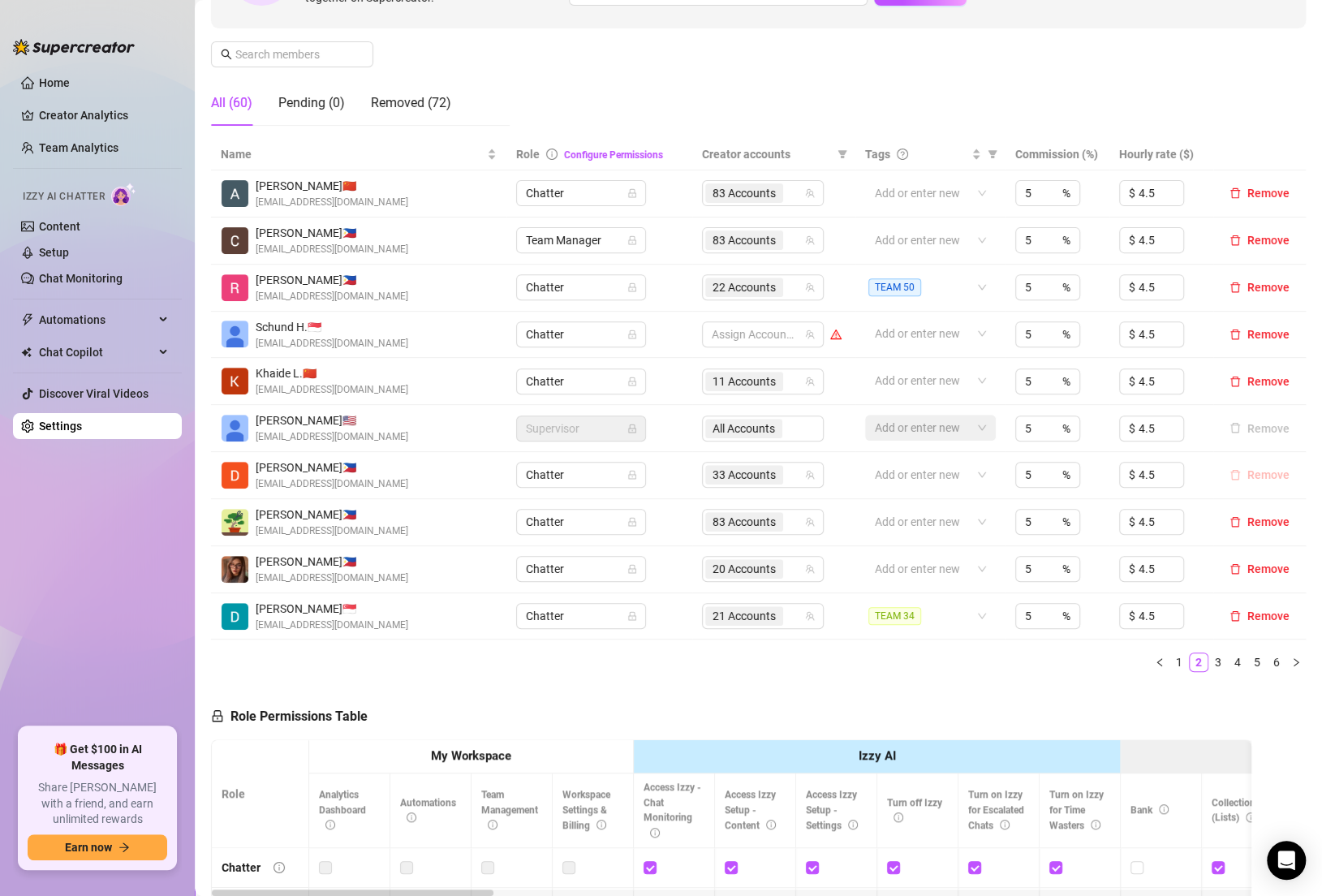
click at [1261, 468] on span "Remove" at bounding box center [1269, 474] width 43 height 13
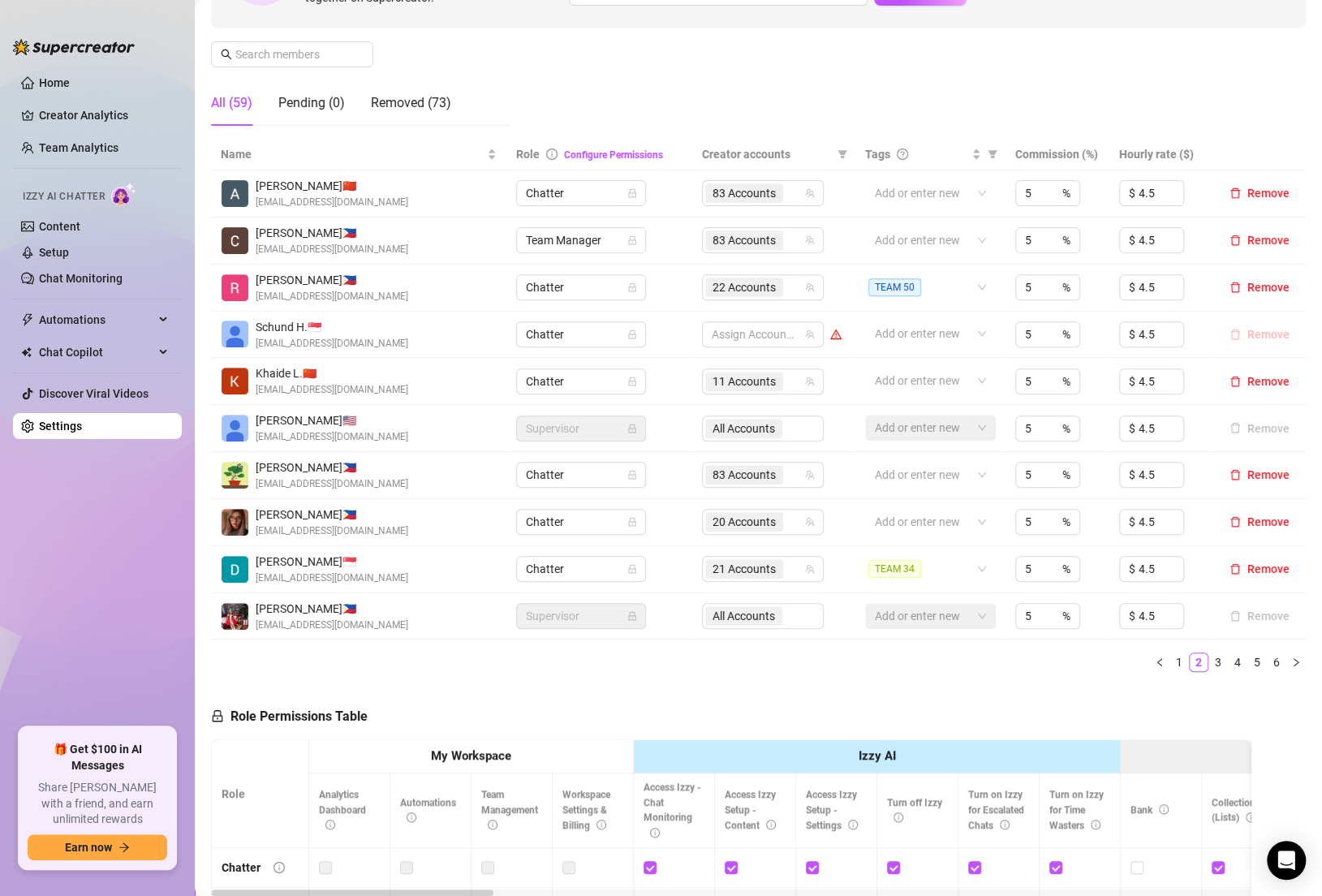
click at [1255, 331] on span "Remove" at bounding box center [1269, 334] width 43 height 13
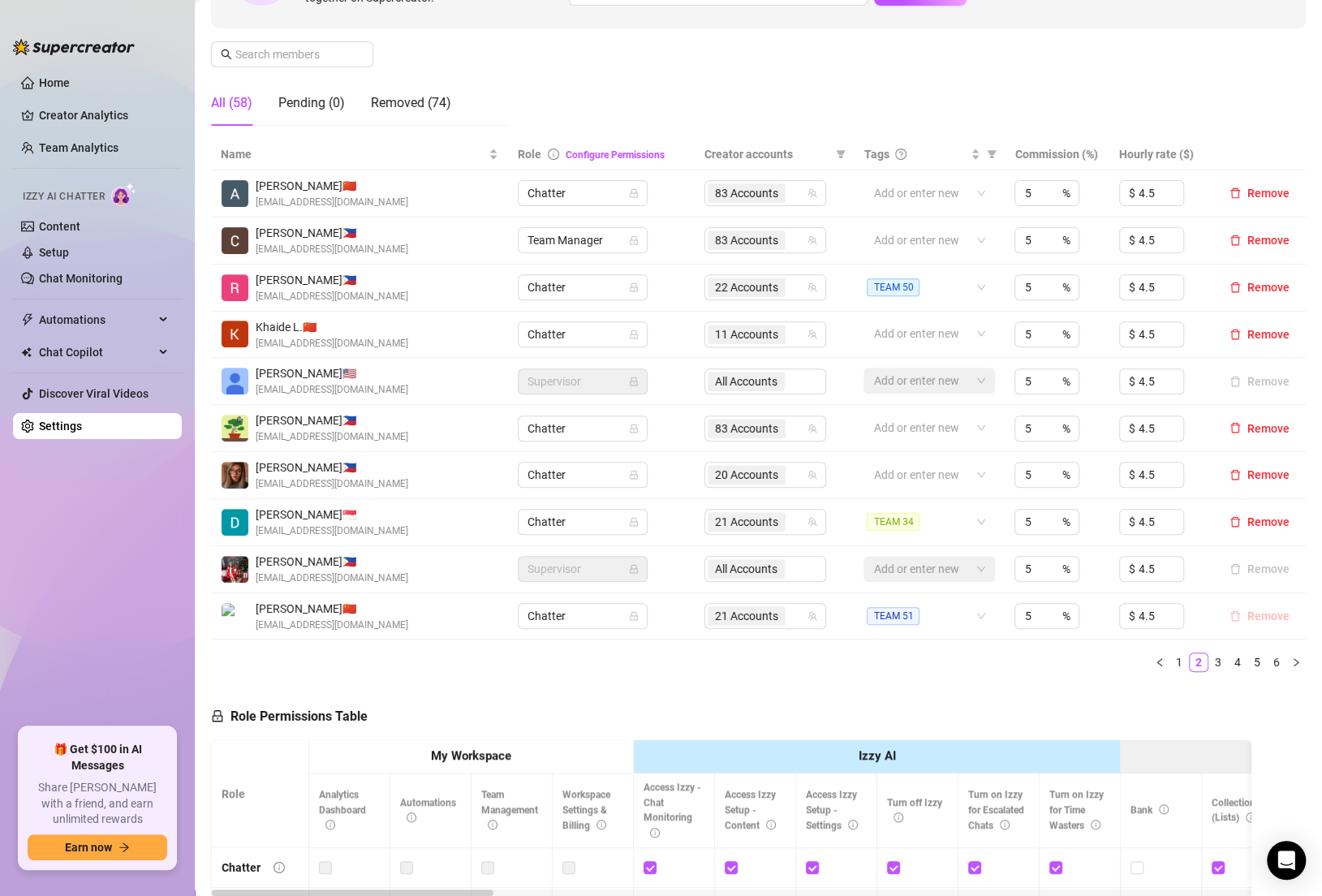
click at [1260, 607] on button "Remove" at bounding box center [1260, 616] width 73 height 20
click at [1216, 658] on link "3" at bounding box center [1218, 662] width 18 height 18
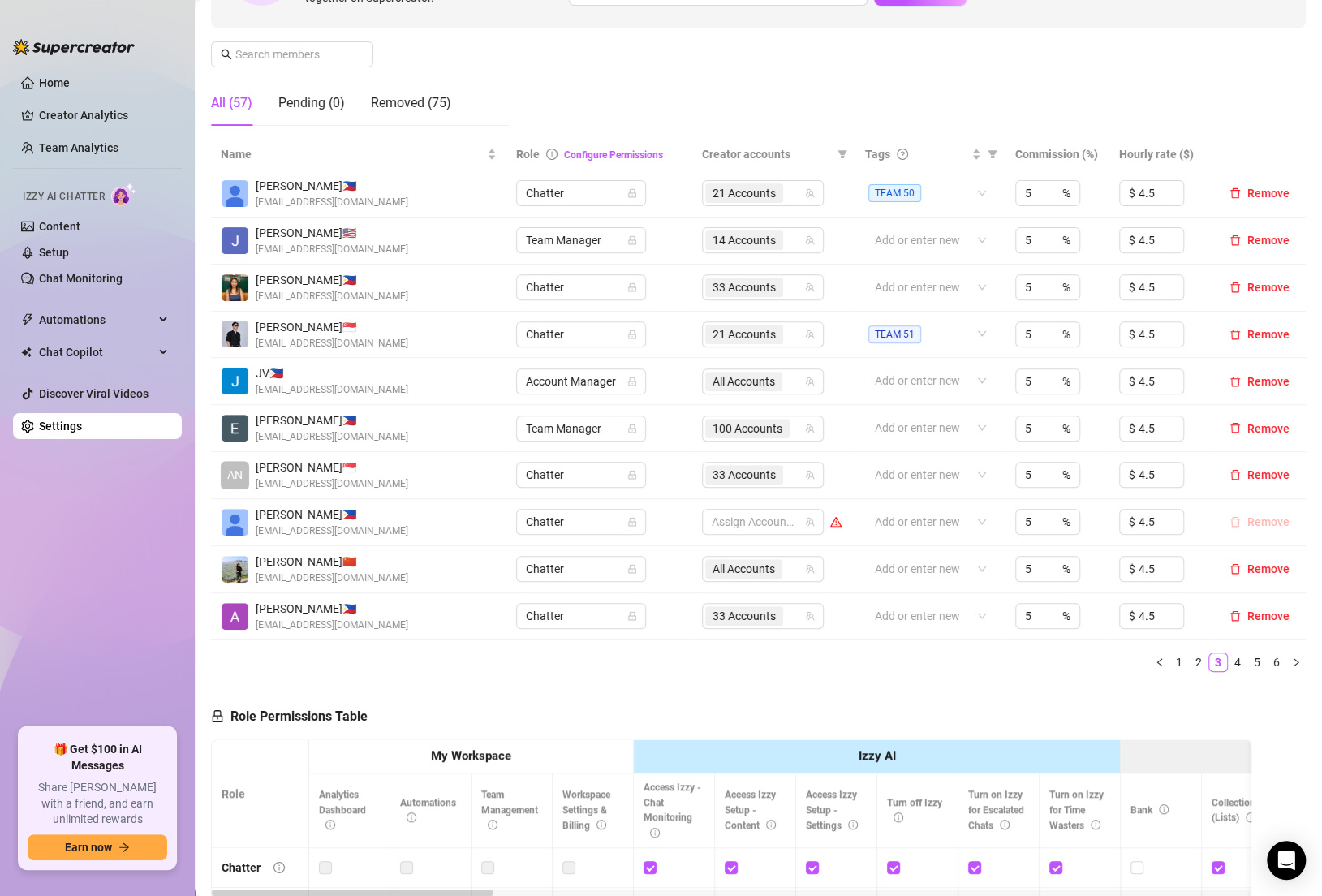
click at [1237, 525] on span "button" at bounding box center [1235, 521] width 12 height 13
click at [1238, 659] on link "4" at bounding box center [1238, 662] width 18 height 18
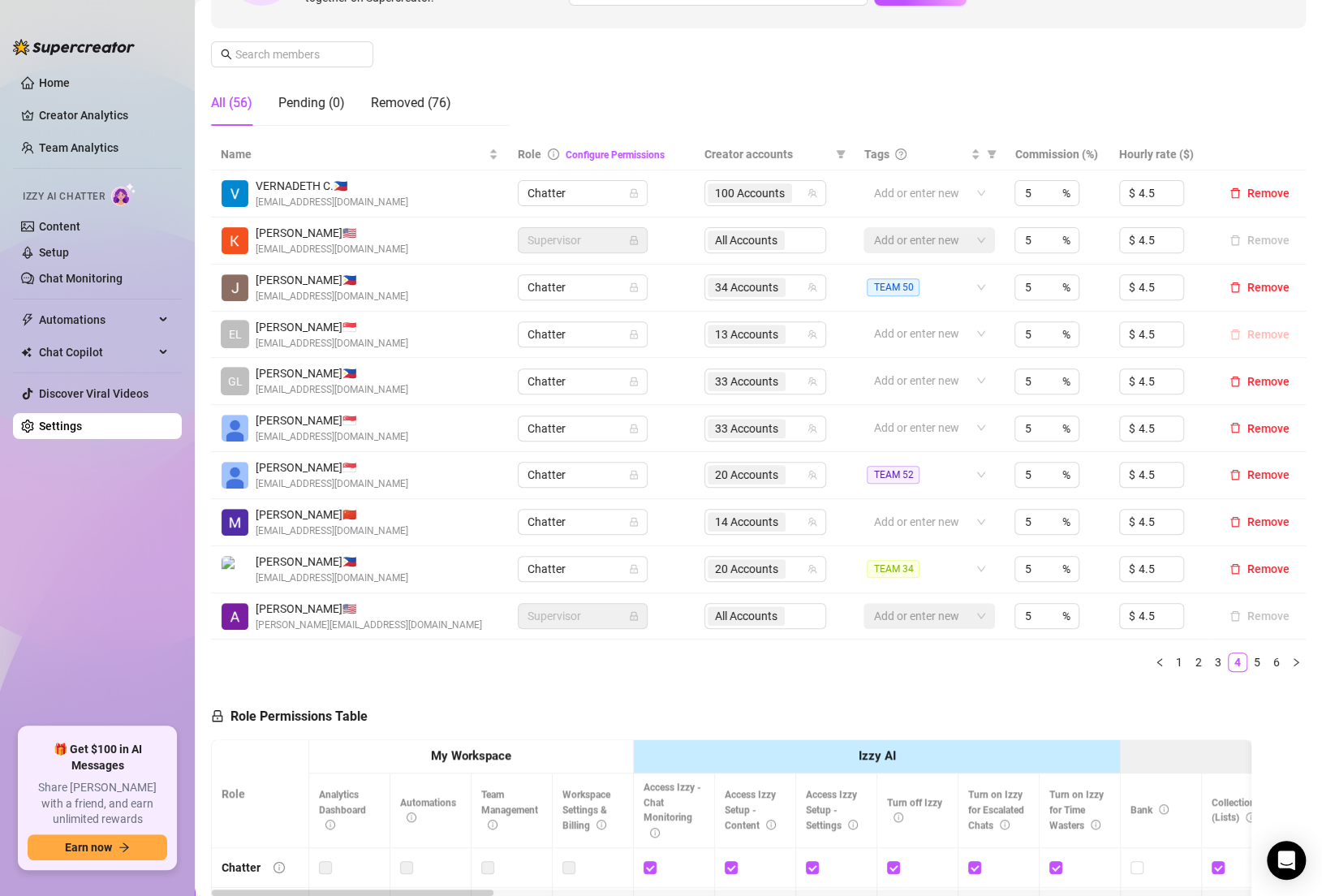
click at [1247, 336] on span "Remove" at bounding box center [1269, 334] width 43 height 13
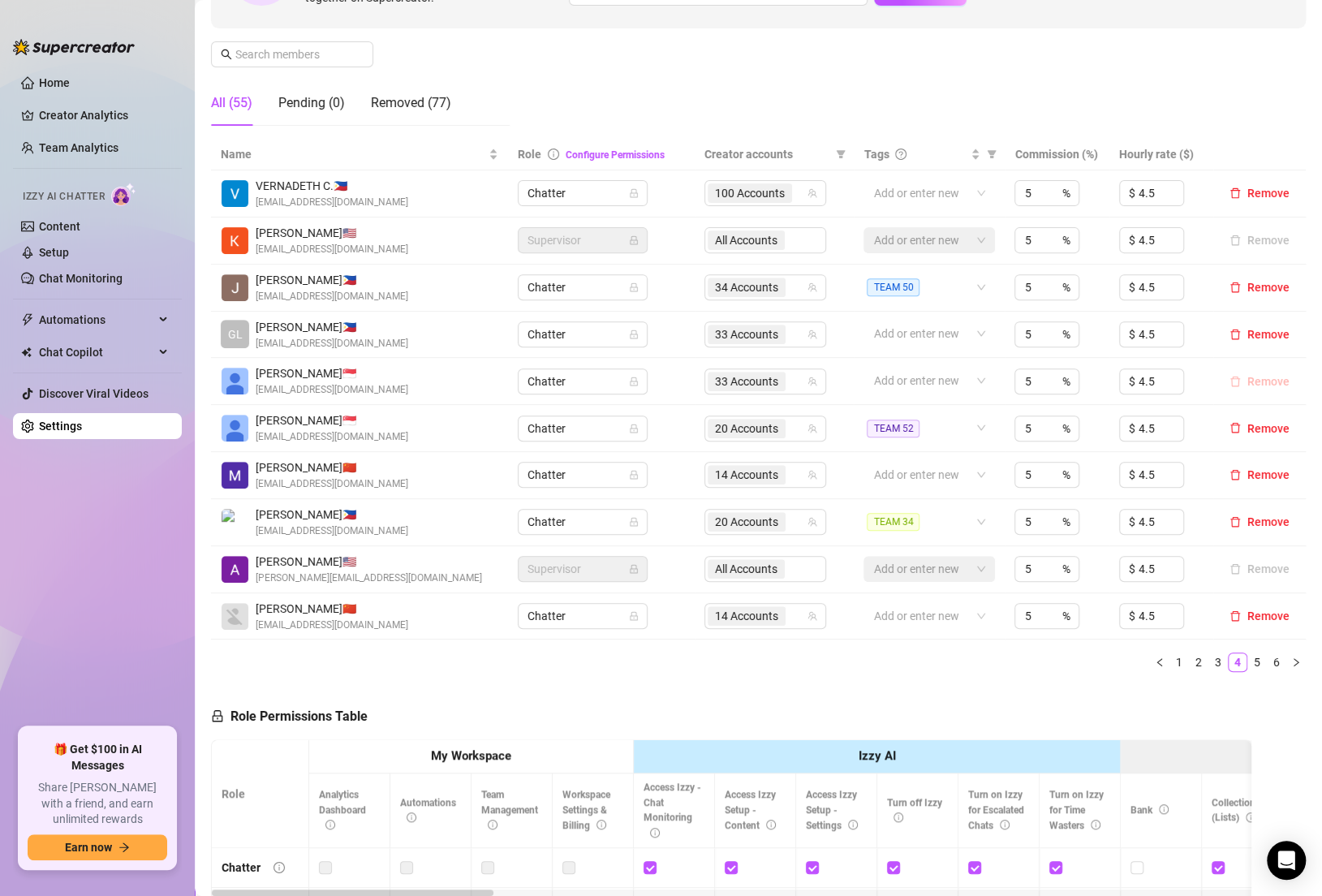
click at [1233, 382] on icon "delete" at bounding box center [1235, 381] width 12 height 12
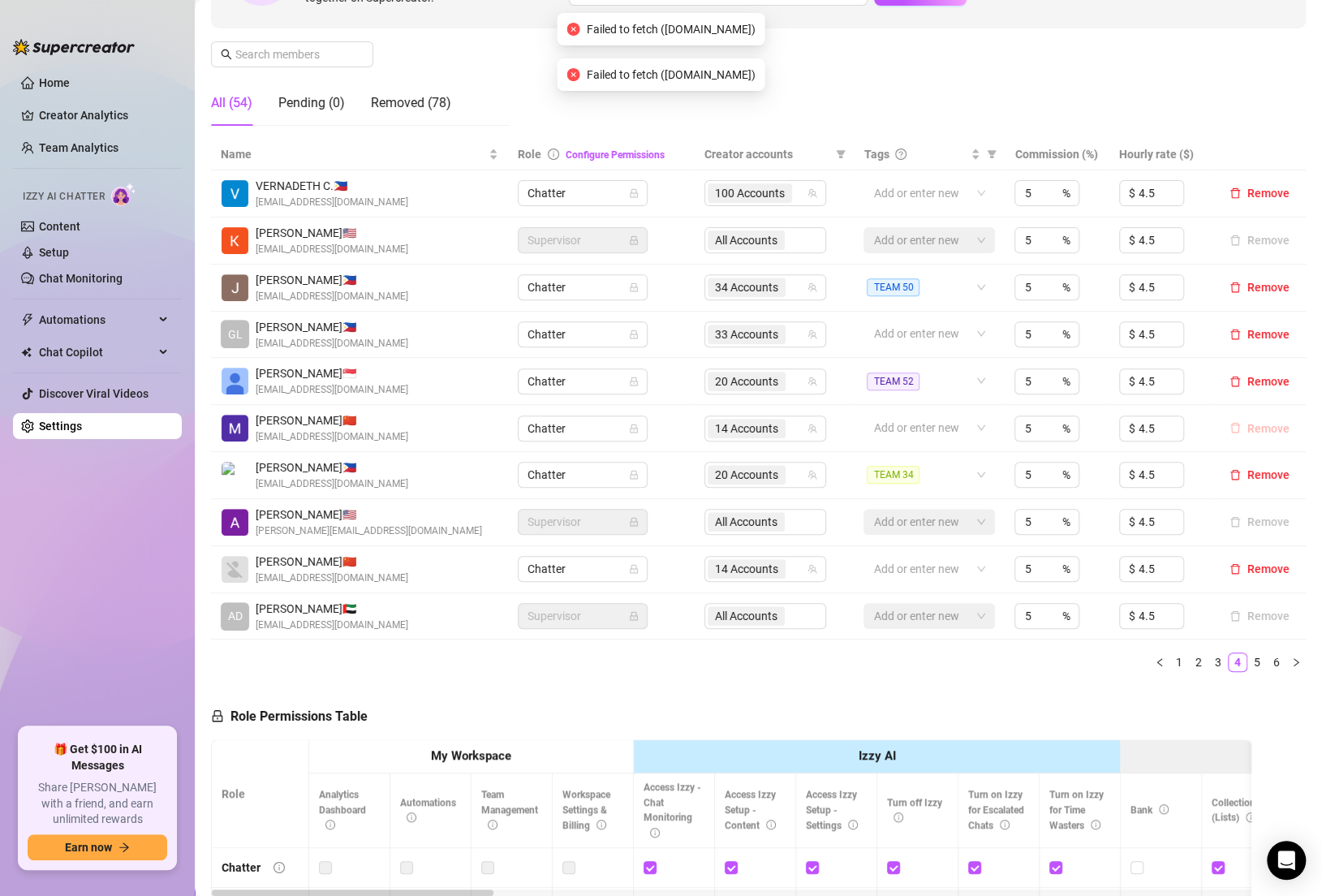
click at [1256, 427] on span "Remove" at bounding box center [1269, 428] width 43 height 13
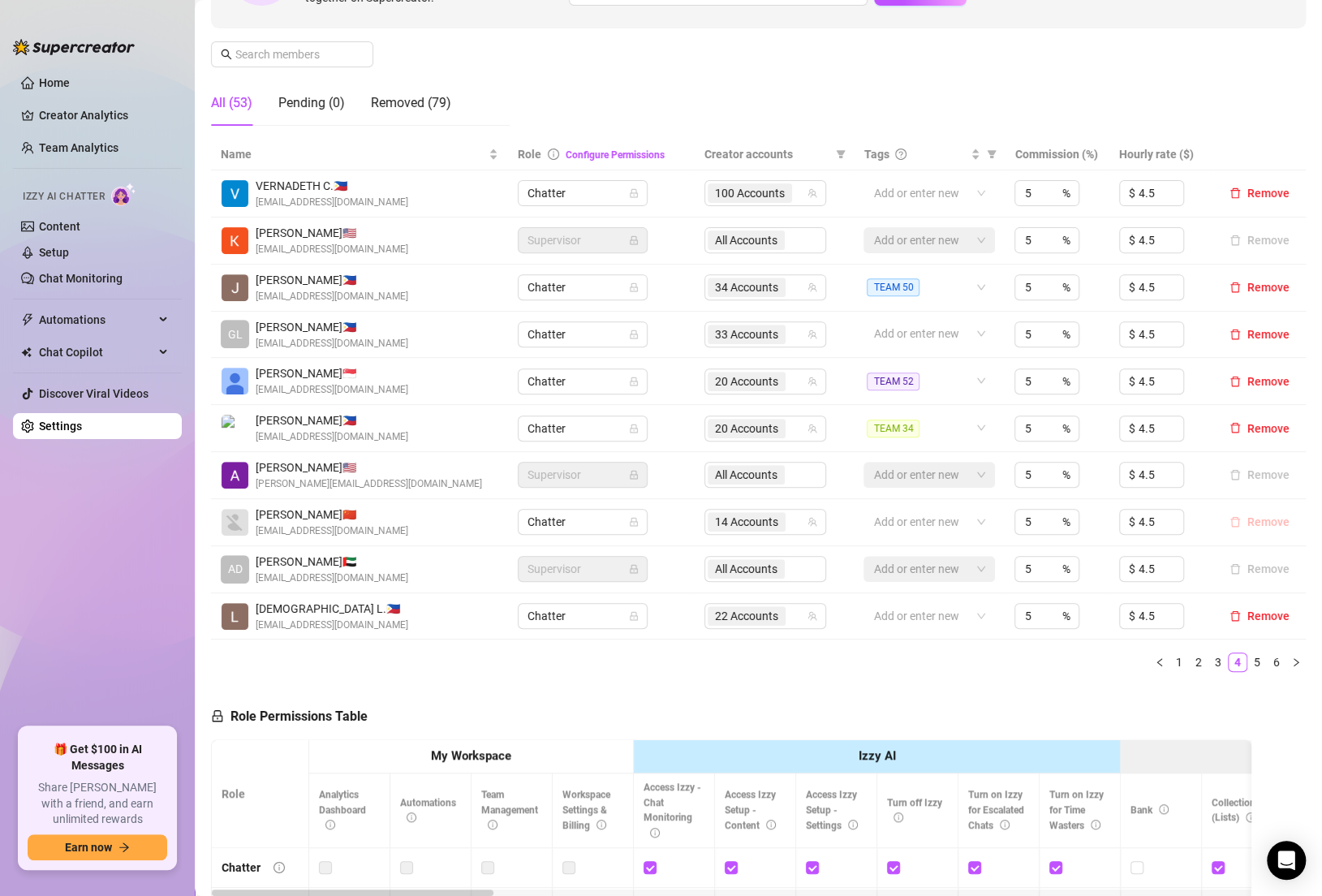
click at [1256, 527] on button "Remove" at bounding box center [1260, 522] width 73 height 20
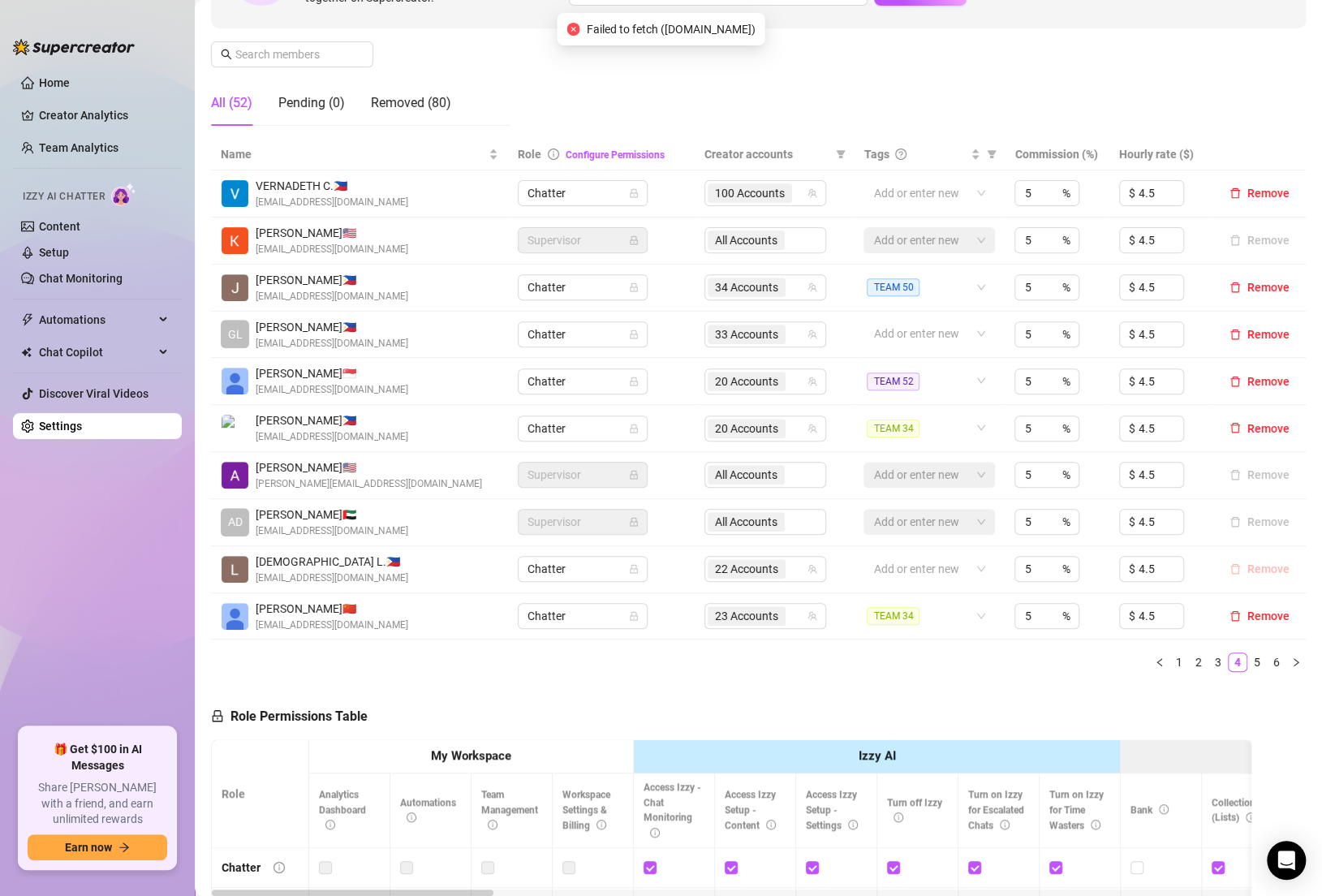
click at [1264, 567] on span "Remove" at bounding box center [1269, 568] width 43 height 13
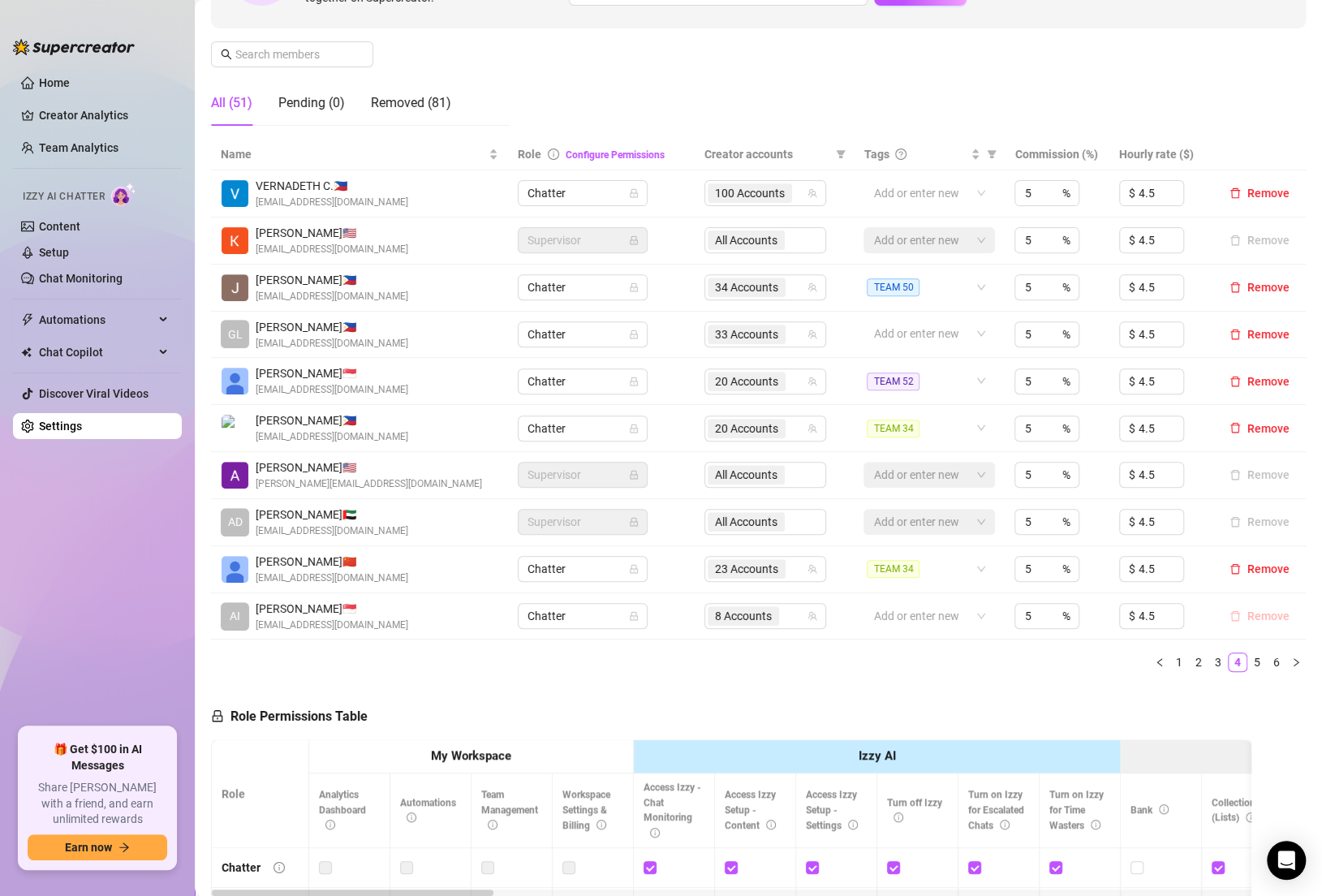
click at [1263, 616] on span "Remove" at bounding box center [1269, 616] width 43 height 13
click at [1275, 657] on link "5" at bounding box center [1277, 662] width 18 height 18
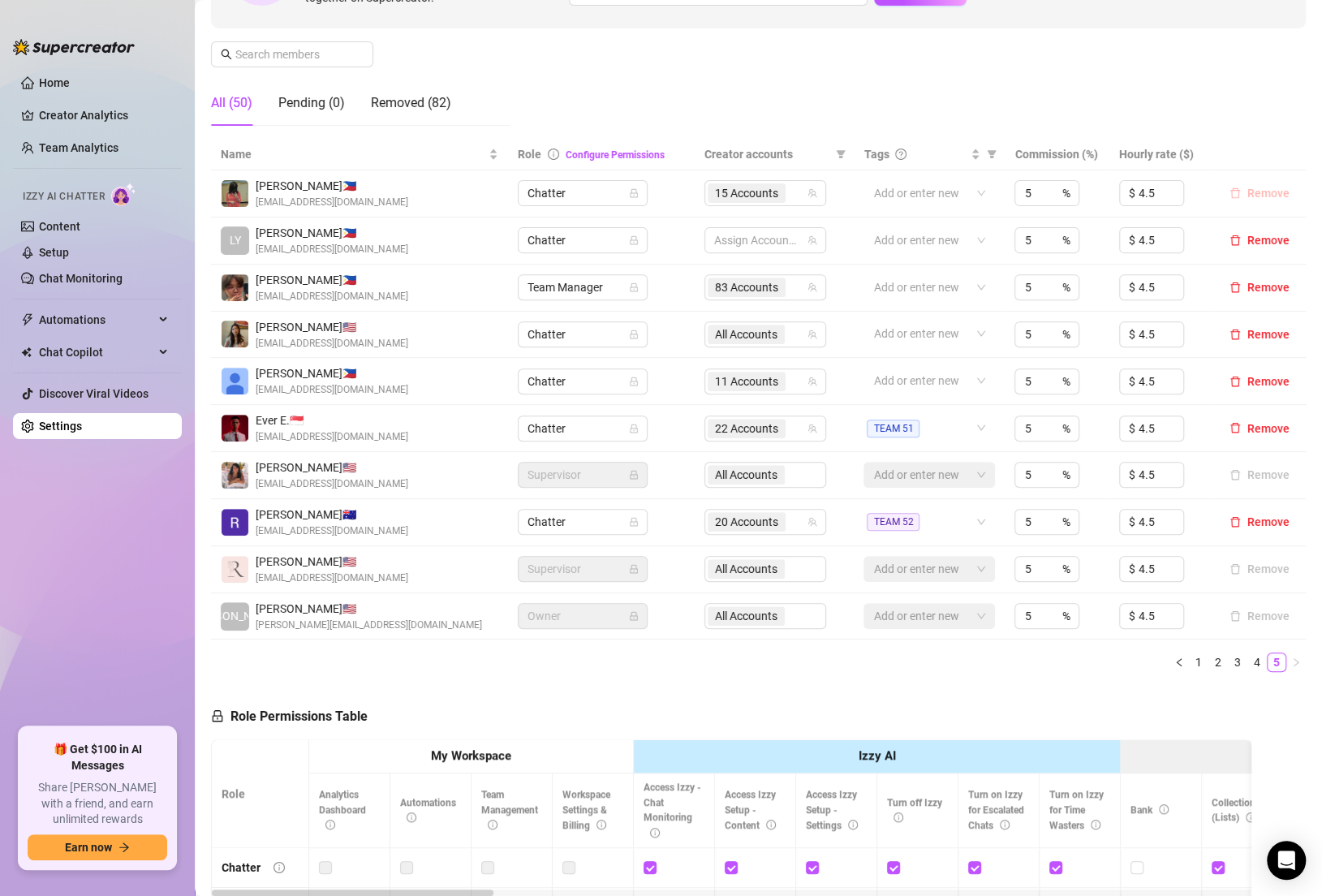
click at [1263, 188] on span "Remove" at bounding box center [1269, 193] width 43 height 13
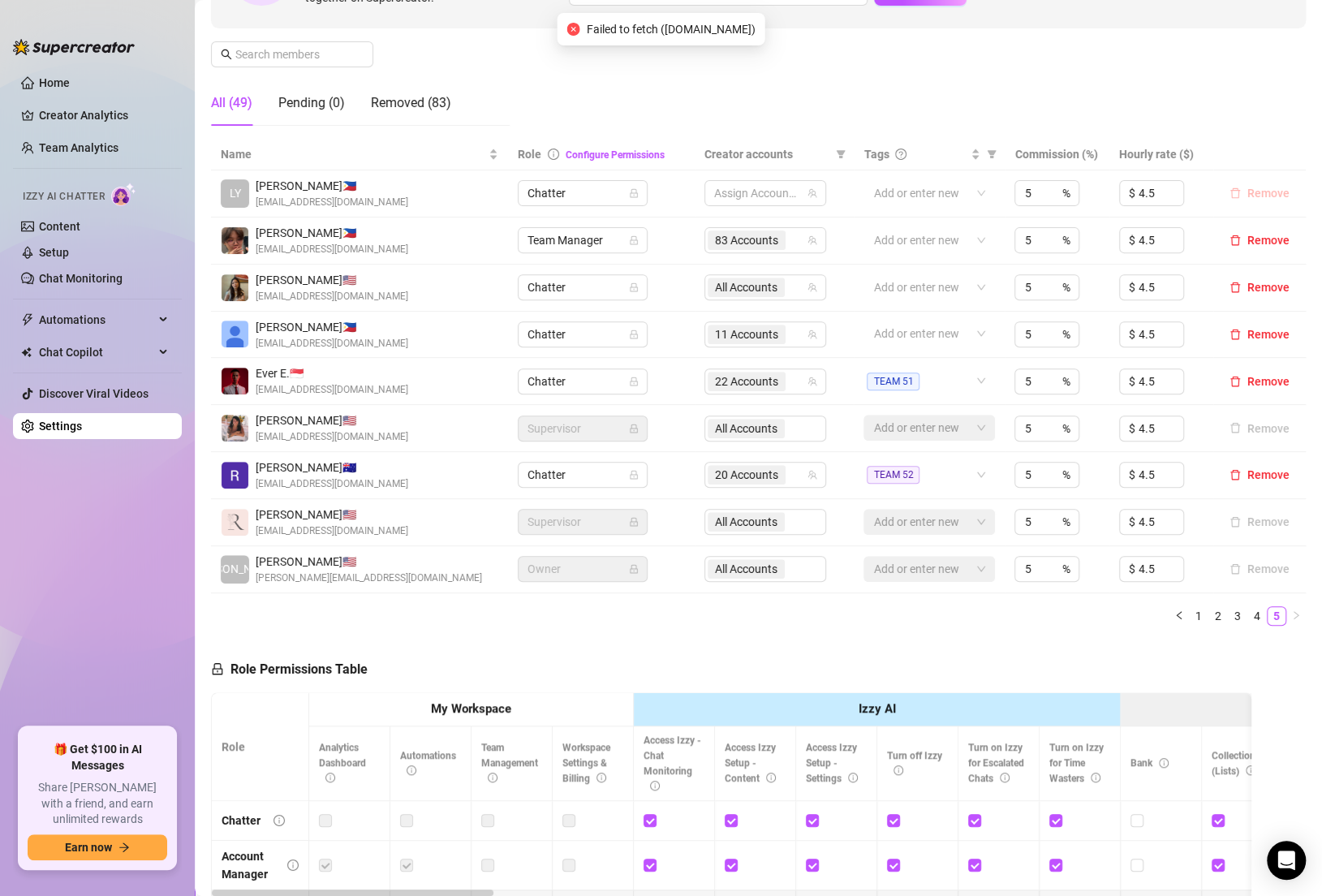
click at [1262, 188] on span "Remove" at bounding box center [1269, 193] width 43 height 13
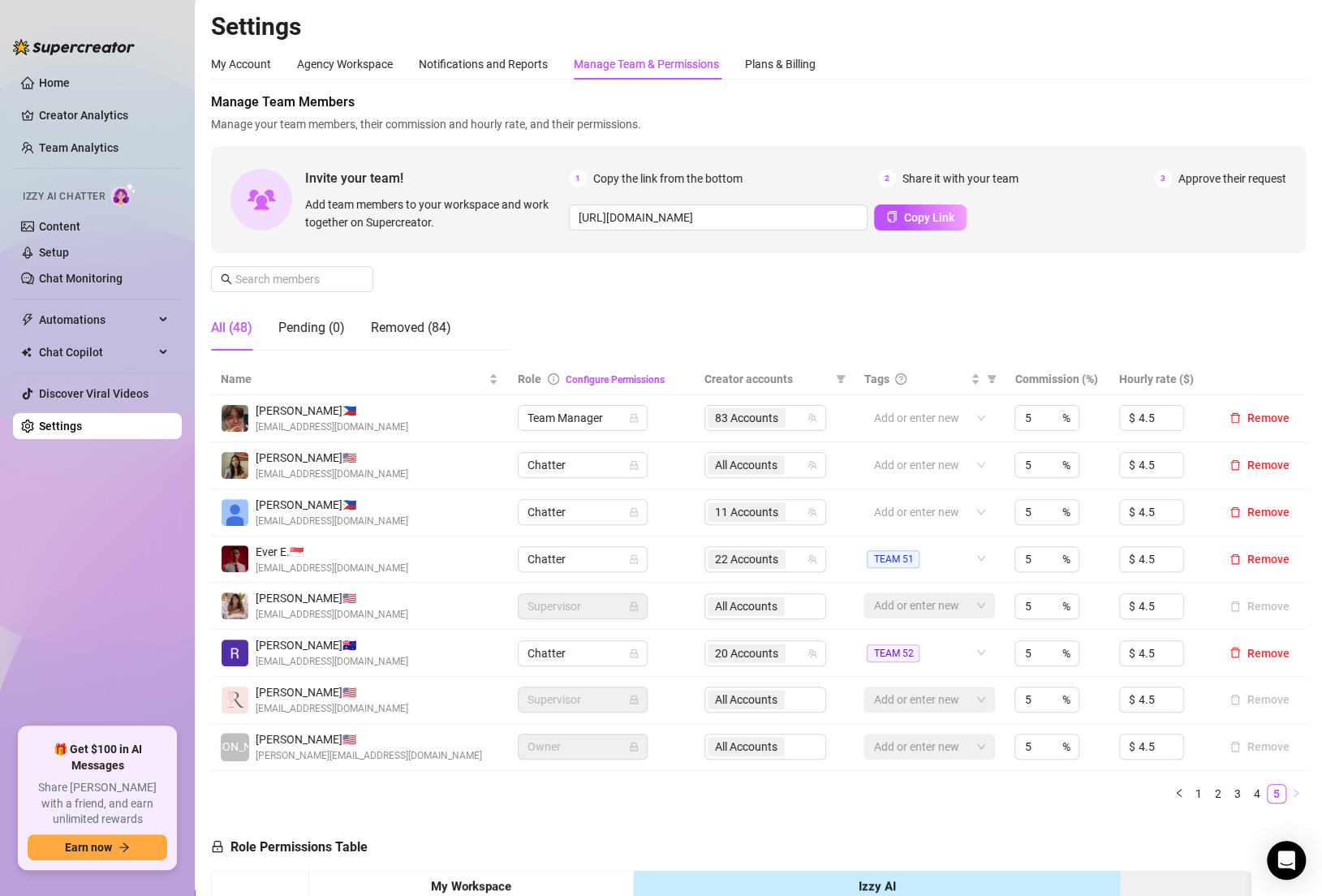
scroll to position [292, 0]
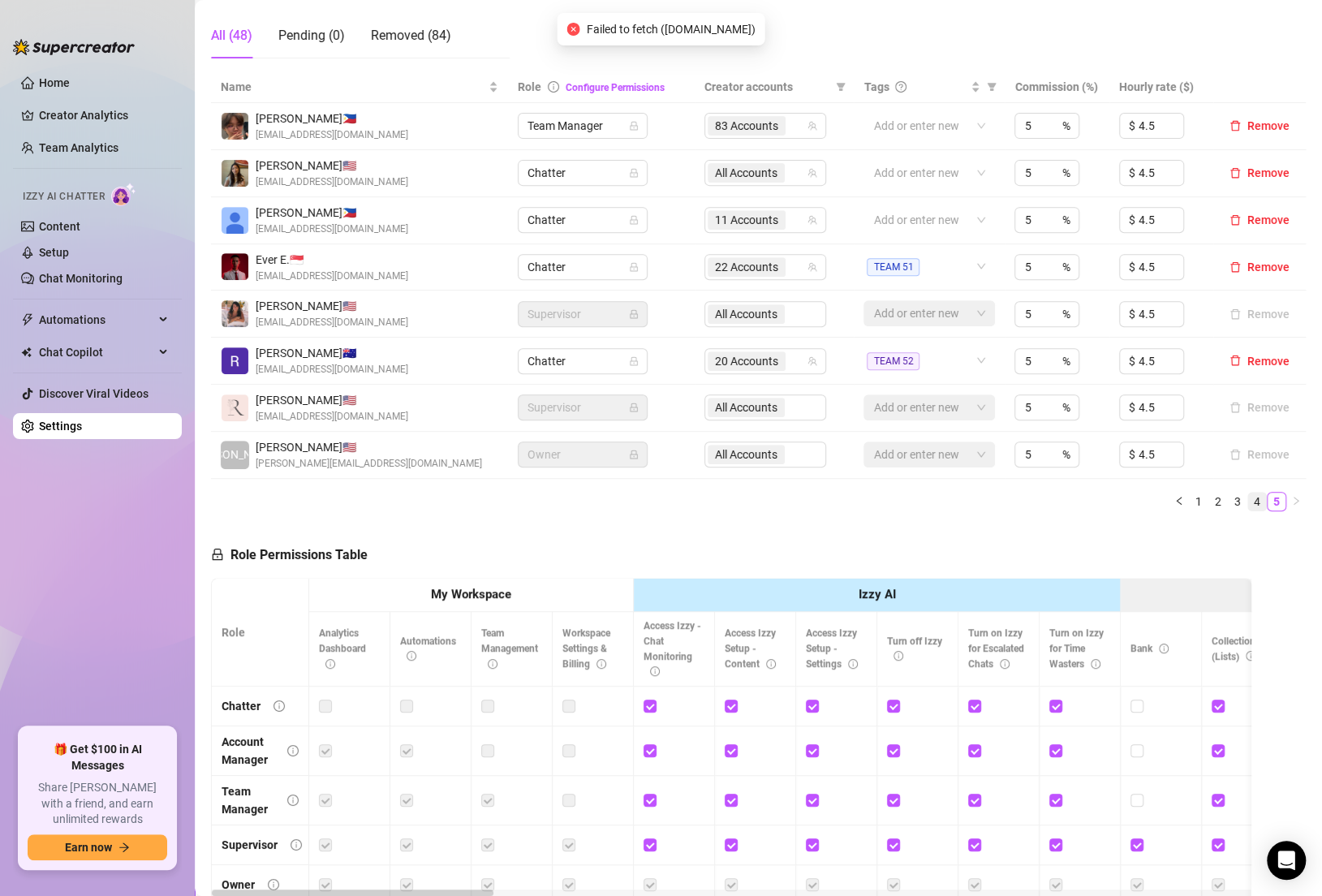
click at [1252, 497] on link "4" at bounding box center [1257, 502] width 18 height 18
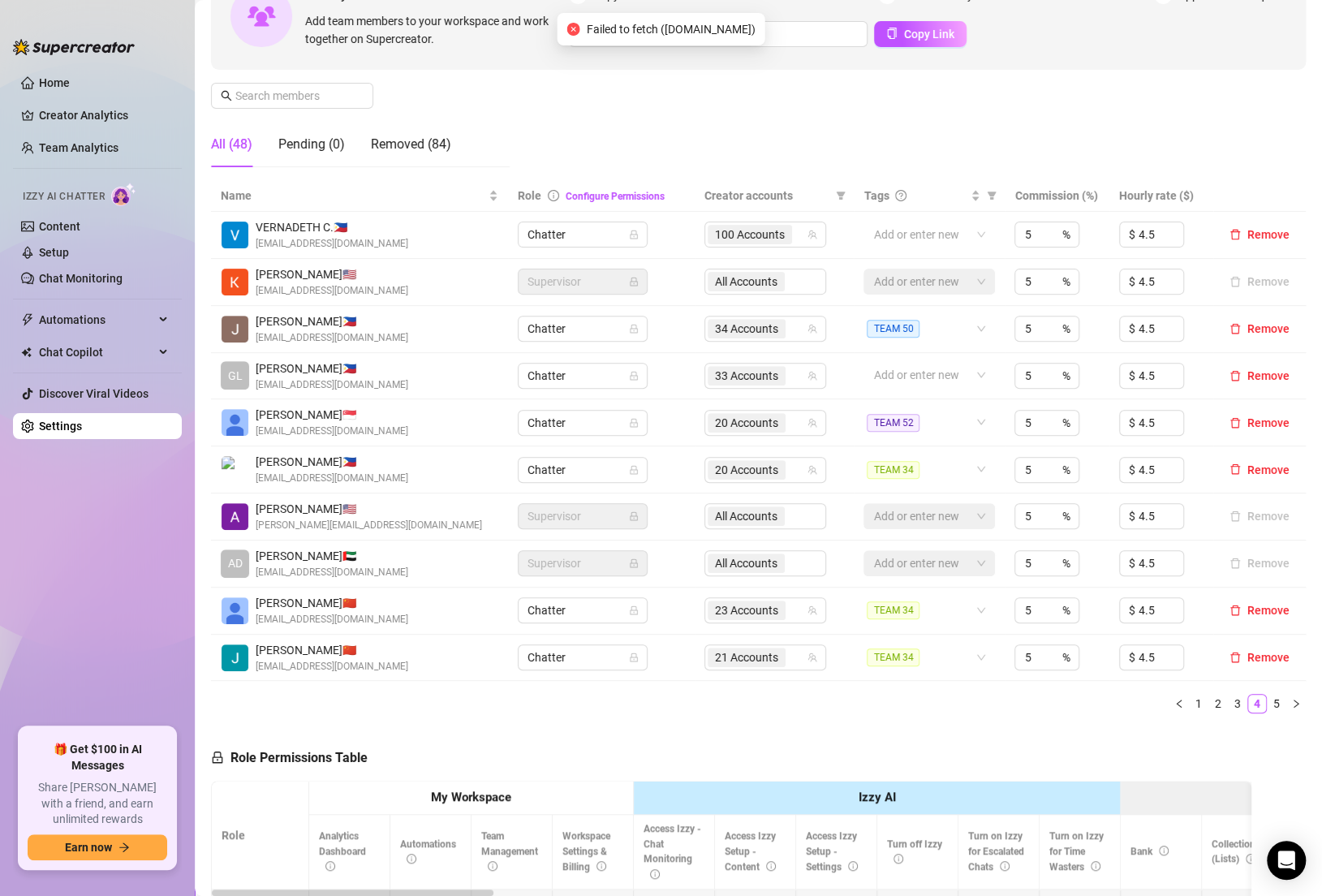
scroll to position [175, 0]
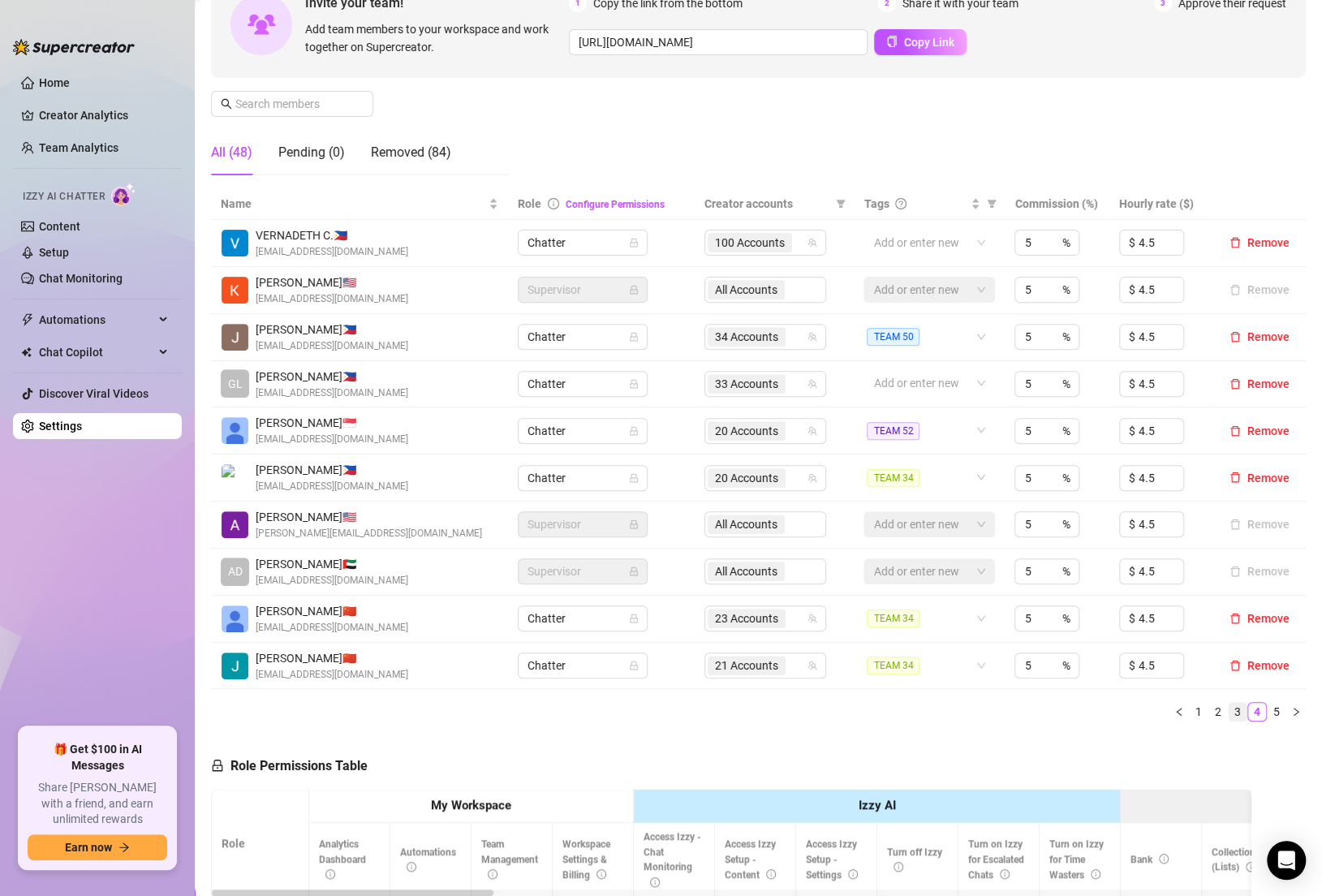
click at [1233, 711] on link "3" at bounding box center [1238, 712] width 18 height 18
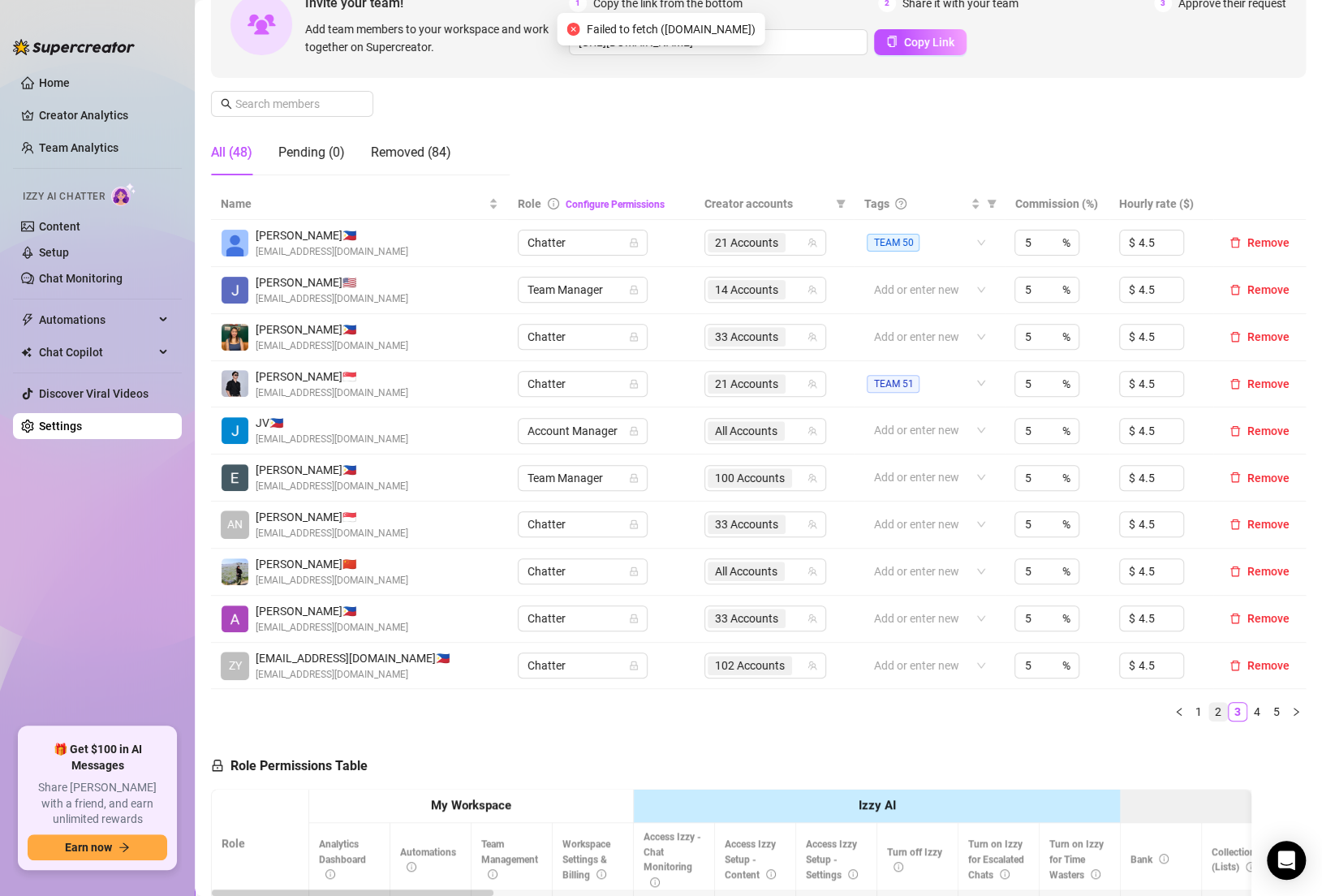
click at [1214, 710] on link "2" at bounding box center [1218, 712] width 18 height 18
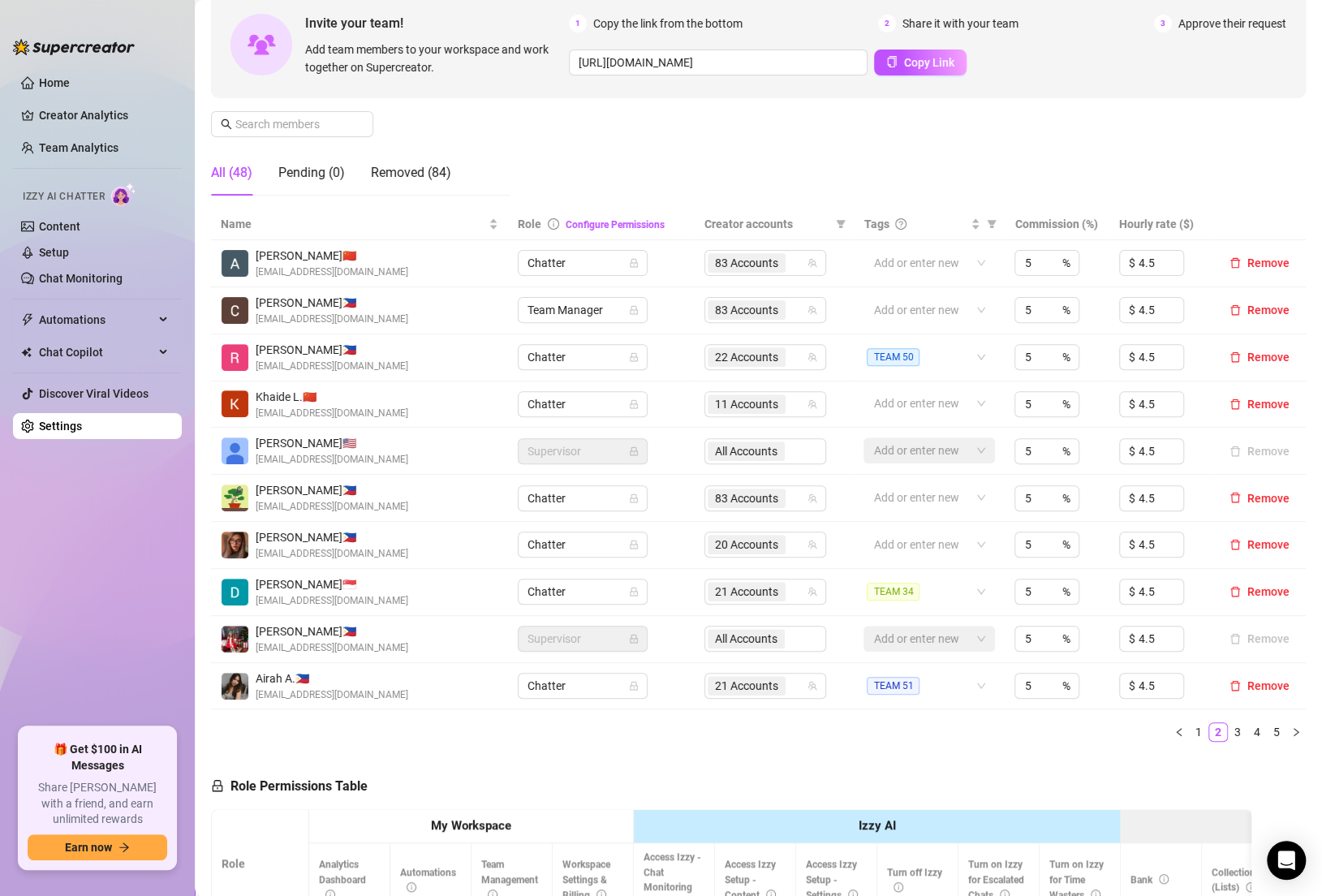
scroll to position [155, 0]
click at [1198, 733] on link "1" at bounding box center [1199, 733] width 18 height 18
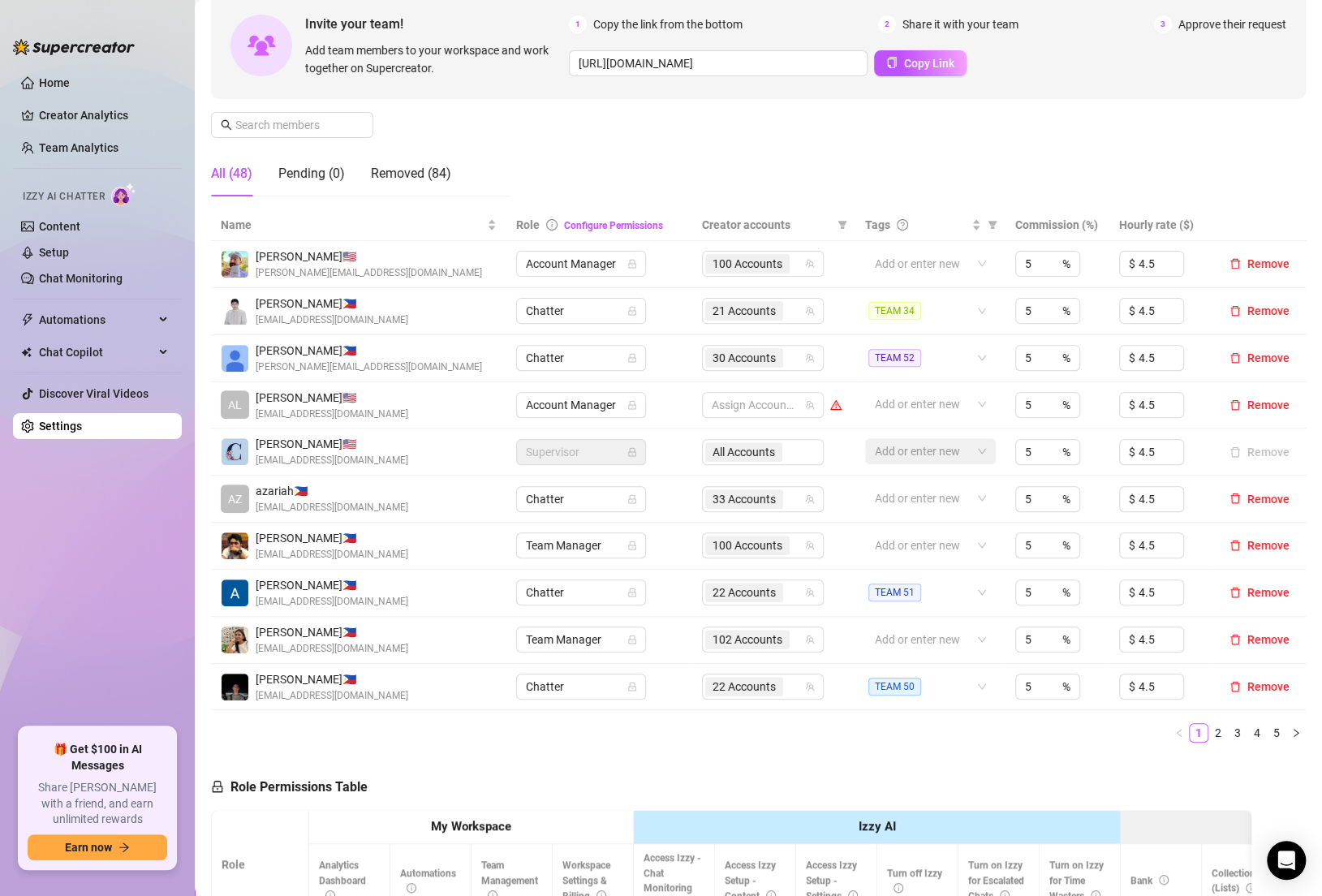
scroll to position [0, 0]
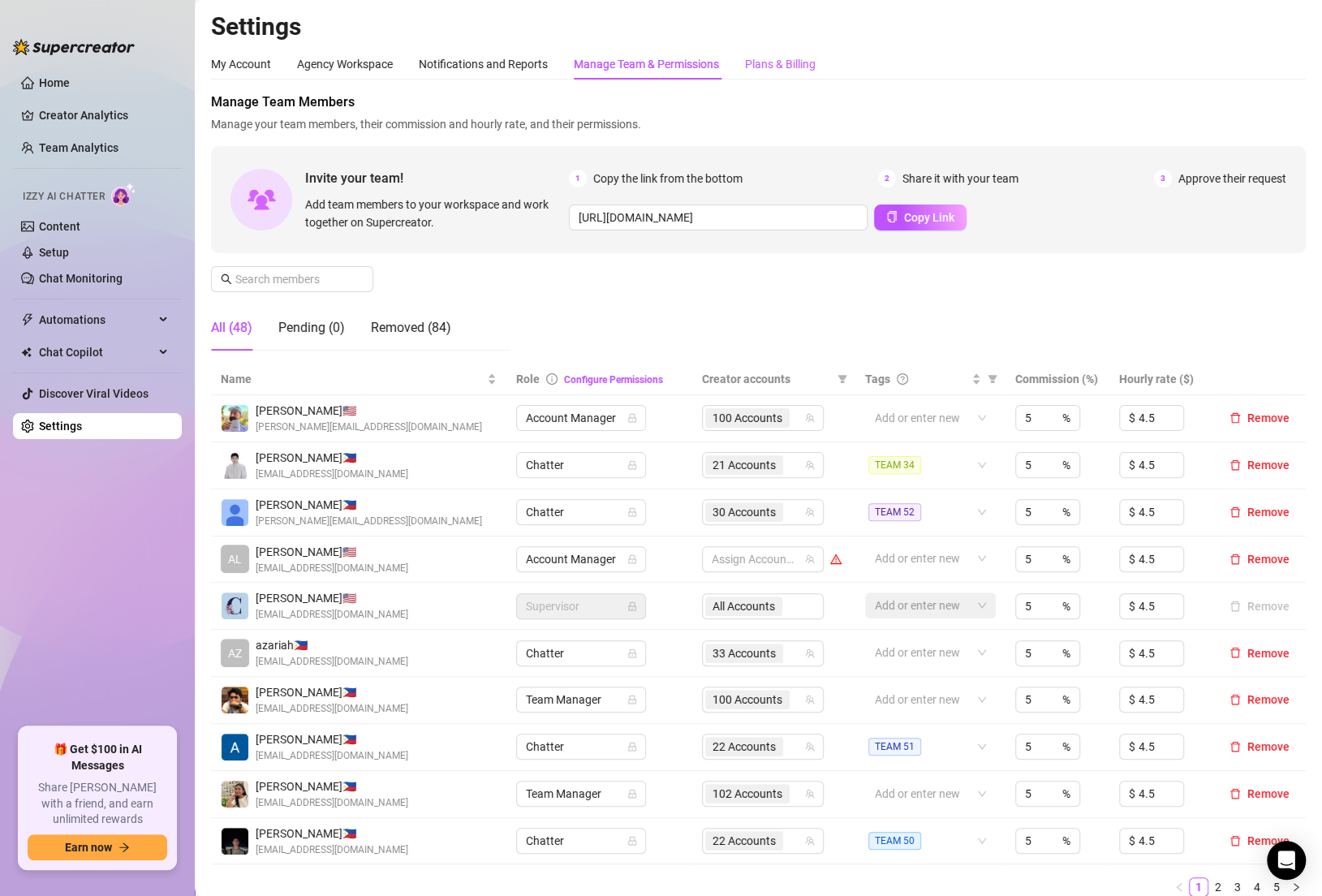
click at [810, 64] on div "Plans & Billing" at bounding box center [780, 64] width 71 height 18
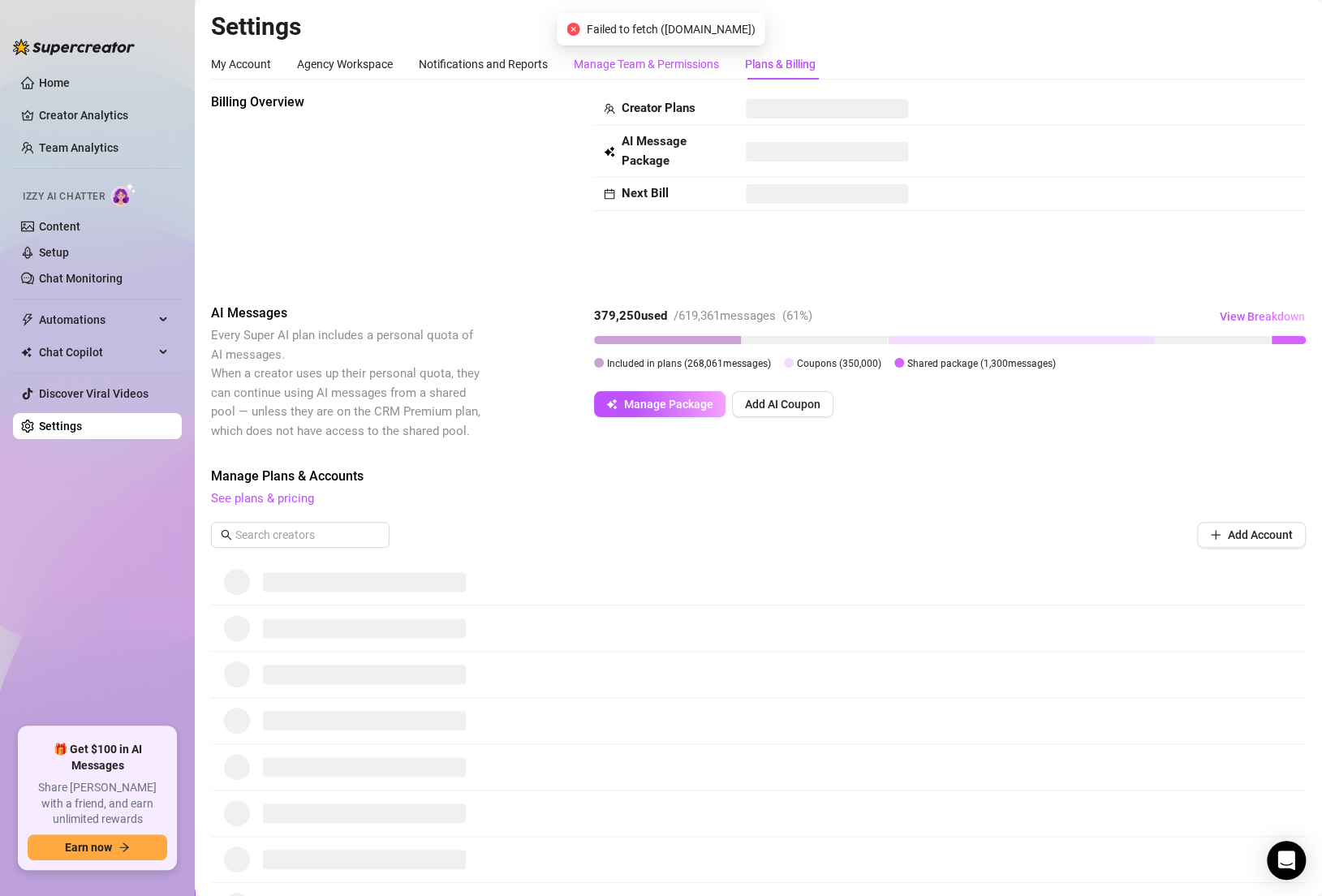
click at [639, 65] on div "Manage Team & Permissions" at bounding box center [646, 64] width 146 height 18
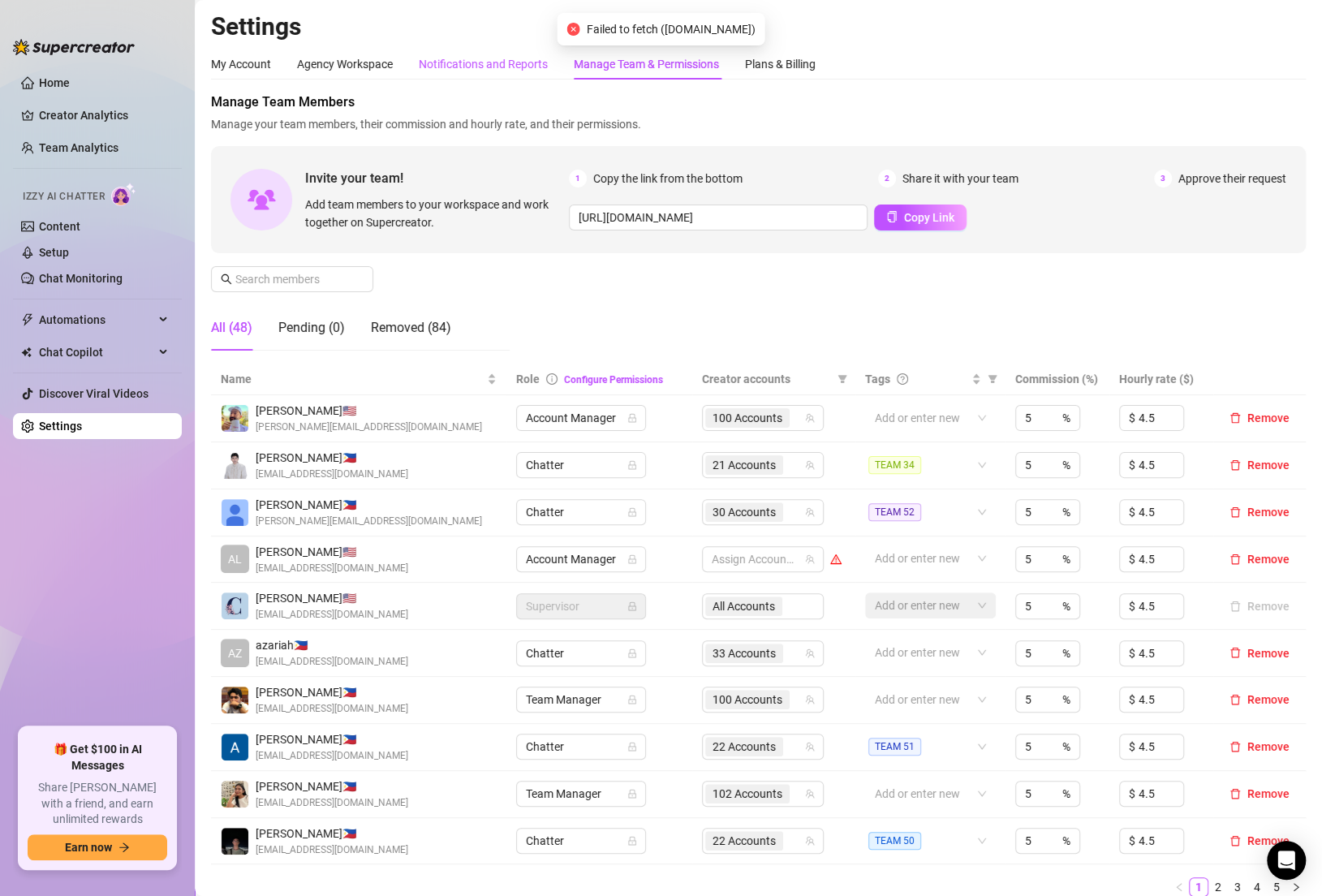
click at [492, 59] on div "Notifications and Reports" at bounding box center [483, 64] width 129 height 18
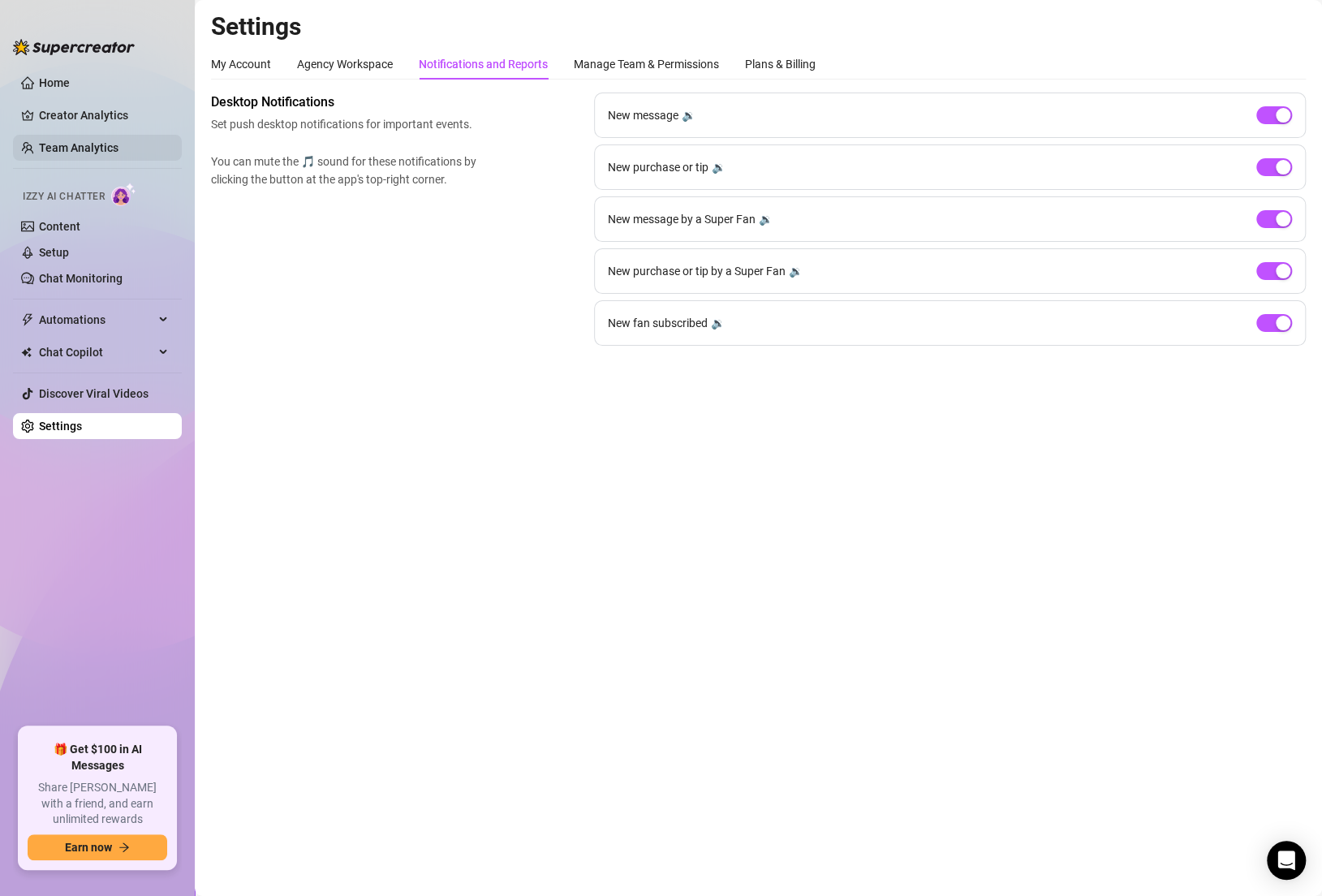
click at [100, 154] on link "Team Analytics" at bounding box center [79, 147] width 80 height 13
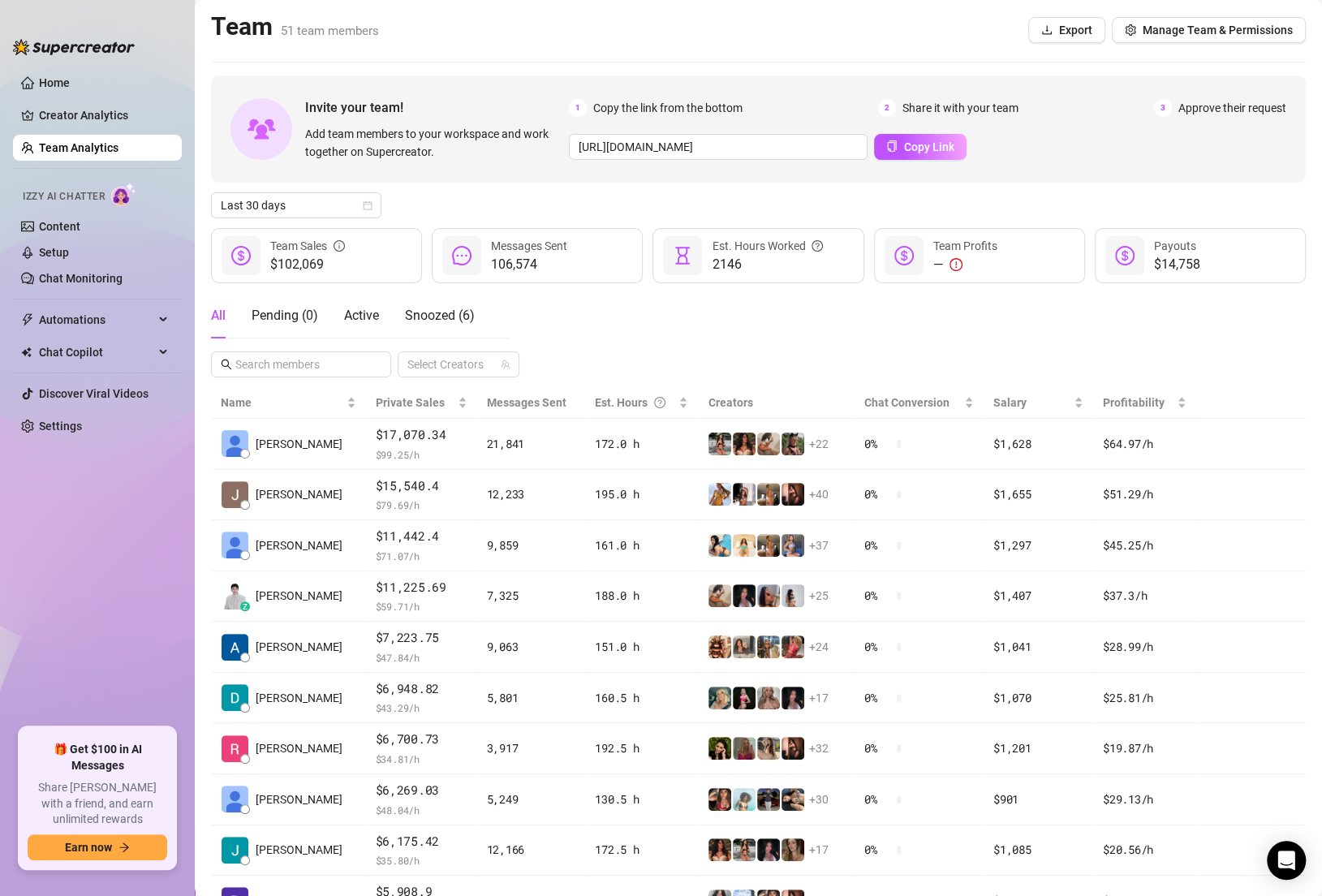
scroll to position [121, 0]
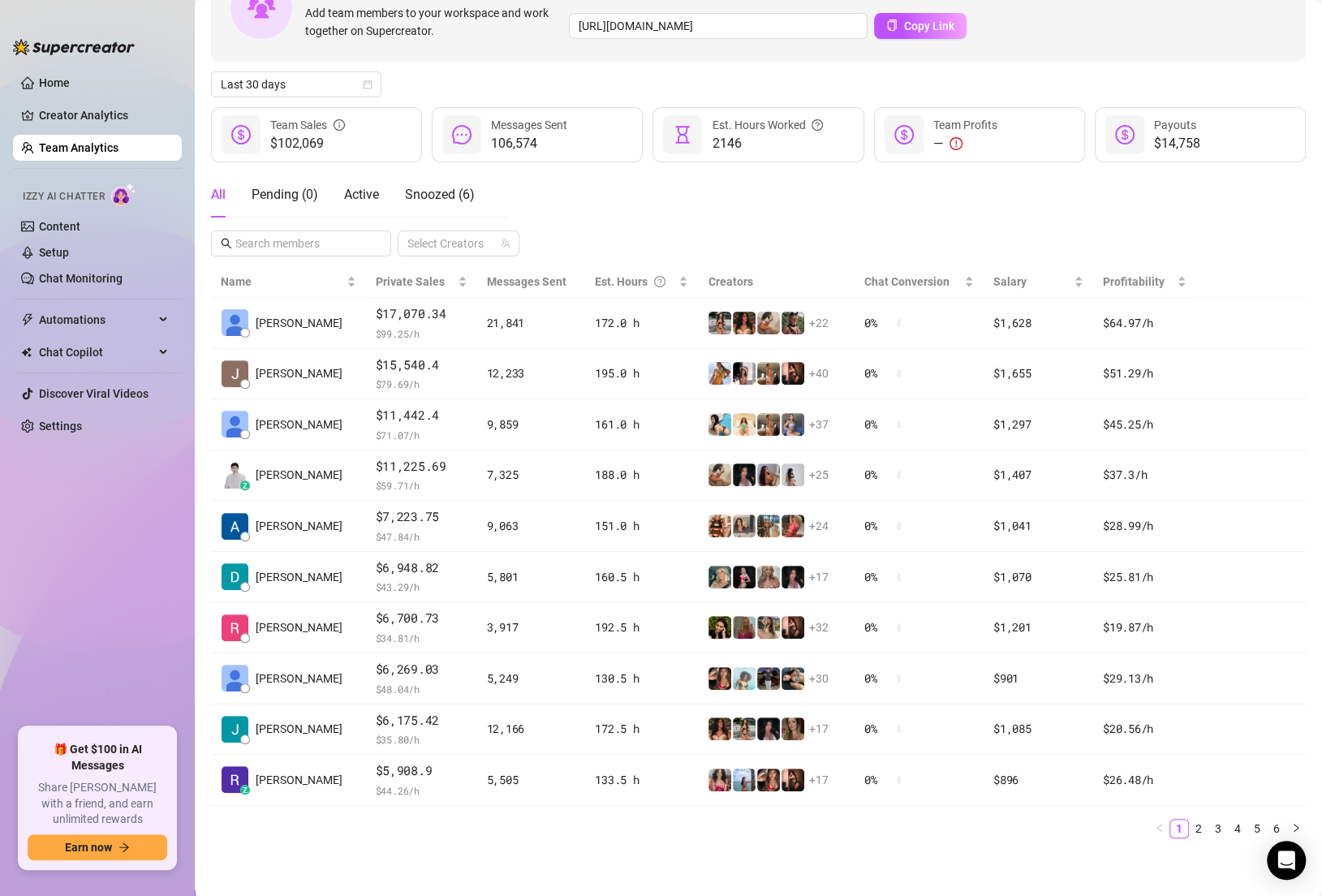
click at [503, 147] on span "106,574" at bounding box center [529, 144] width 76 height 20
click at [448, 136] on div at bounding box center [462, 135] width 39 height 39
click at [424, 205] on div "Snoozed ( 6 )" at bounding box center [439, 194] width 70 height 45
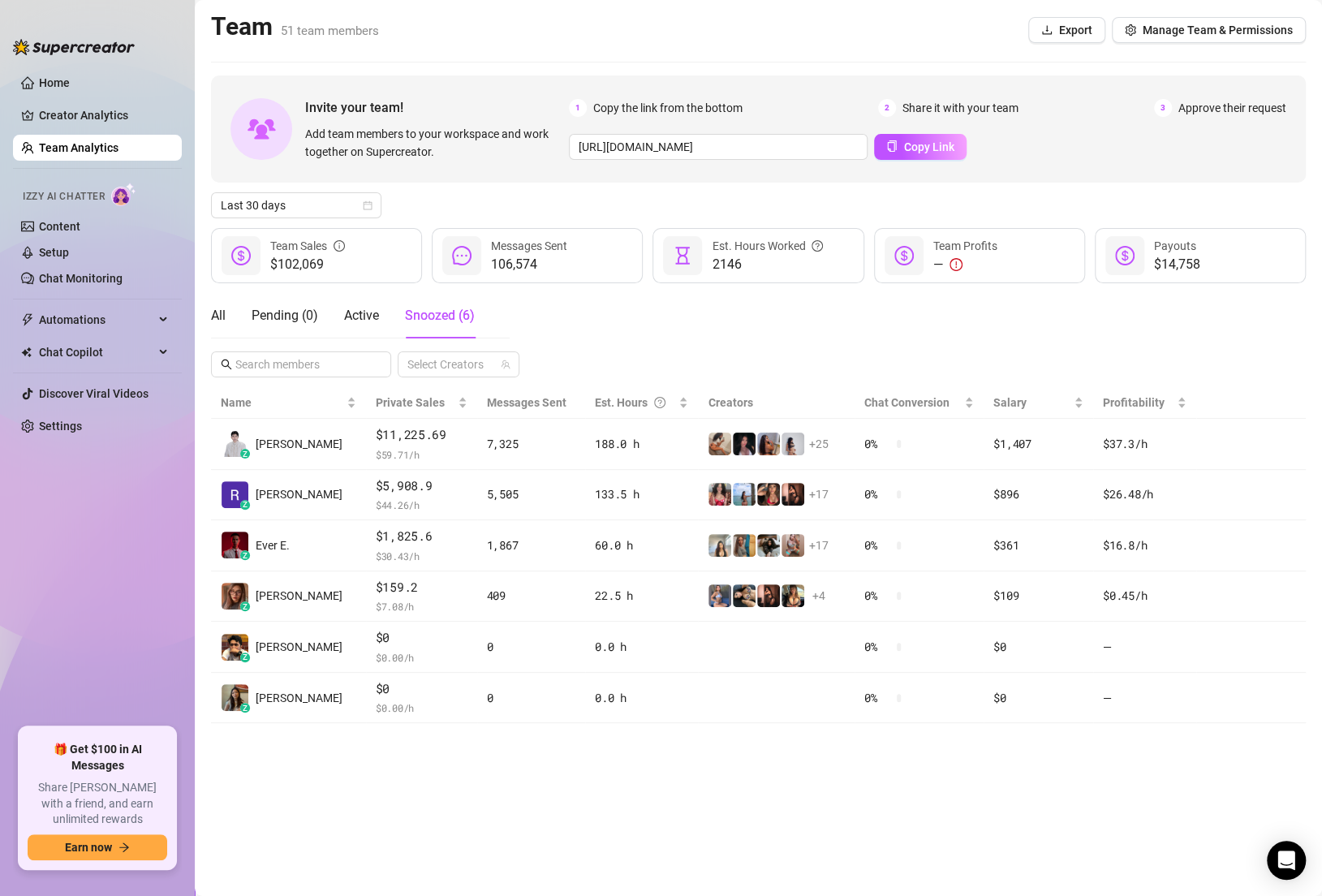
scroll to position [0, 0]
click at [353, 306] on div "Active" at bounding box center [361, 316] width 35 height 20
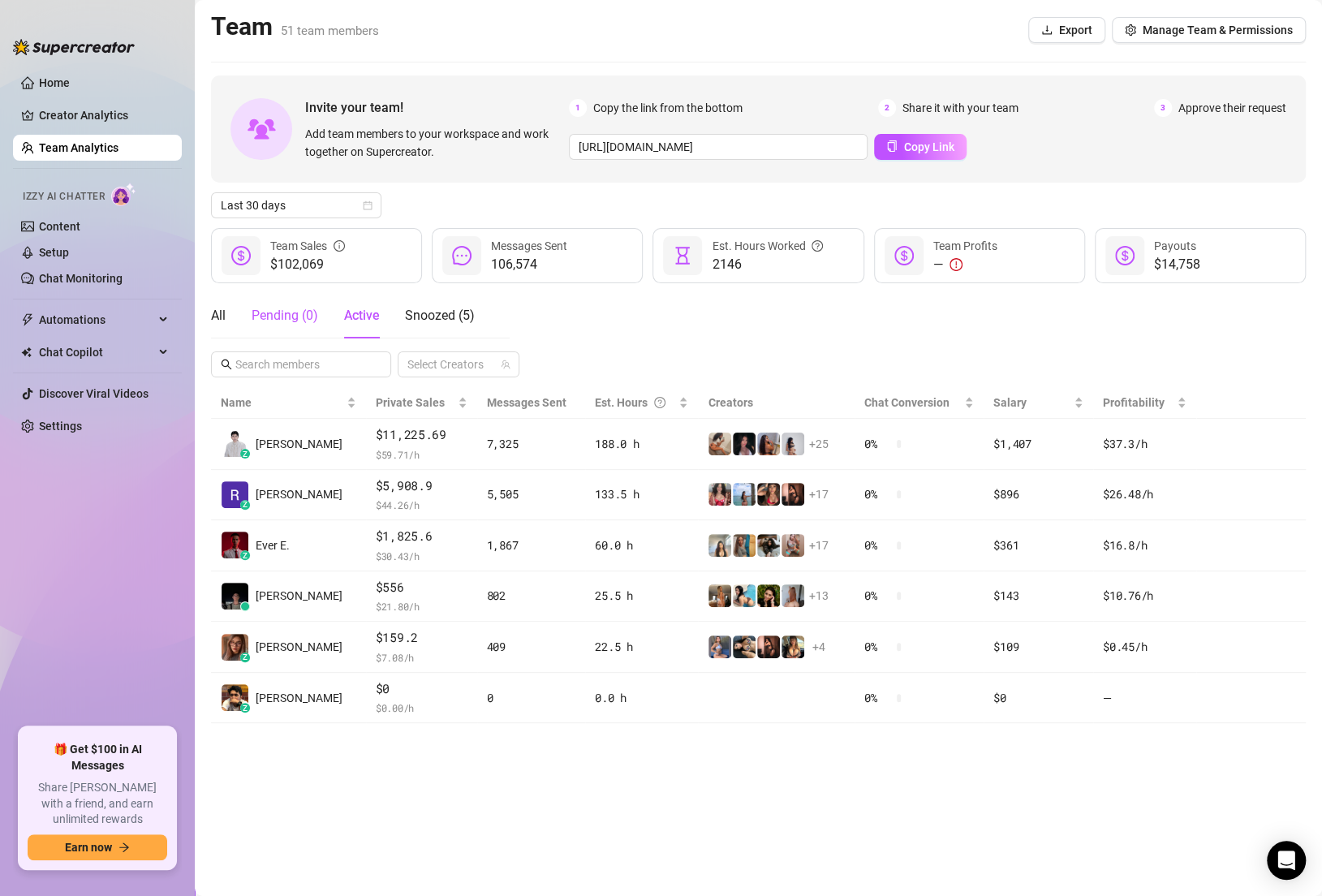
click at [292, 322] on div "Pending ( 0 )" at bounding box center [284, 316] width 67 height 20
